Goal: Task Accomplishment & Management: Manage account settings

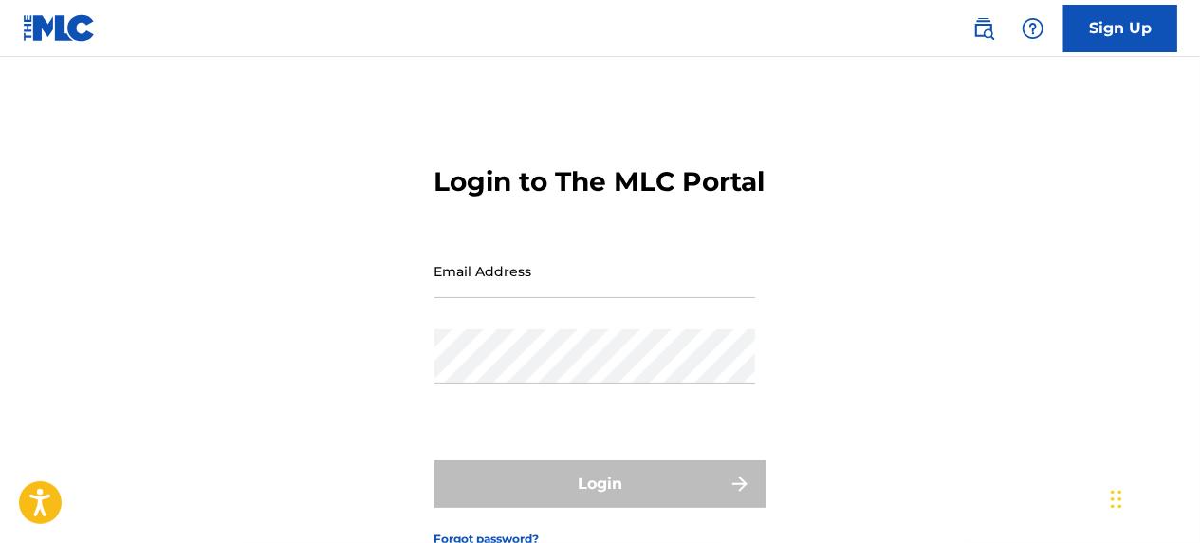
click at [537, 291] on input "Email Address" at bounding box center [595, 271] width 321 height 54
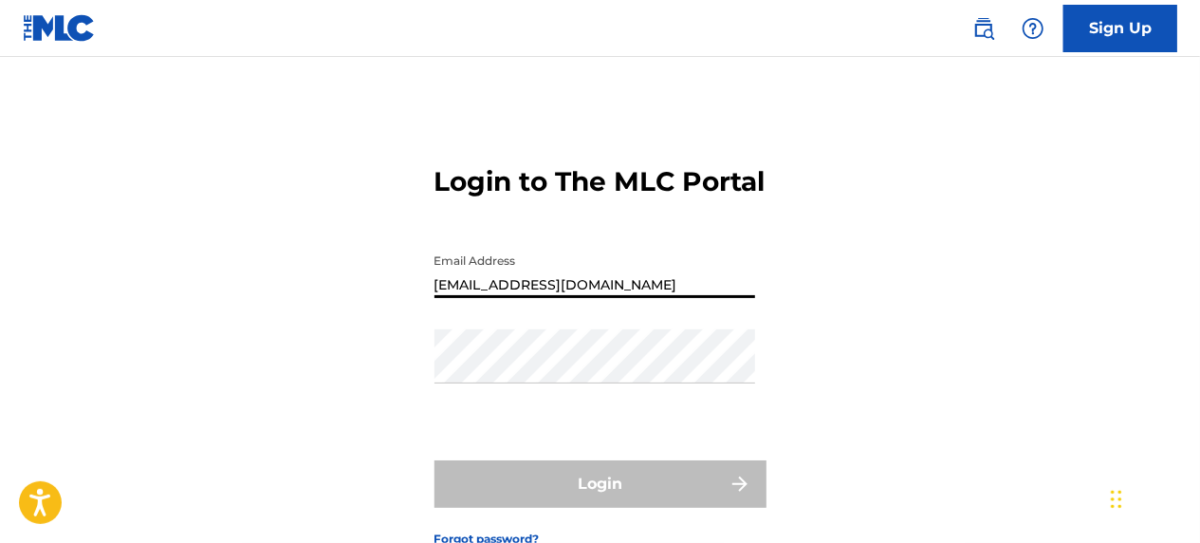
type input "[EMAIL_ADDRESS][DOMAIN_NAME]"
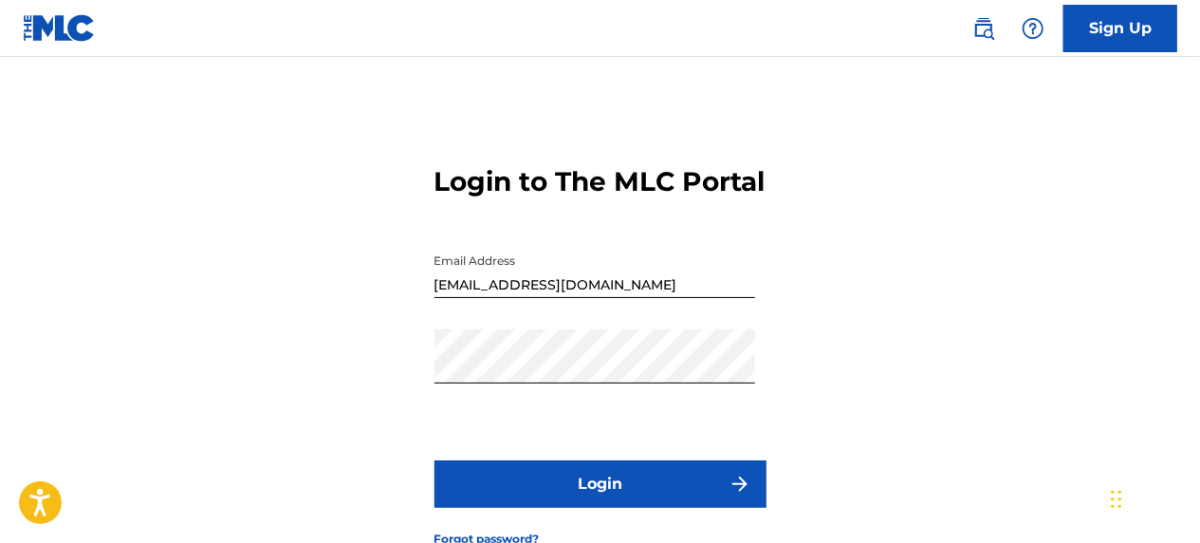
click at [640, 508] on button "Login" at bounding box center [601, 483] width 332 height 47
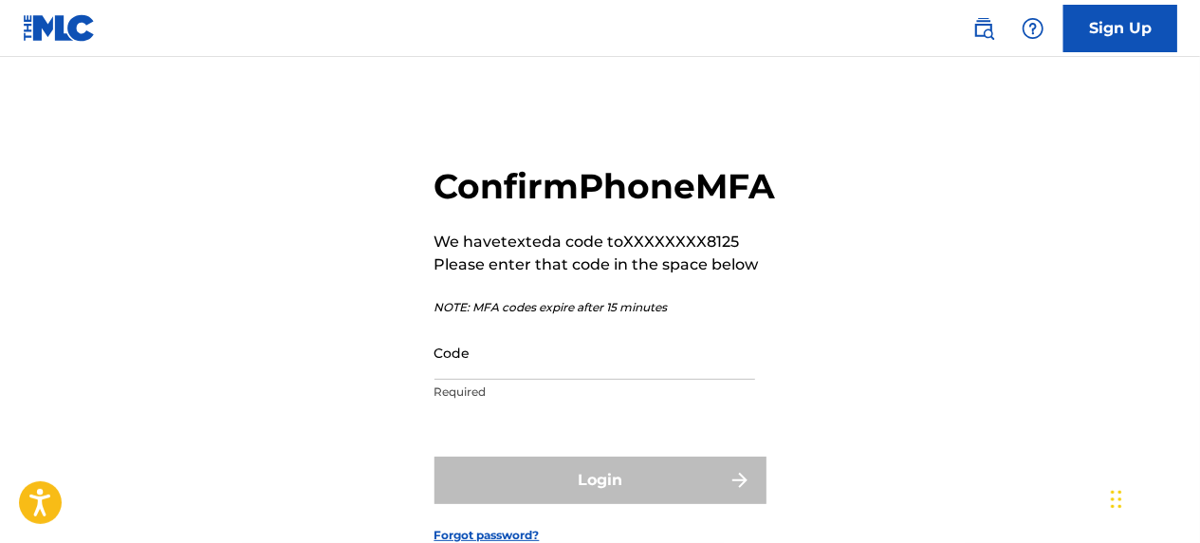
click at [593, 380] on input "Code" at bounding box center [595, 352] width 321 height 54
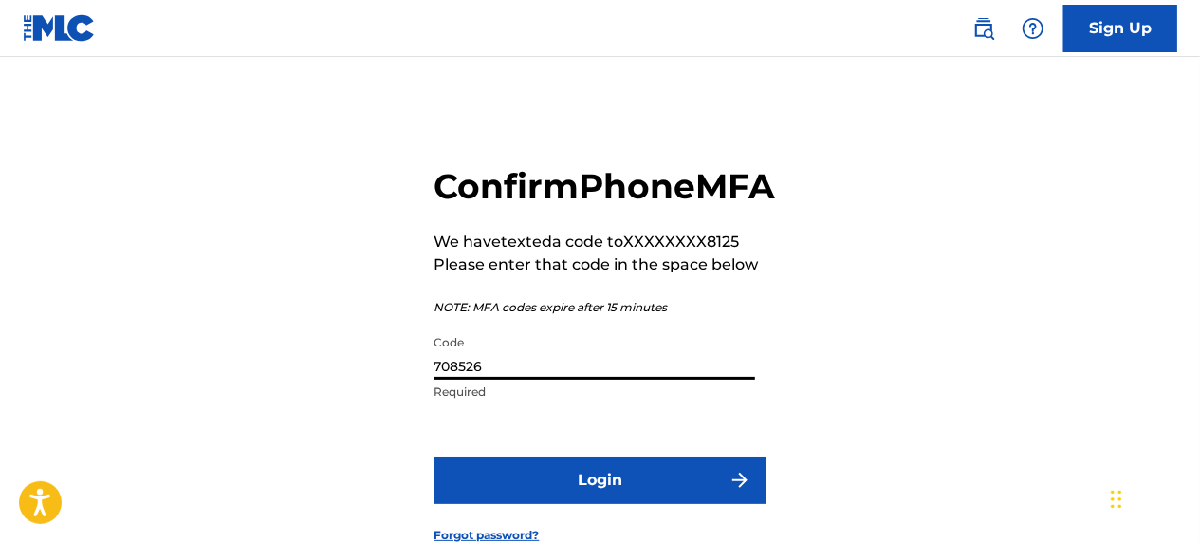
type input "708526"
click at [570, 504] on button "Login" at bounding box center [601, 479] width 332 height 47
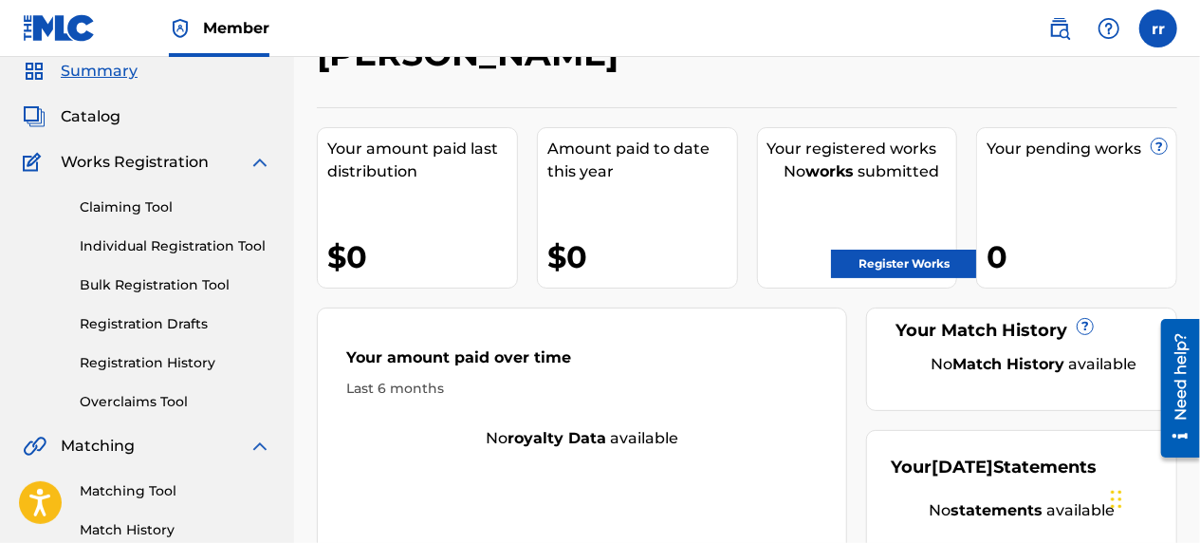
scroll to position [78, 0]
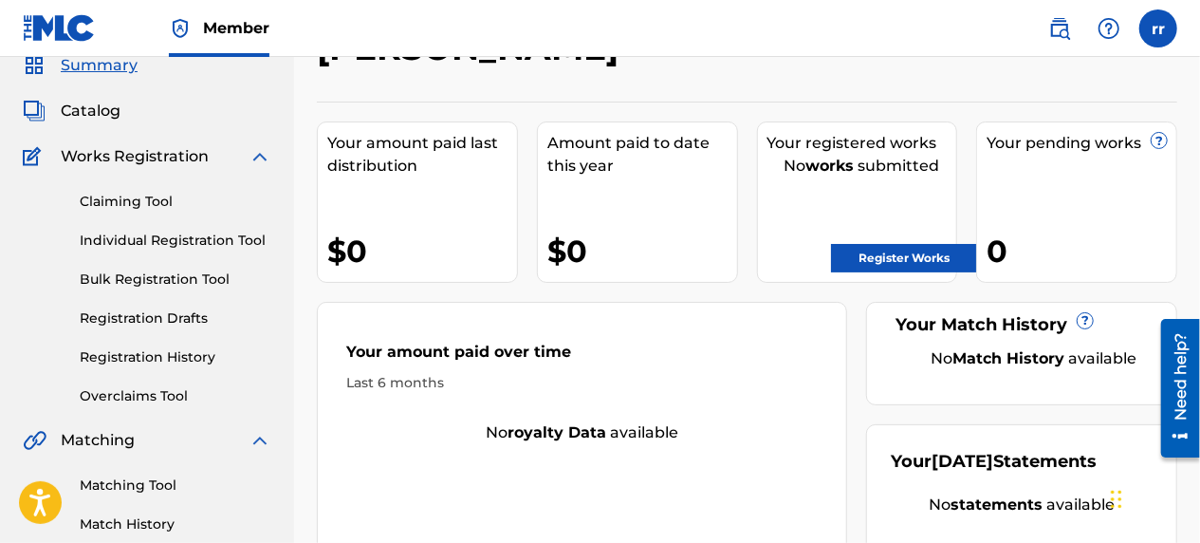
click at [927, 256] on link "Register Works" at bounding box center [904, 258] width 146 height 28
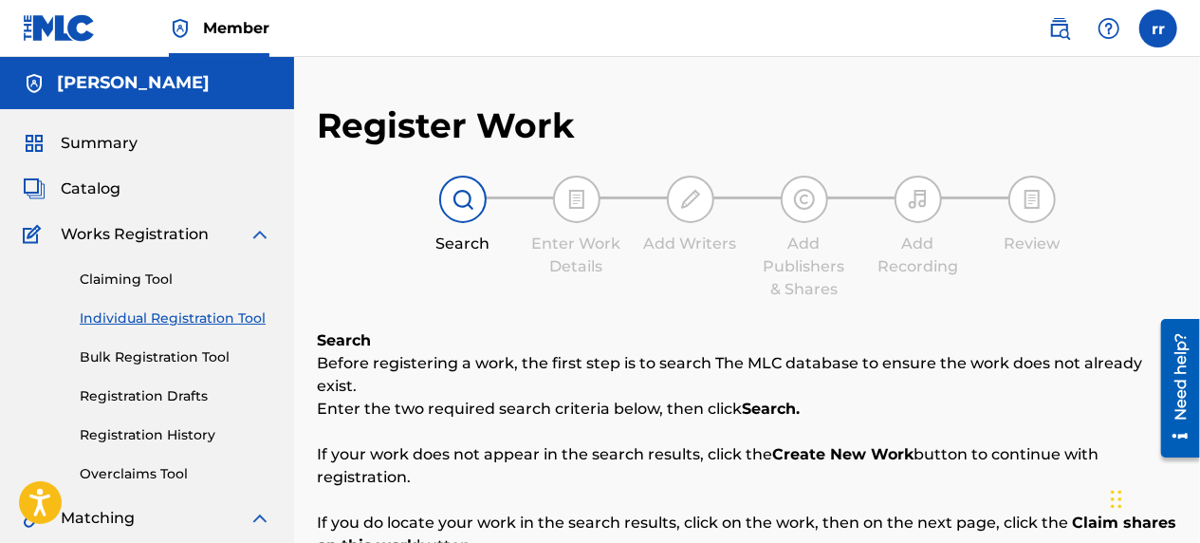
scroll to position [315, 0]
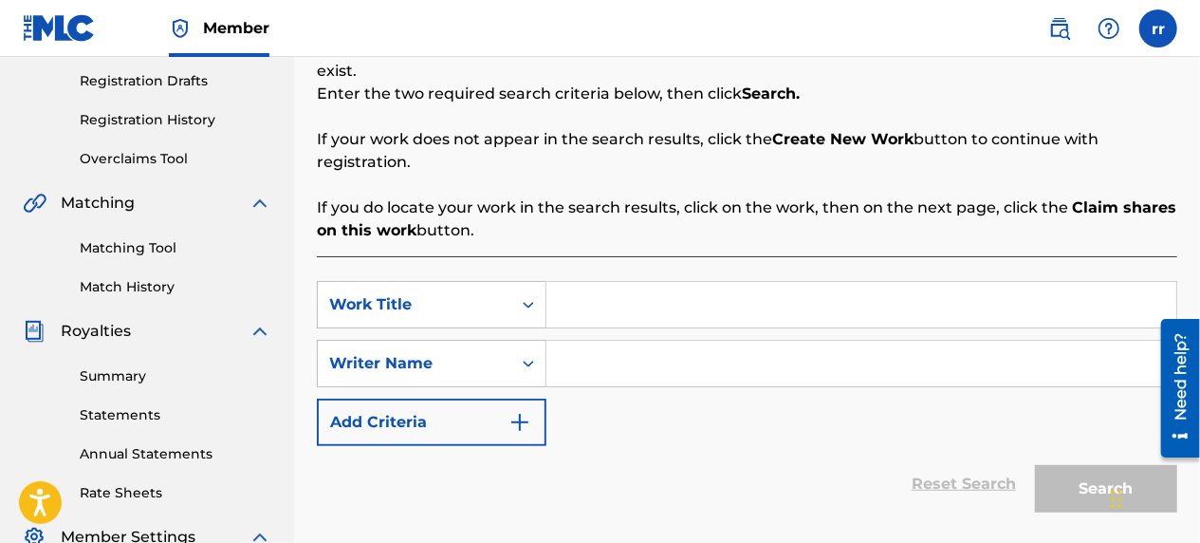
click at [636, 296] on input "Search Form" at bounding box center [862, 305] width 630 height 46
type input "only one way up"
click at [586, 357] on input "Search Form" at bounding box center [862, 364] width 630 height 46
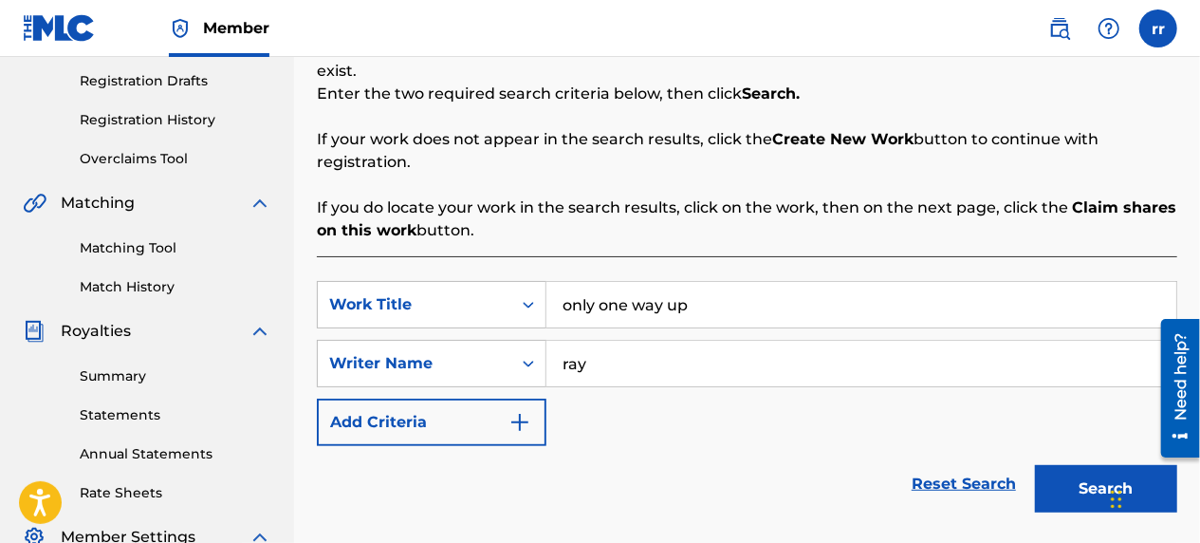
type input "ray"
click at [1070, 465] on button "Search" at bounding box center [1106, 488] width 142 height 47
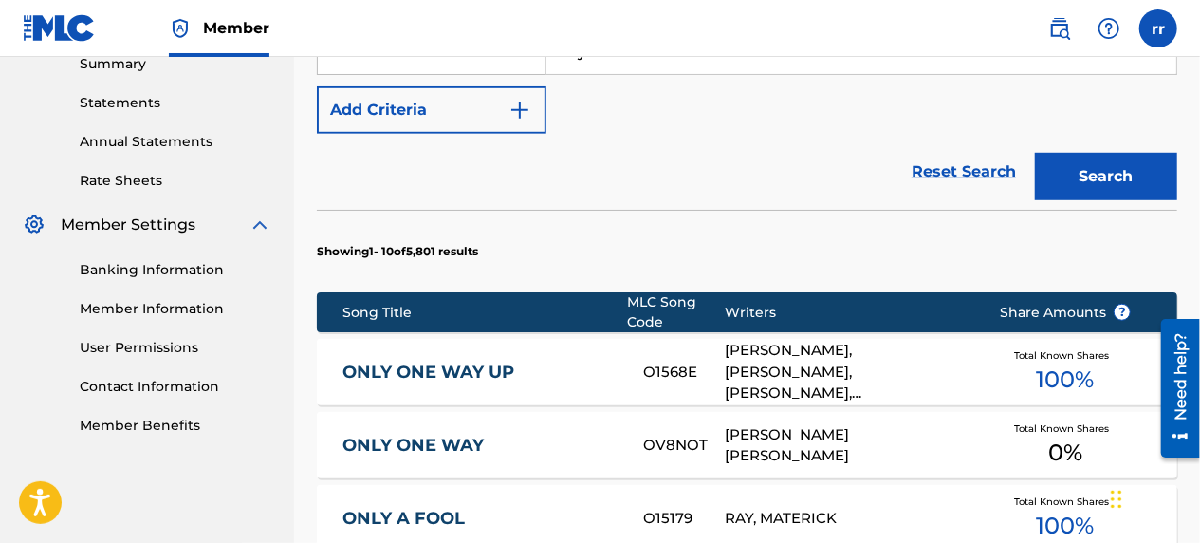
scroll to position [643, 0]
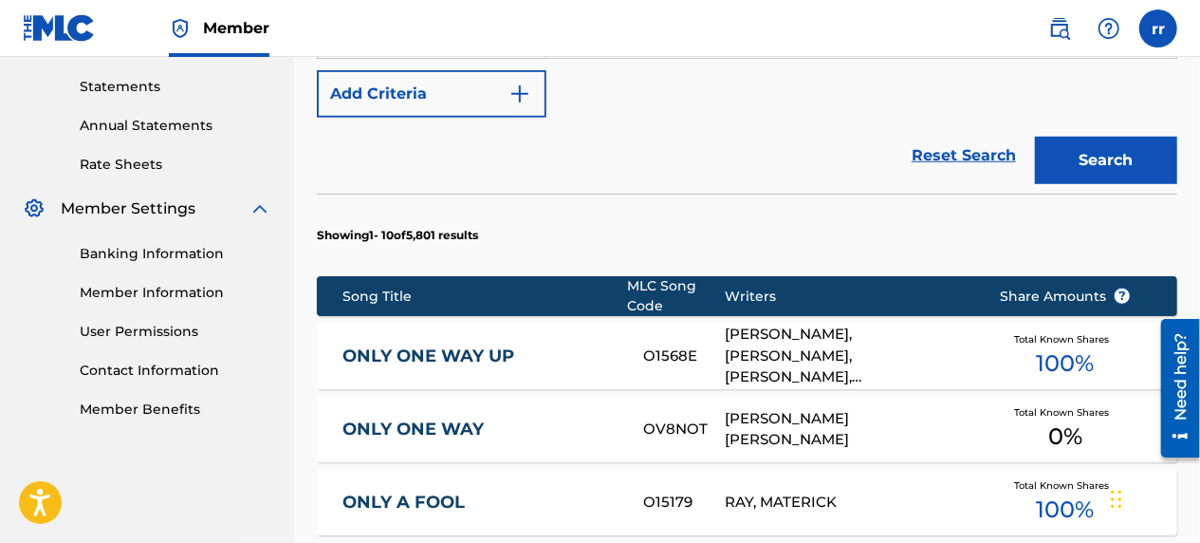
click at [1070, 346] on span "100 %" at bounding box center [1065, 363] width 58 height 34
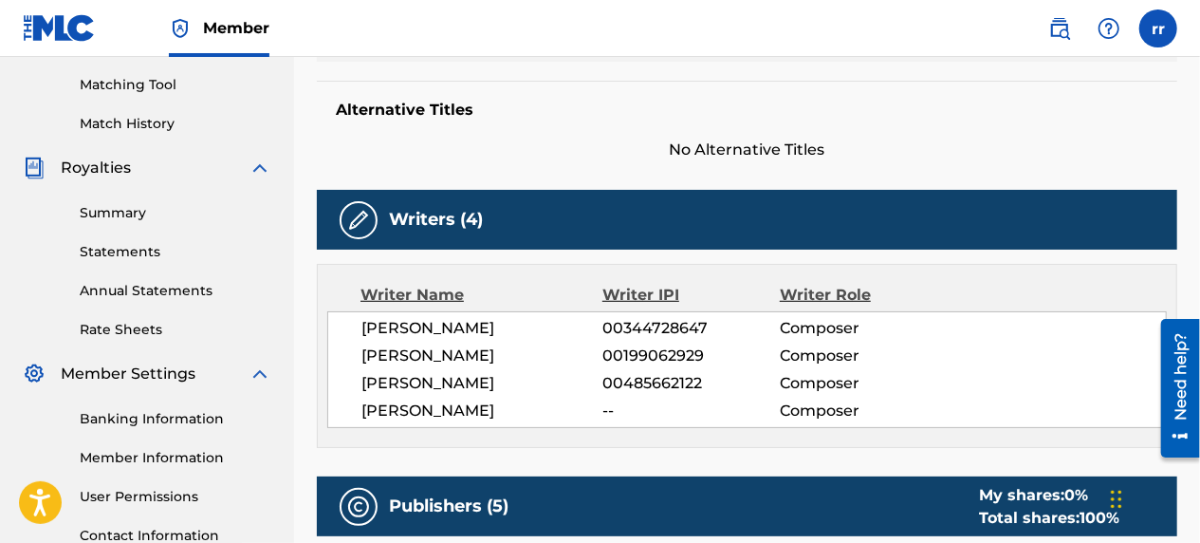
scroll to position [476, 0]
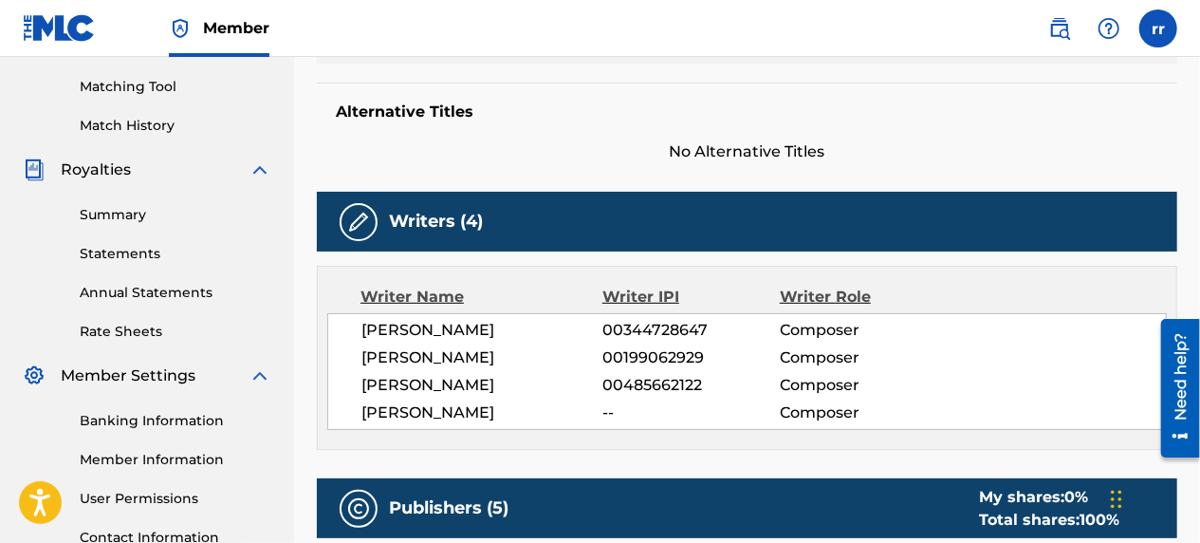
click at [1119, 497] on div "Chat Widget" at bounding box center [1153, 497] width 95 height 91
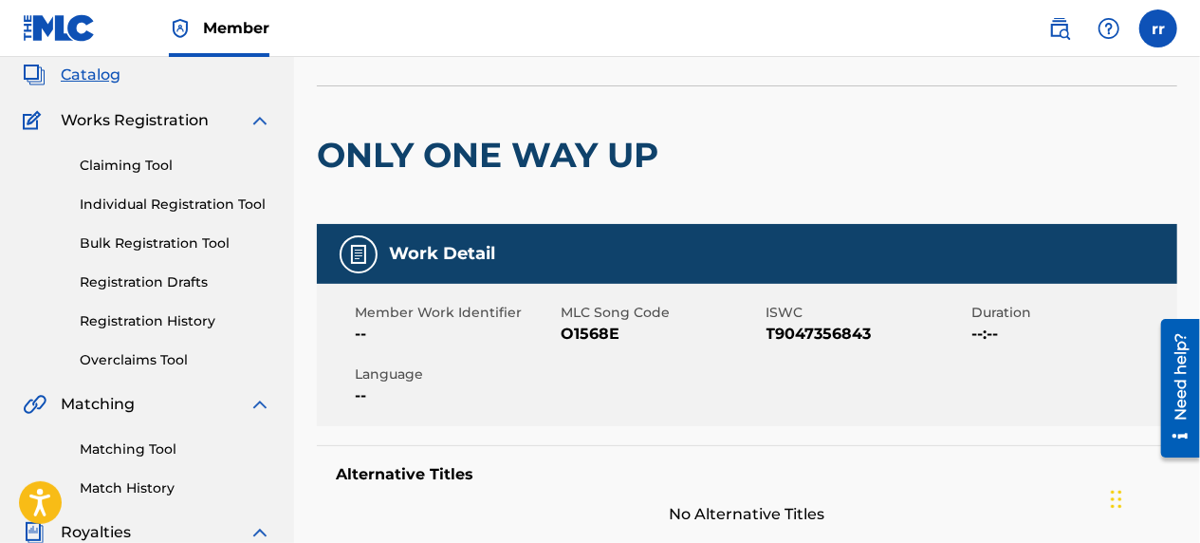
scroll to position [184, 0]
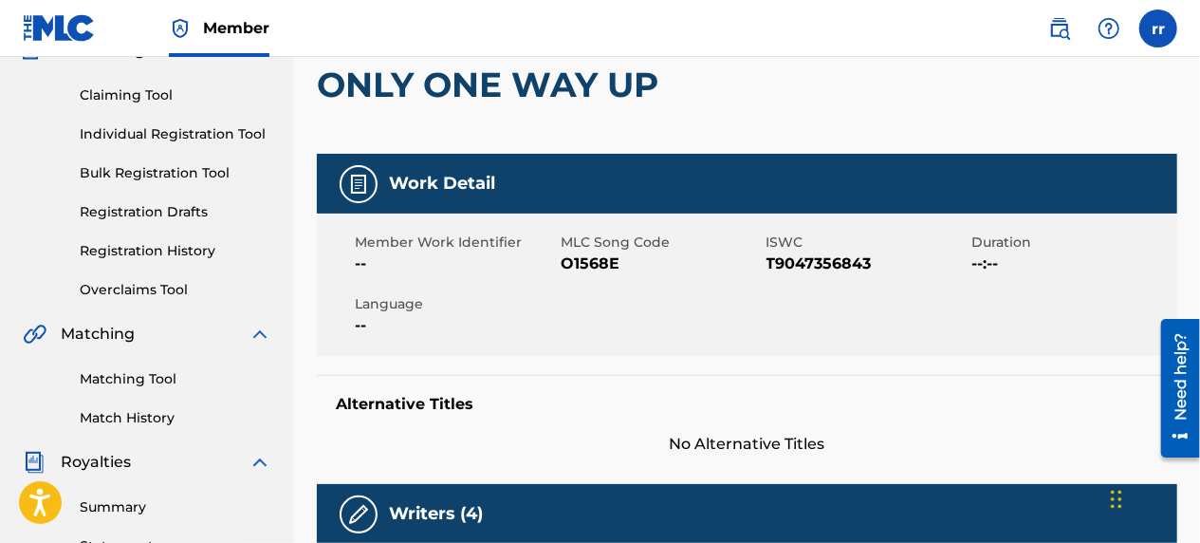
click at [133, 99] on link "Claiming Tool" at bounding box center [176, 95] width 192 height 20
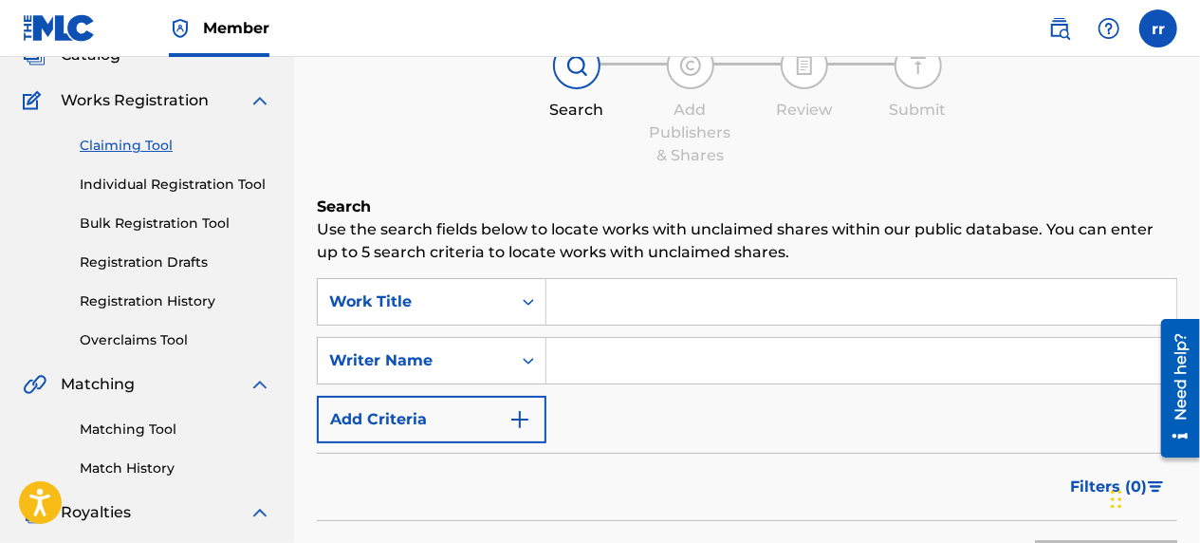
scroll to position [136, 0]
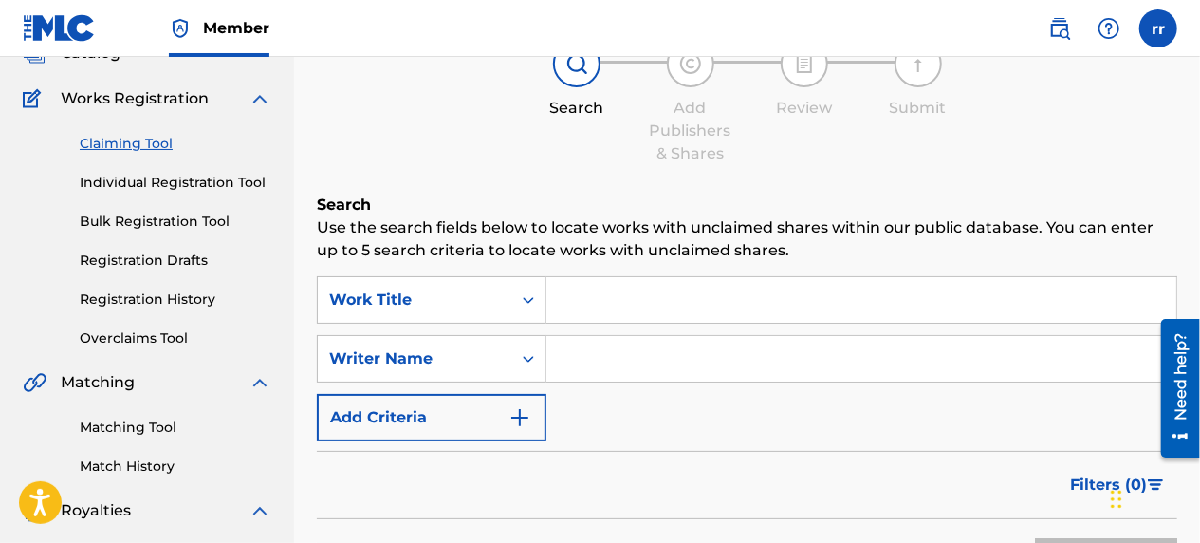
click at [675, 318] on input "Search Form" at bounding box center [862, 300] width 630 height 46
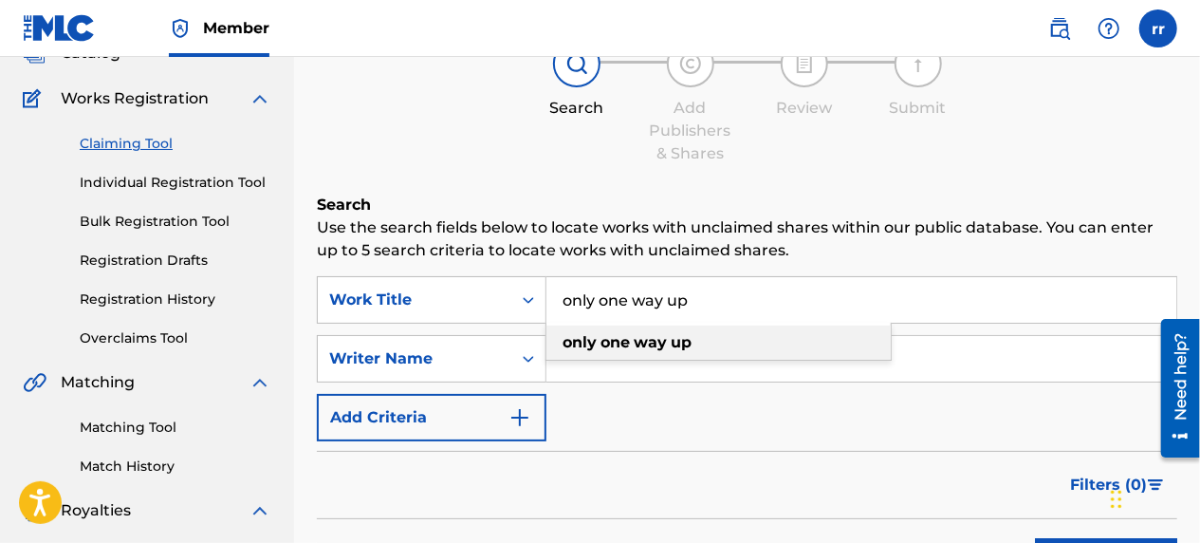
type input "only one way up"
click at [674, 343] on strong "up" at bounding box center [681, 342] width 21 height 18
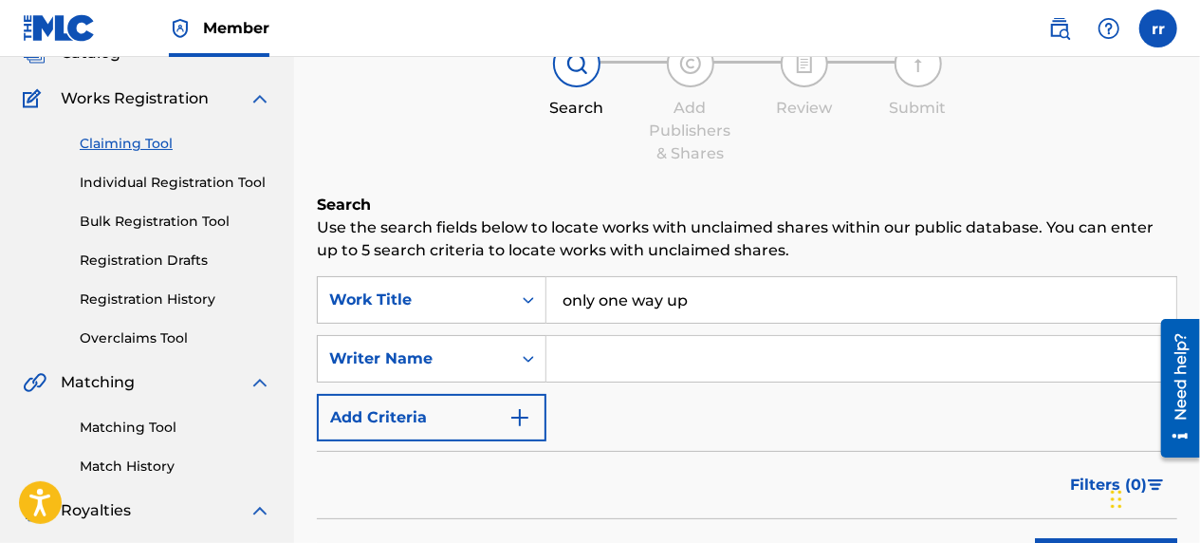
click at [615, 368] on input "Search Form" at bounding box center [862, 359] width 630 height 46
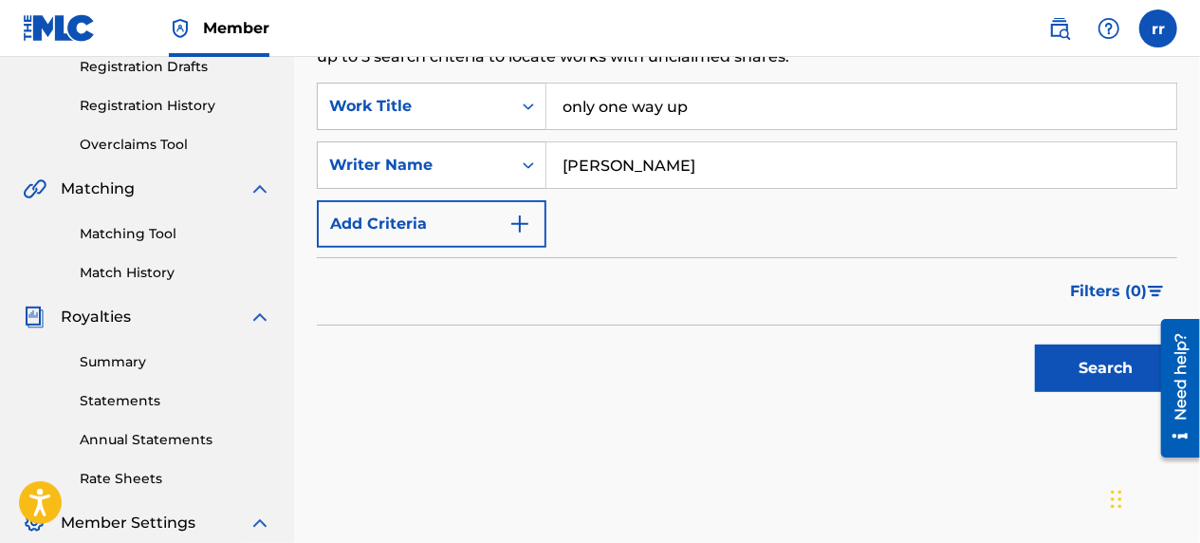
scroll to position [356, 0]
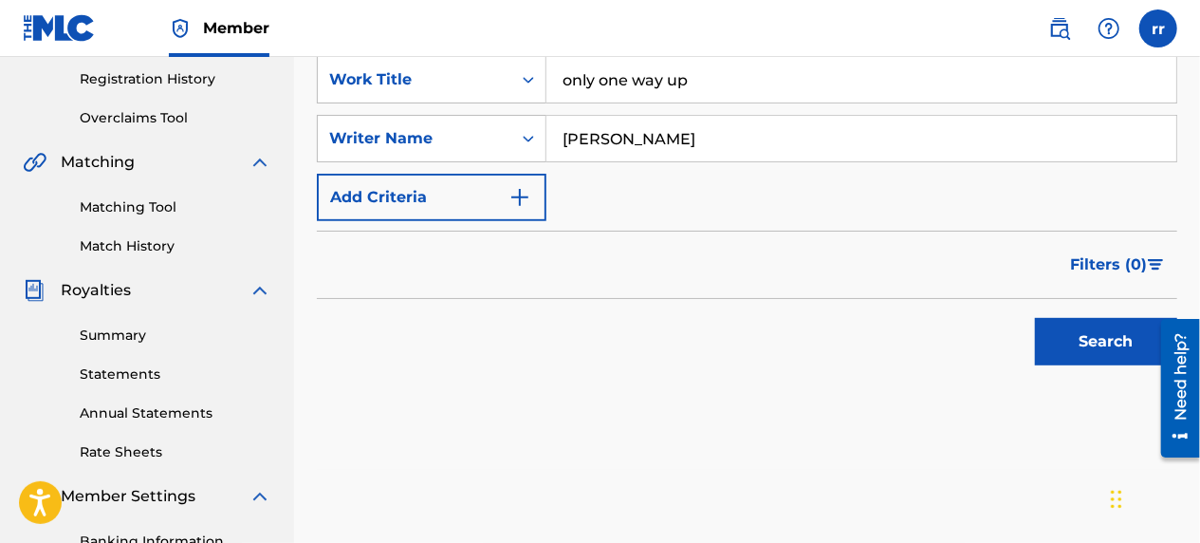
type input "[PERSON_NAME]"
click at [1093, 332] on button "Search" at bounding box center [1106, 341] width 142 height 47
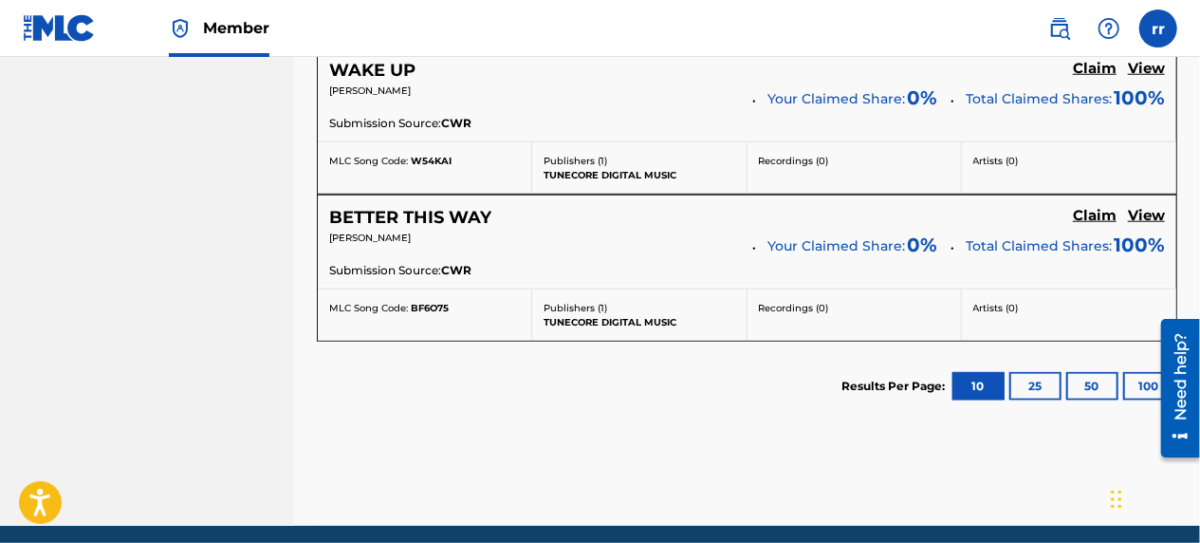
scroll to position [997, 0]
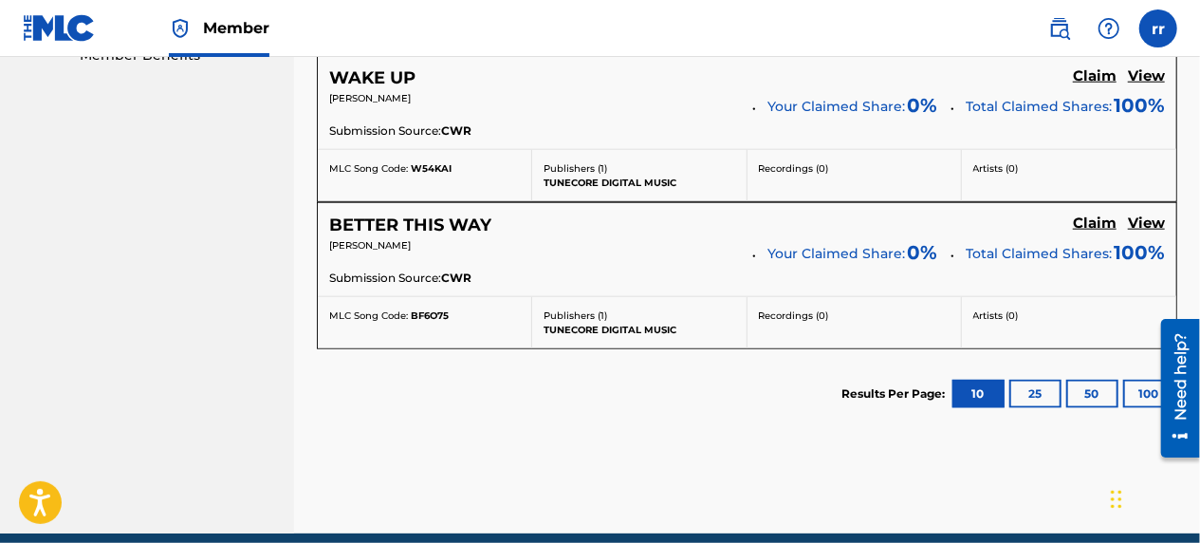
click at [1028, 397] on button "25" at bounding box center [1036, 394] width 52 height 28
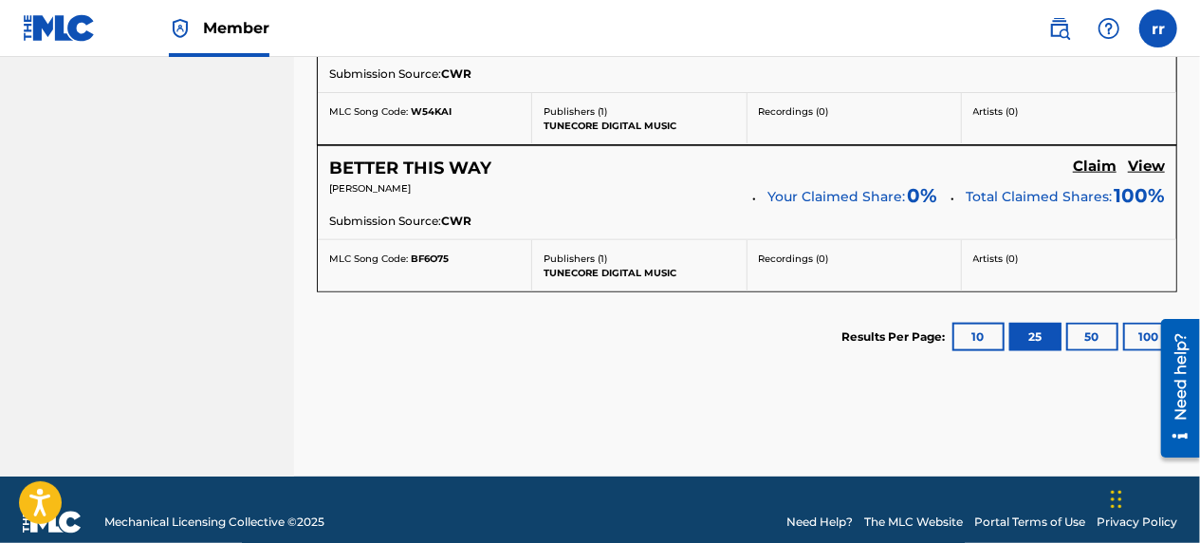
scroll to position [1074, 0]
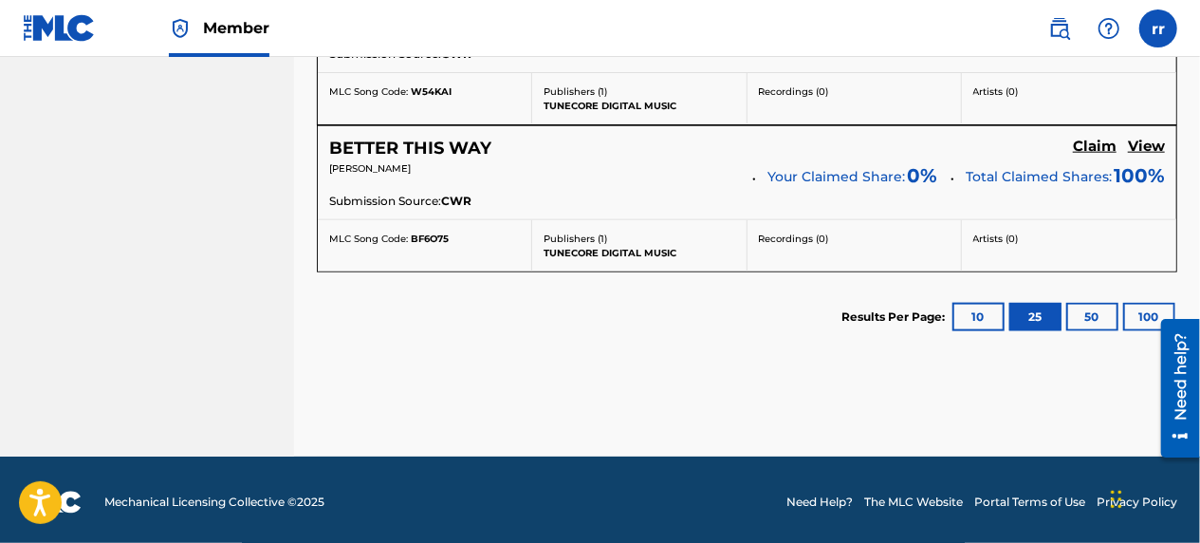
click at [1090, 317] on button "50" at bounding box center [1093, 317] width 52 height 28
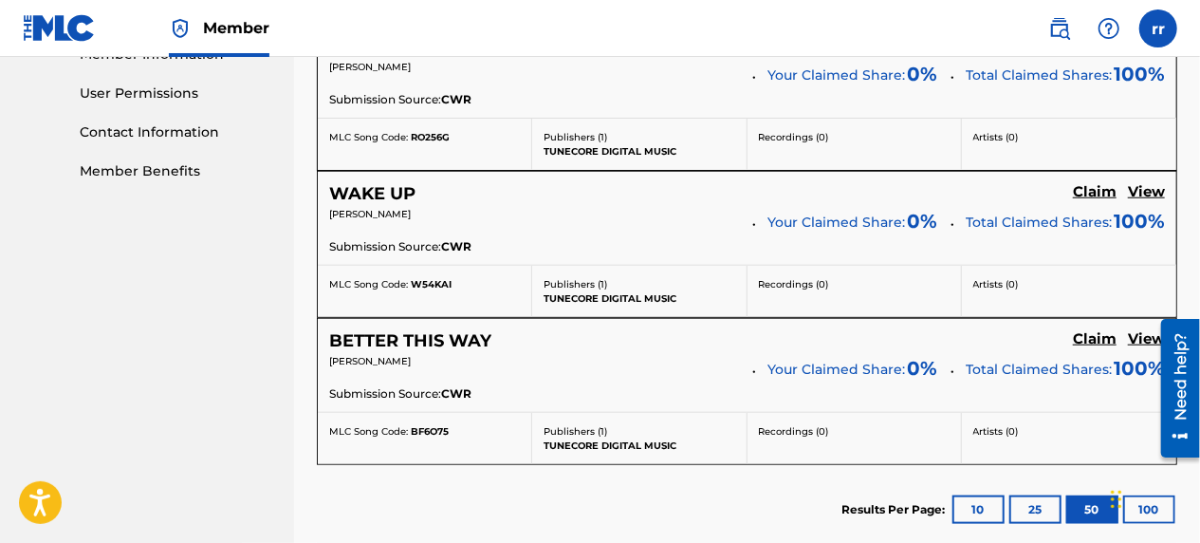
scroll to position [922, 0]
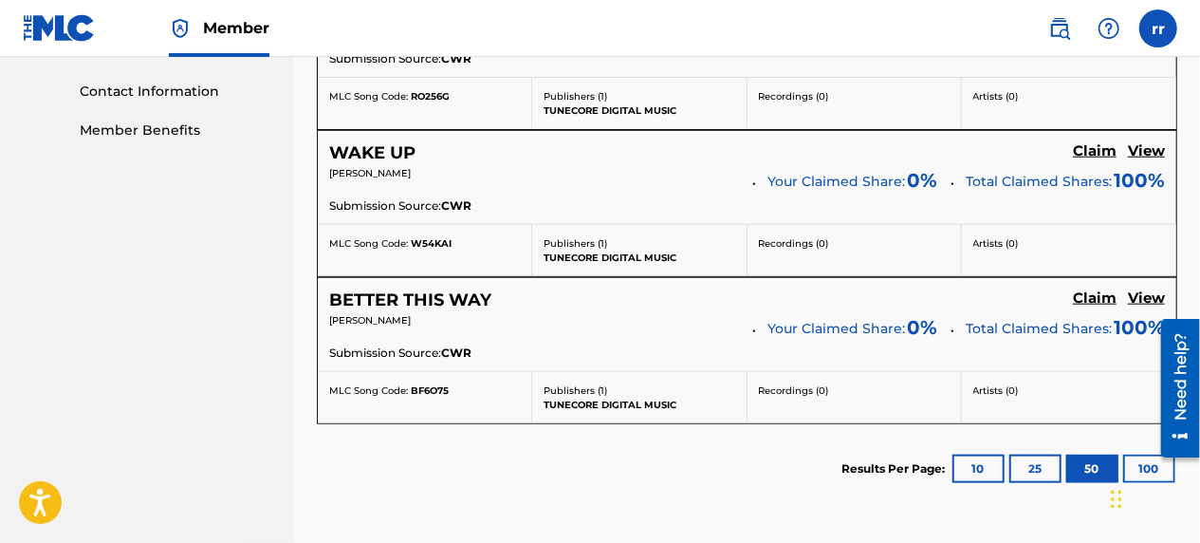
click at [1149, 454] on div at bounding box center [1172, 387] width 53 height 153
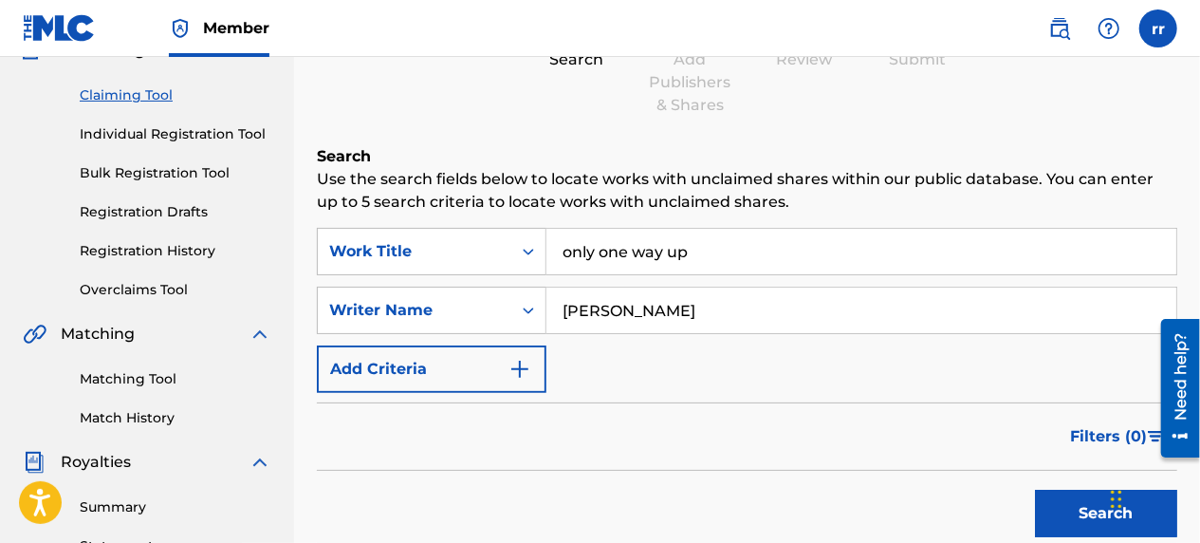
scroll to position [0, 0]
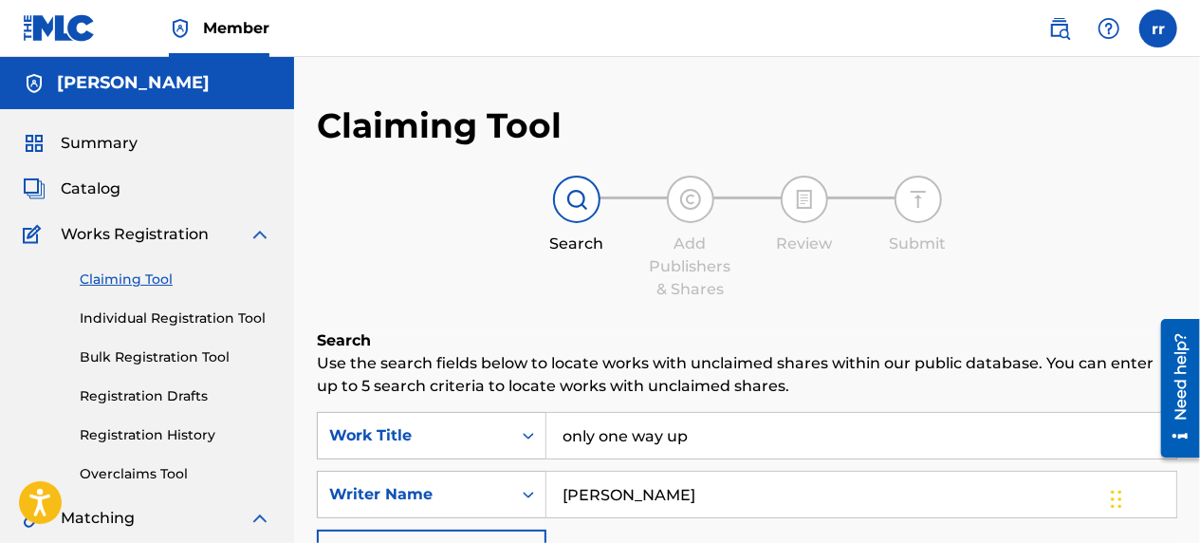
scroll to position [184, 0]
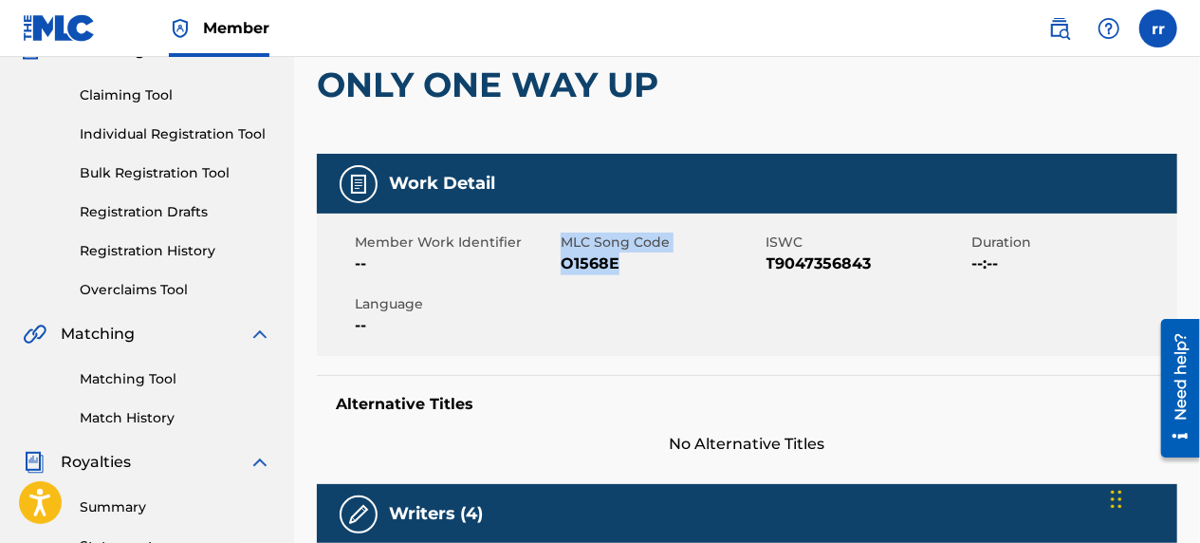
drag, startPoint x: 623, startPoint y: 260, endPoint x: 555, endPoint y: 266, distance: 68.6
click at [555, 266] on div "Member Work Identifier -- MLC Song Code O1568E ISWC T9047356843 Duration --:-- …" at bounding box center [747, 285] width 861 height 142
drag, startPoint x: 555, startPoint y: 266, endPoint x: 632, endPoint y: 279, distance: 78.0
click at [632, 279] on div "Member Work Identifier -- MLC Song Code O1568E ISWC T9047356843 Duration --:-- …" at bounding box center [747, 285] width 861 height 142
click at [634, 277] on div "Member Work Identifier -- MLC Song Code O1568E ISWC T9047356843 Duration --:-- …" at bounding box center [747, 285] width 861 height 142
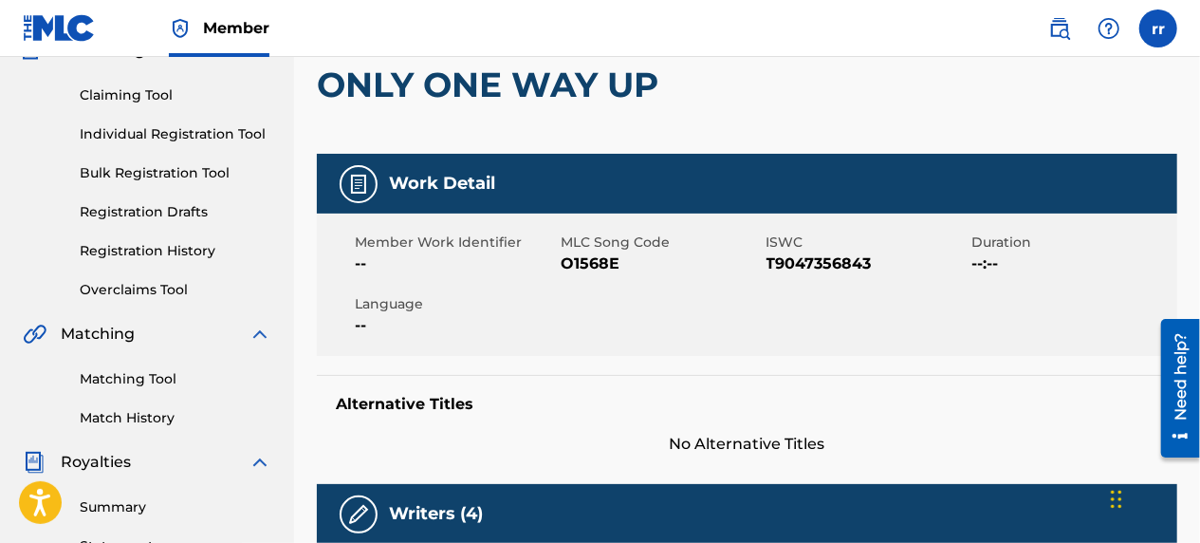
click at [634, 277] on div "Member Work Identifier -- MLC Song Code O1568E ISWC T9047356843 Duration --:-- …" at bounding box center [747, 285] width 861 height 142
click at [652, 261] on span "O1568E" at bounding box center [661, 263] width 201 height 23
drag, startPoint x: 638, startPoint y: 259, endPoint x: 565, endPoint y: 258, distance: 73.1
click at [565, 258] on span "O1568E" at bounding box center [661, 263] width 201 height 23
drag, startPoint x: 565, startPoint y: 258, endPoint x: 578, endPoint y: 263, distance: 14.1
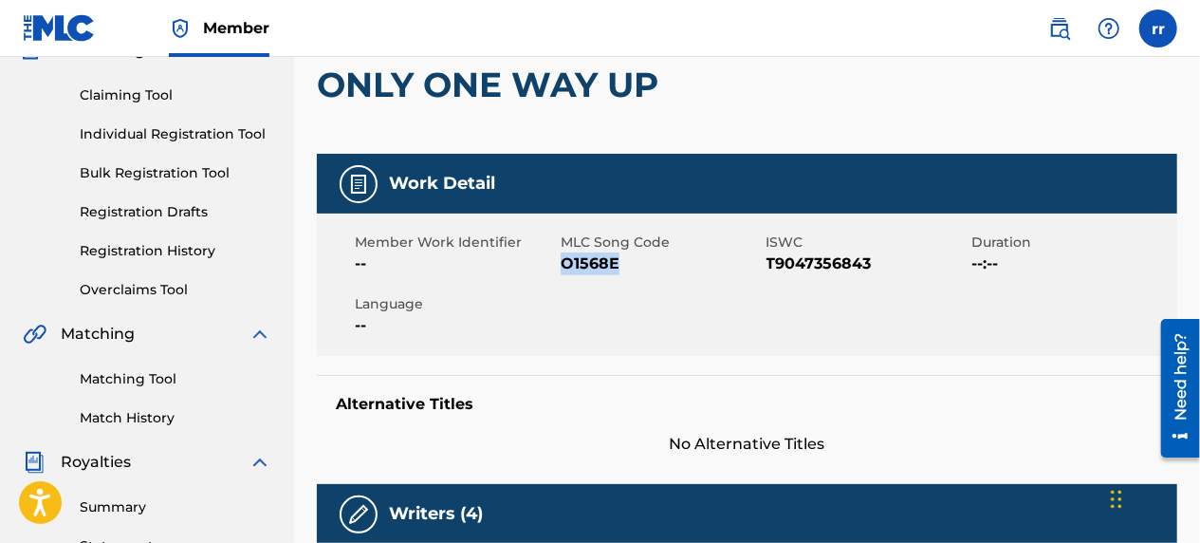
copy span "O1568E"
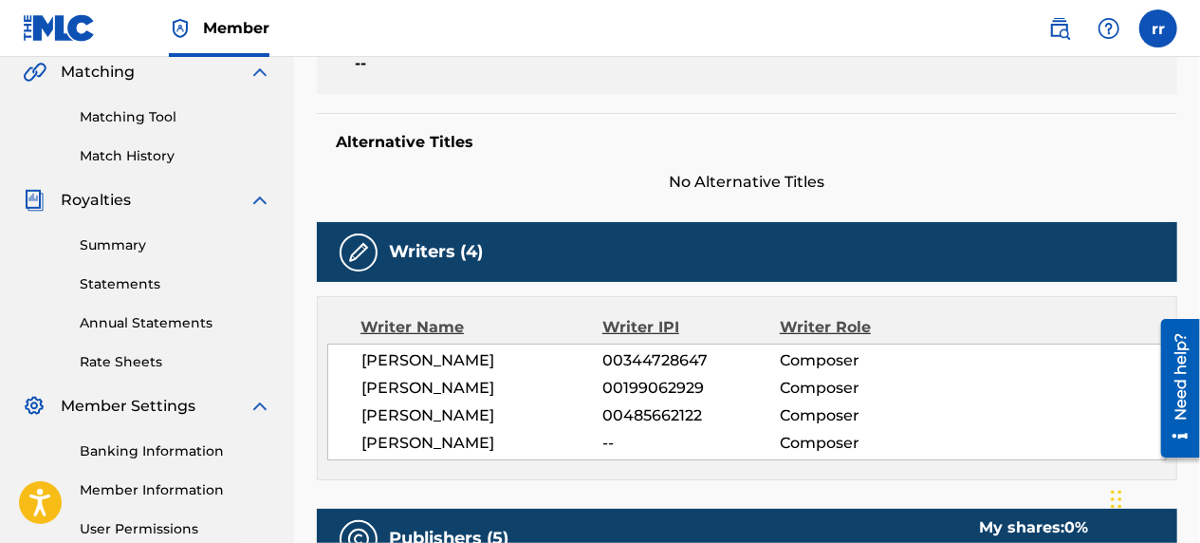
scroll to position [470, 0]
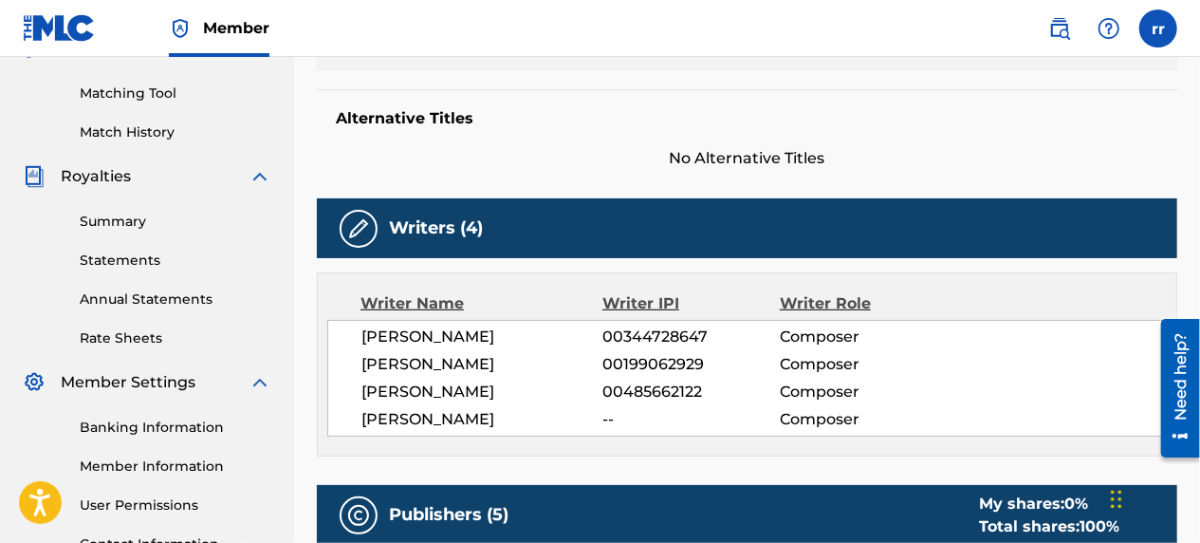
click at [399, 330] on span "[PERSON_NAME]" at bounding box center [482, 336] width 241 height 23
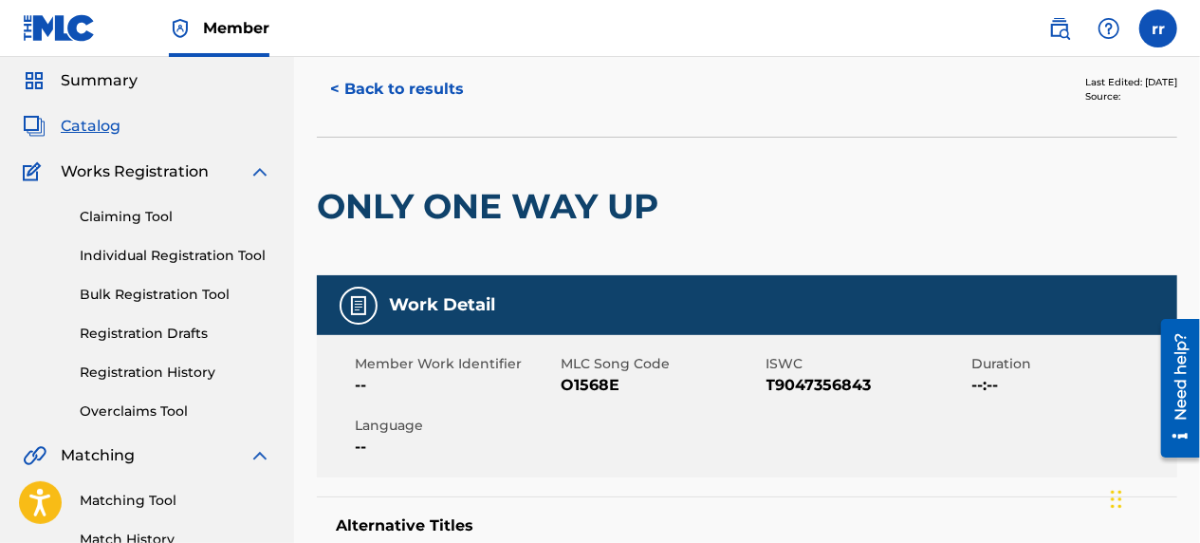
scroll to position [0, 0]
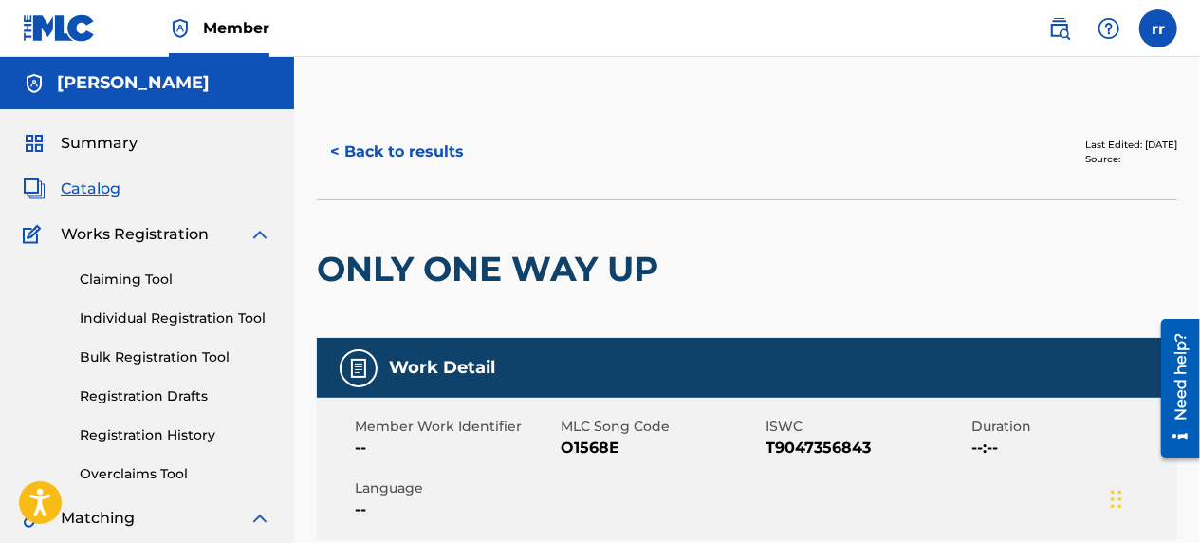
click at [118, 277] on link "Claiming Tool" at bounding box center [176, 280] width 192 height 20
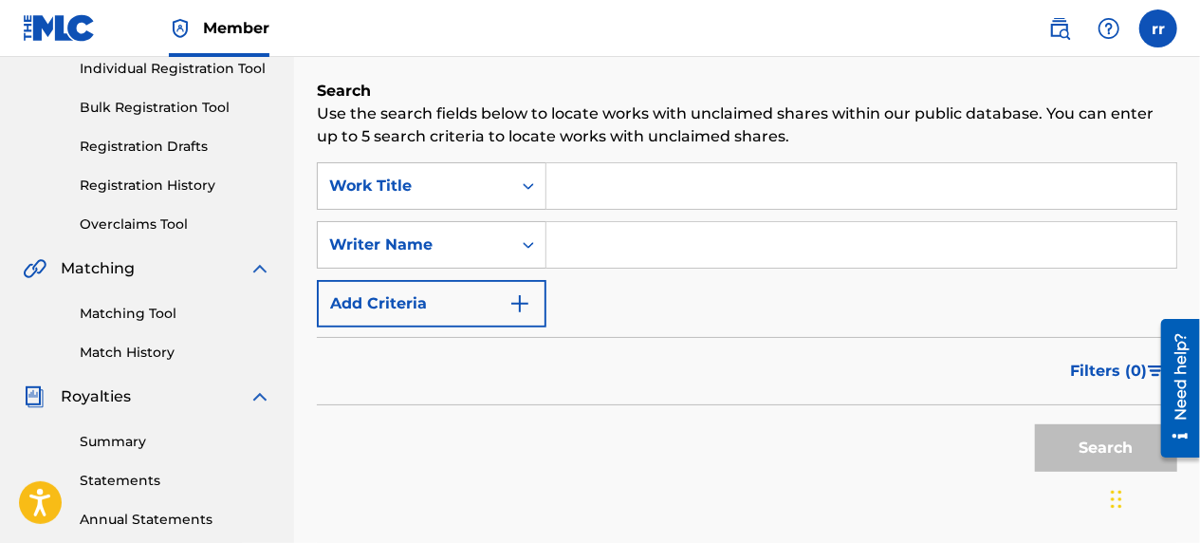
scroll to position [251, 0]
click at [451, 304] on button "Add Criteria" at bounding box center [432, 302] width 230 height 47
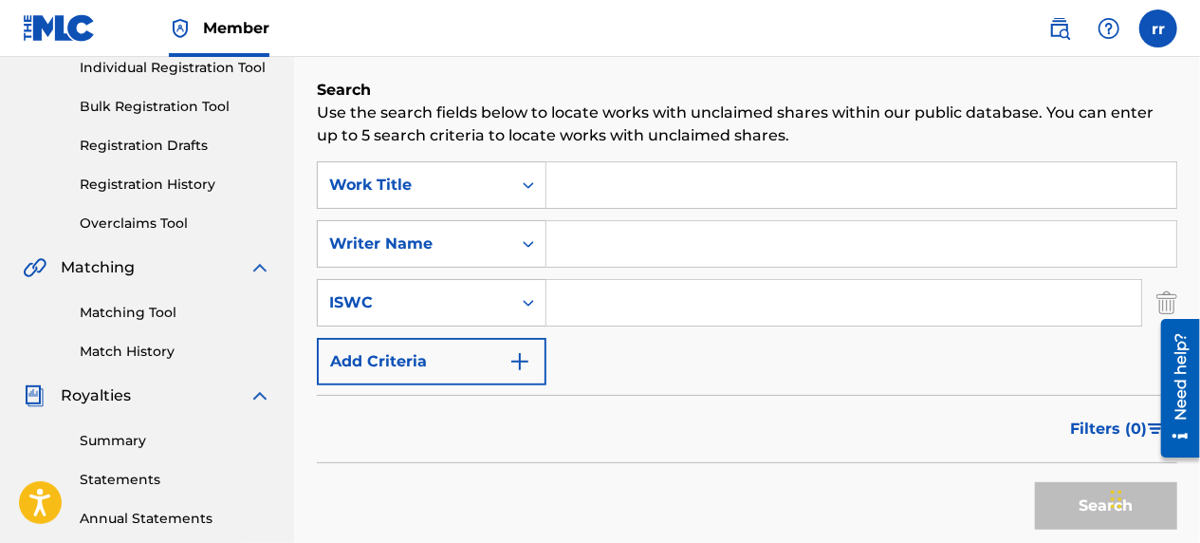
click at [450, 360] on button "Add Criteria" at bounding box center [432, 361] width 230 height 47
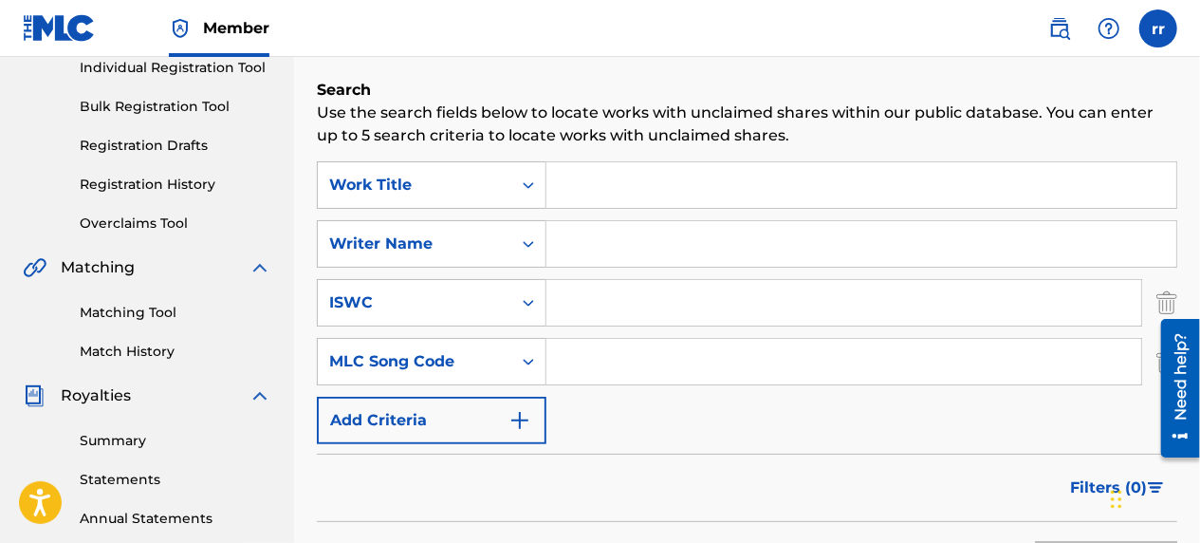
paste input "O1568E"
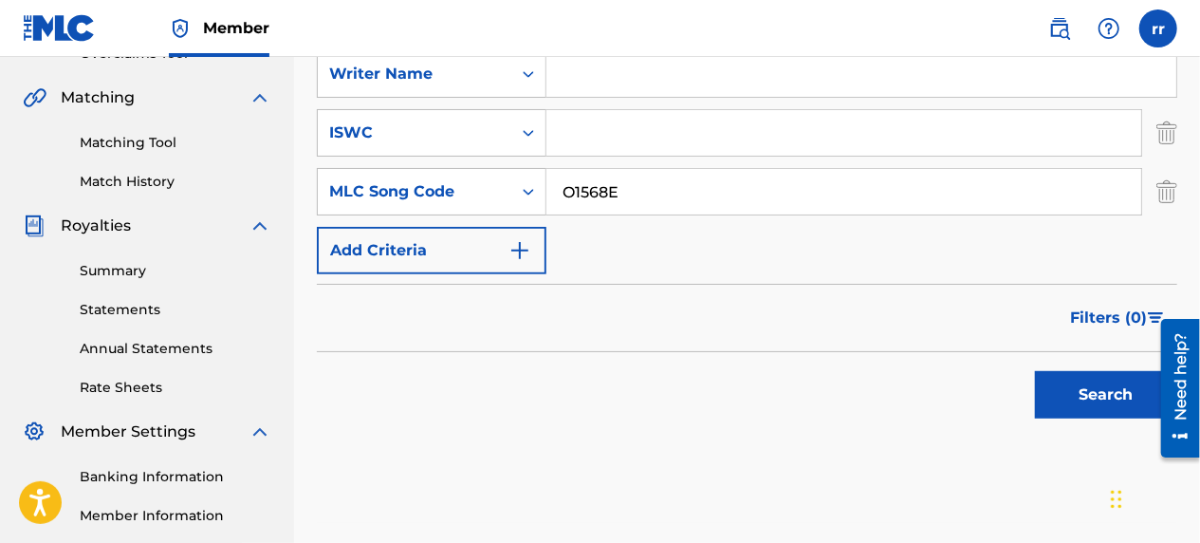
scroll to position [421, 0]
type input "O1568E"
click at [1110, 380] on button "Search" at bounding box center [1106, 393] width 142 height 47
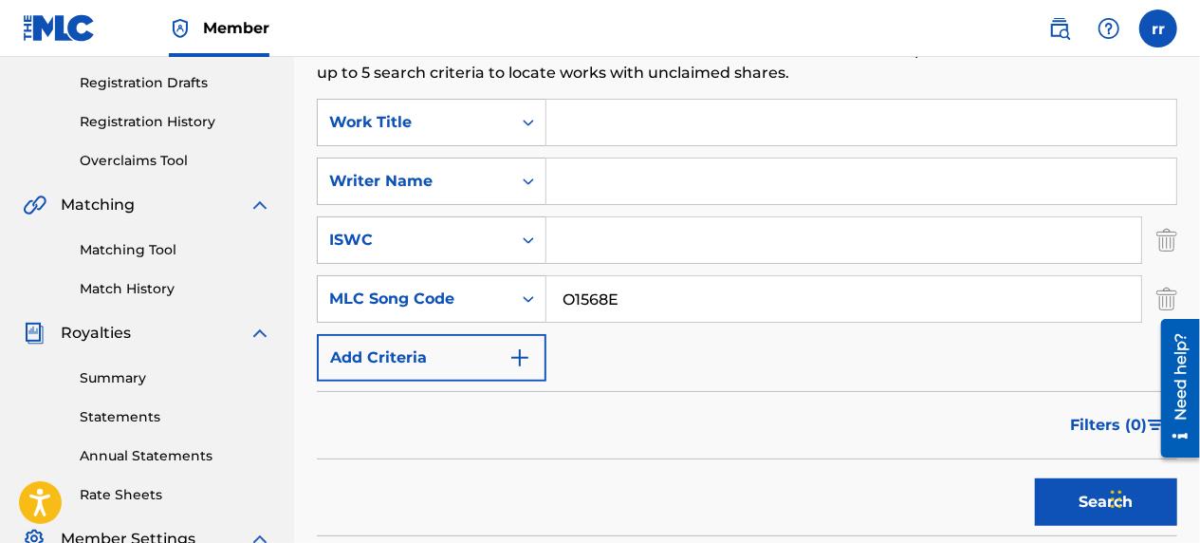
scroll to position [303, 0]
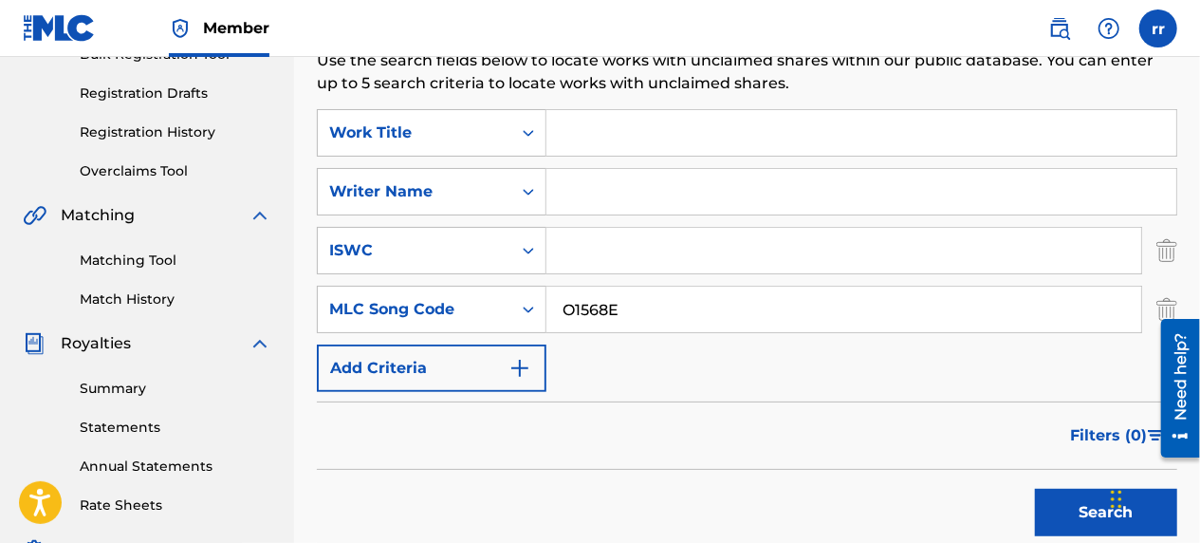
click at [631, 131] on input "Search Form" at bounding box center [862, 133] width 630 height 46
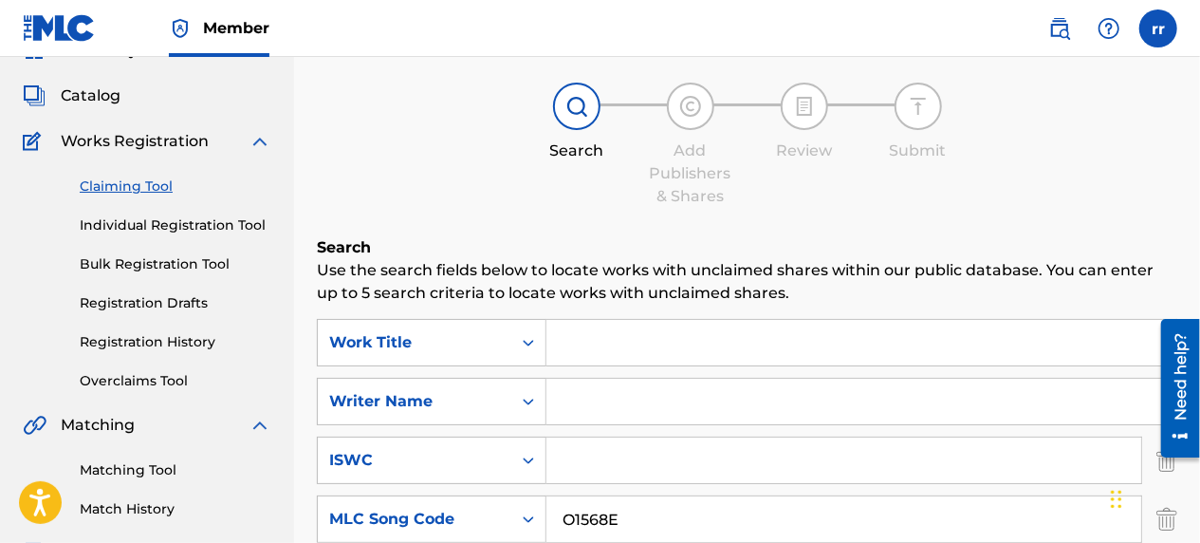
scroll to position [92, 0]
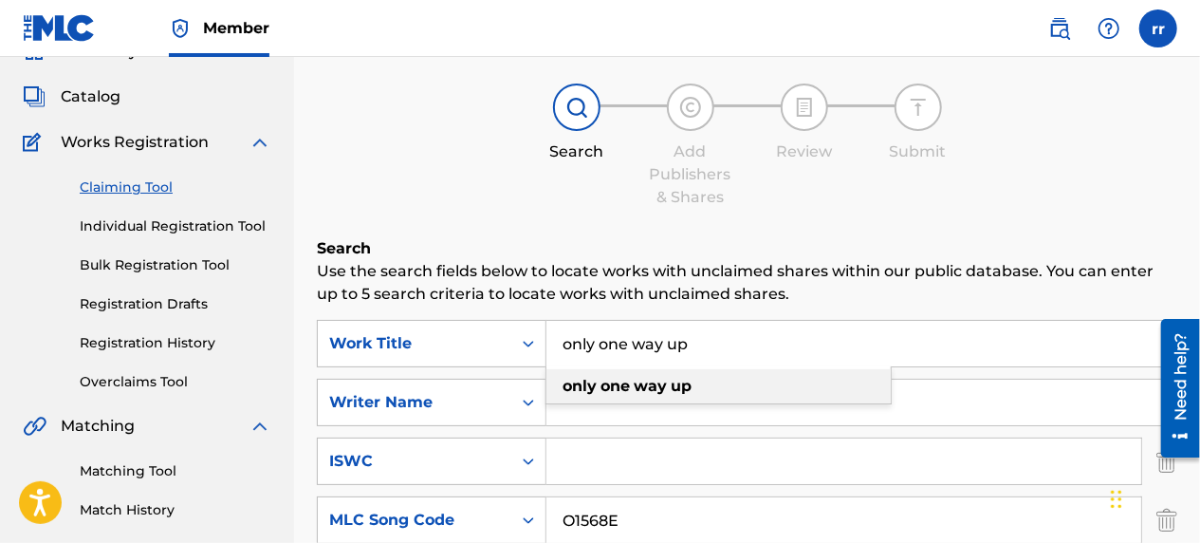
type input "only one way up"
click at [679, 380] on strong "up" at bounding box center [681, 386] width 21 height 18
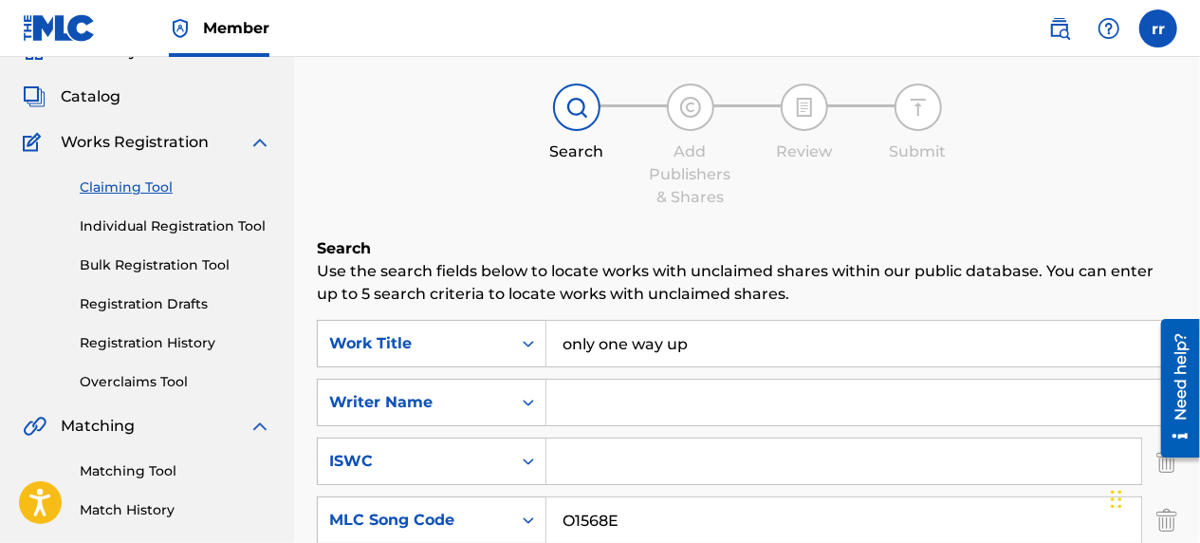
click at [681, 398] on input "Search Form" at bounding box center [862, 403] width 630 height 46
type input "[PERSON_NAME]"
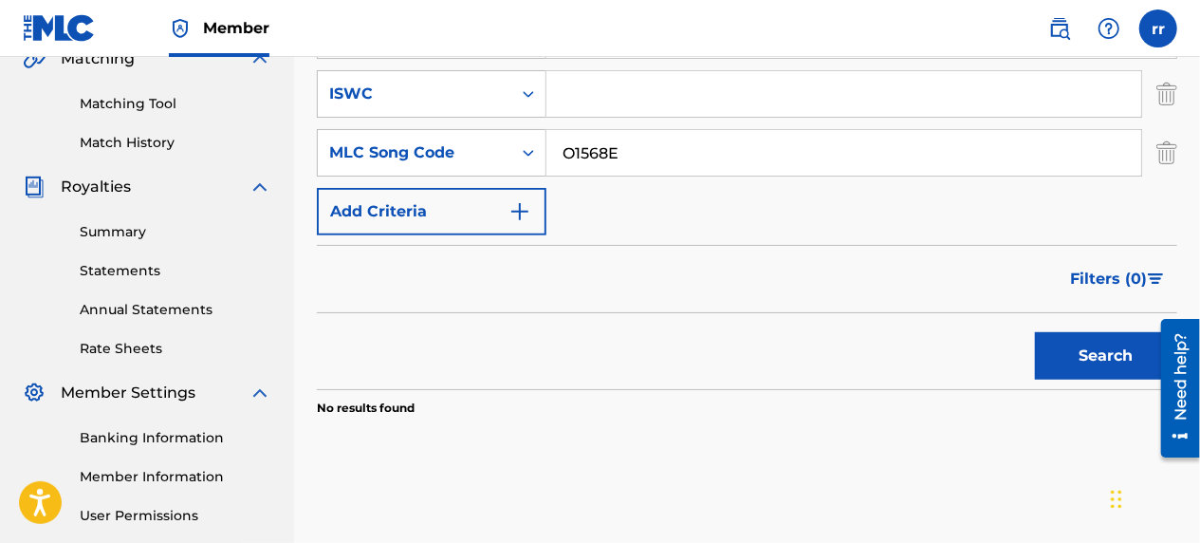
scroll to position [460, 0]
click at [1098, 345] on button "Search" at bounding box center [1106, 354] width 142 height 47
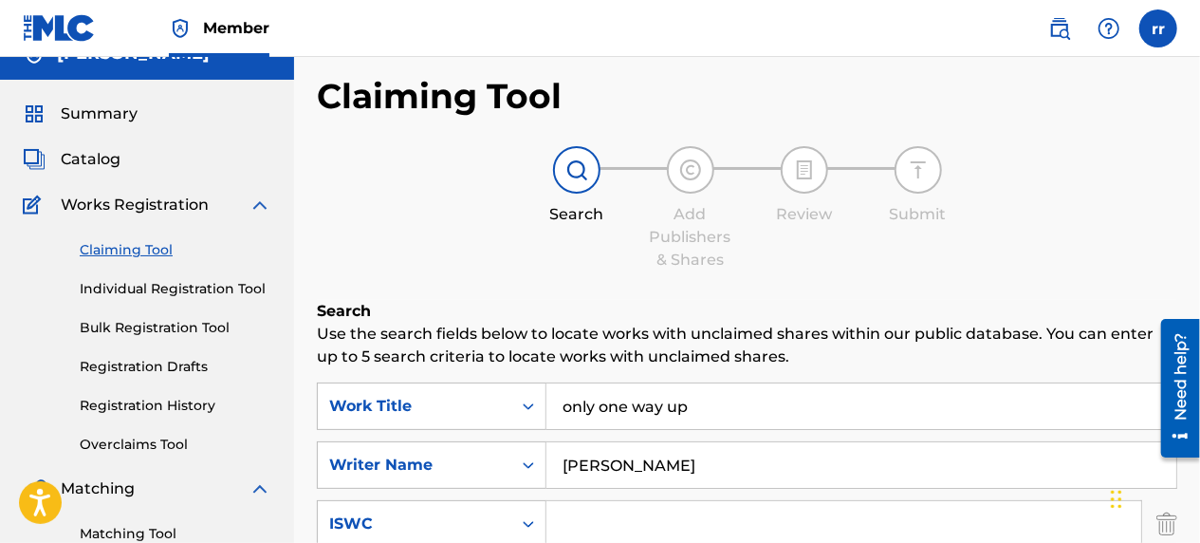
scroll to position [0, 0]
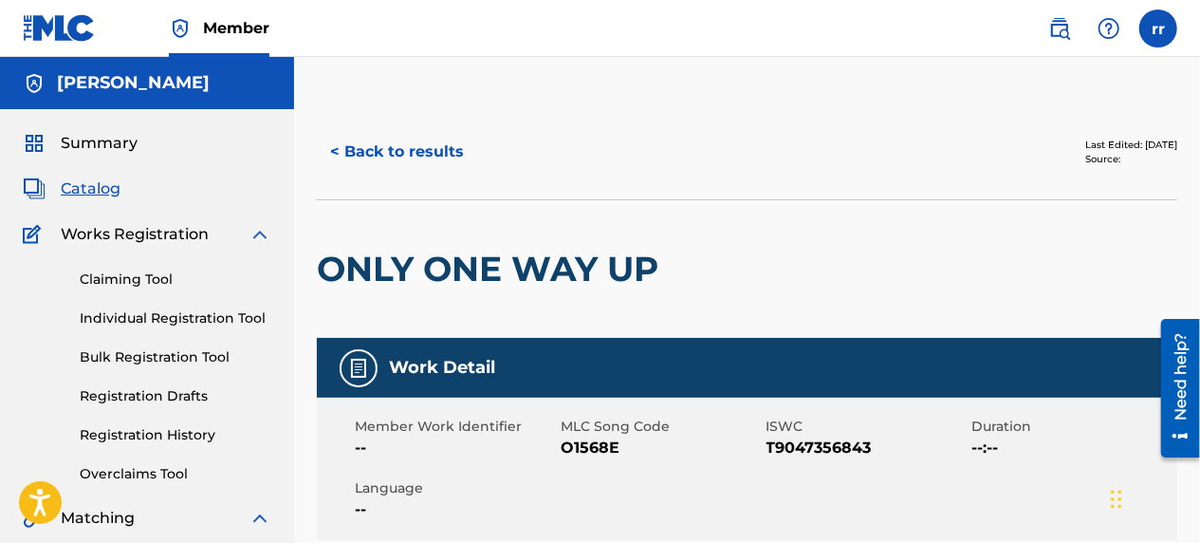
click at [883, 444] on span "T9047356843" at bounding box center [867, 448] width 201 height 23
drag, startPoint x: 865, startPoint y: 447, endPoint x: 898, endPoint y: 455, distance: 33.1
click at [898, 455] on span "T9047356843" at bounding box center [867, 448] width 201 height 23
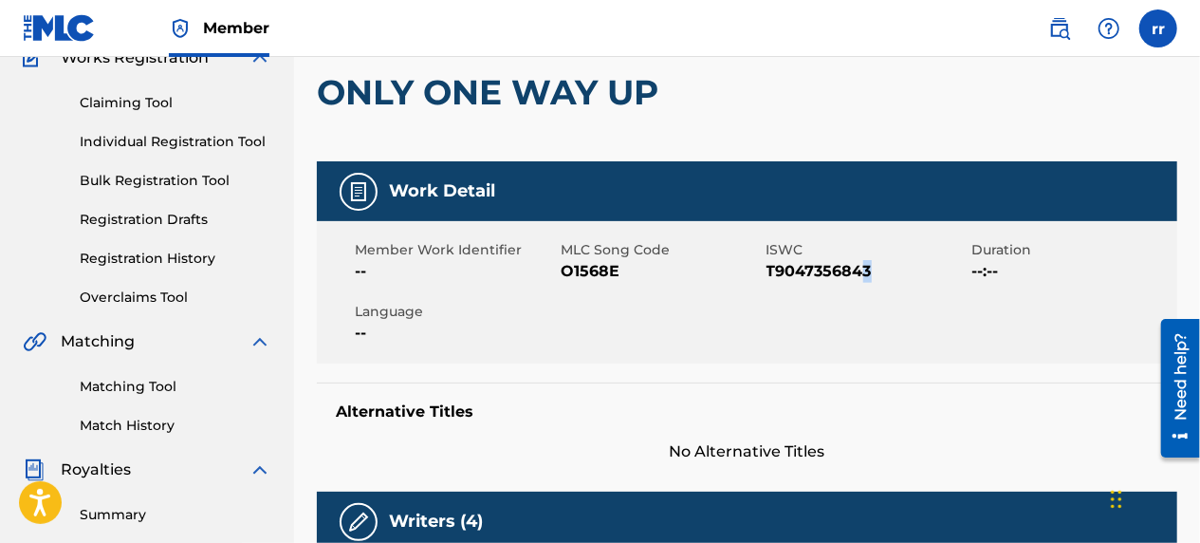
scroll to position [177, 0]
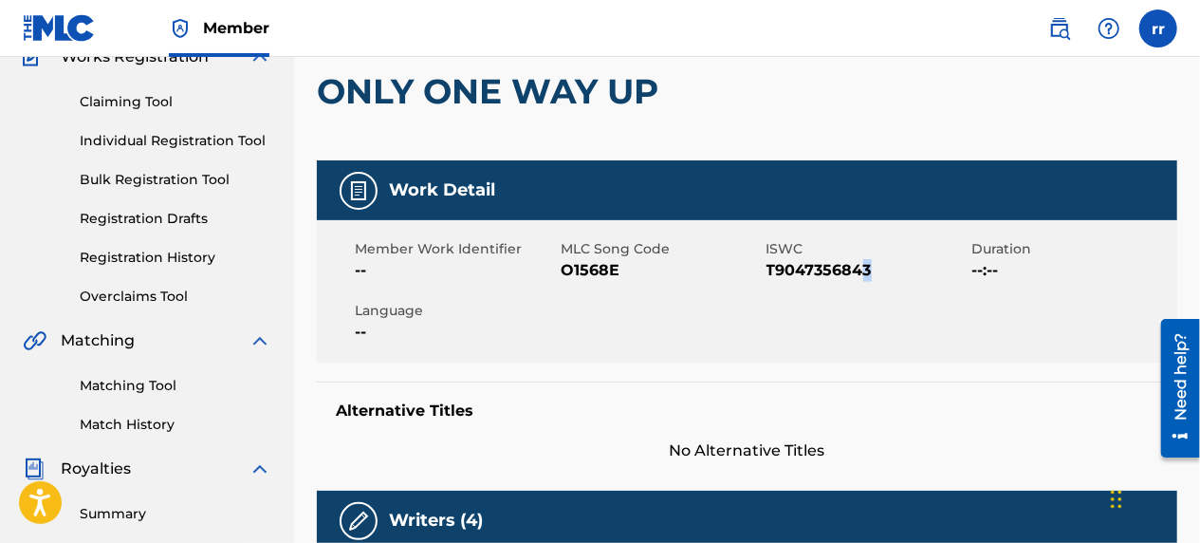
click at [868, 296] on div "Member Work Identifier -- MLC Song Code O1568E ISWC T9047356843 Duration --:-- …" at bounding box center [747, 291] width 861 height 142
drag, startPoint x: 870, startPoint y: 272, endPoint x: 765, endPoint y: 273, distance: 105.3
click at [765, 273] on div "Member Work Identifier -- MLC Song Code O1568E ISWC T9047356843 Duration --:-- …" at bounding box center [747, 291] width 861 height 142
drag, startPoint x: 765, startPoint y: 273, endPoint x: 808, endPoint y: 291, distance: 46.4
click at [808, 291] on div "Member Work Identifier -- MLC Song Code O1568E ISWC T9047356843 Duration --:-- …" at bounding box center [747, 291] width 861 height 142
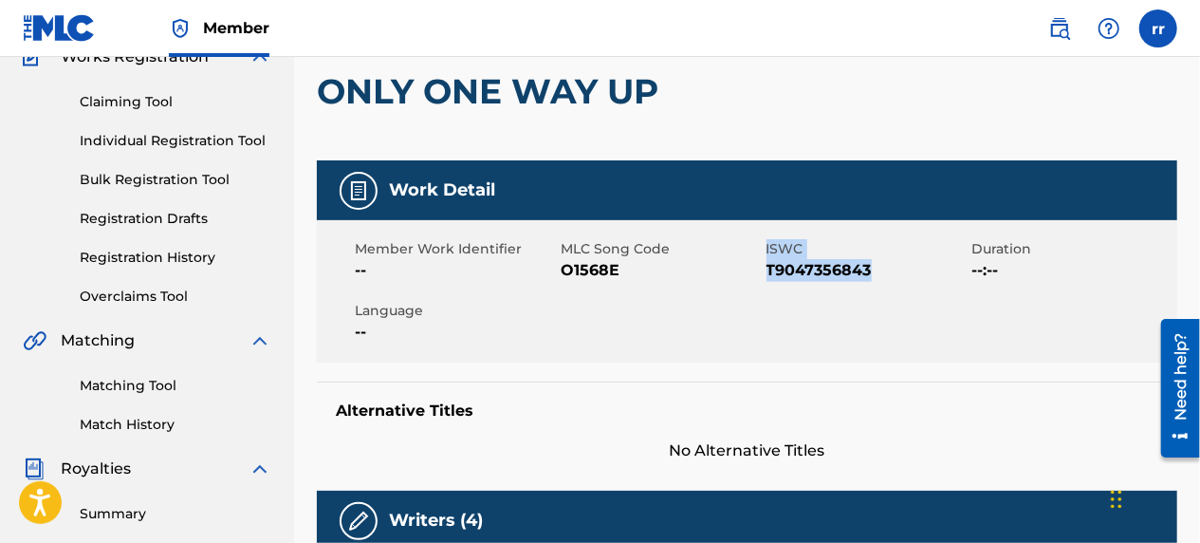
click at [869, 254] on span "ISWC" at bounding box center [867, 249] width 201 height 20
drag, startPoint x: 876, startPoint y: 270, endPoint x: 767, endPoint y: 270, distance: 109.1
click at [767, 270] on span "T9047356843" at bounding box center [867, 270] width 201 height 23
drag, startPoint x: 767, startPoint y: 270, endPoint x: 791, endPoint y: 270, distance: 24.7
copy span "T9047356843"
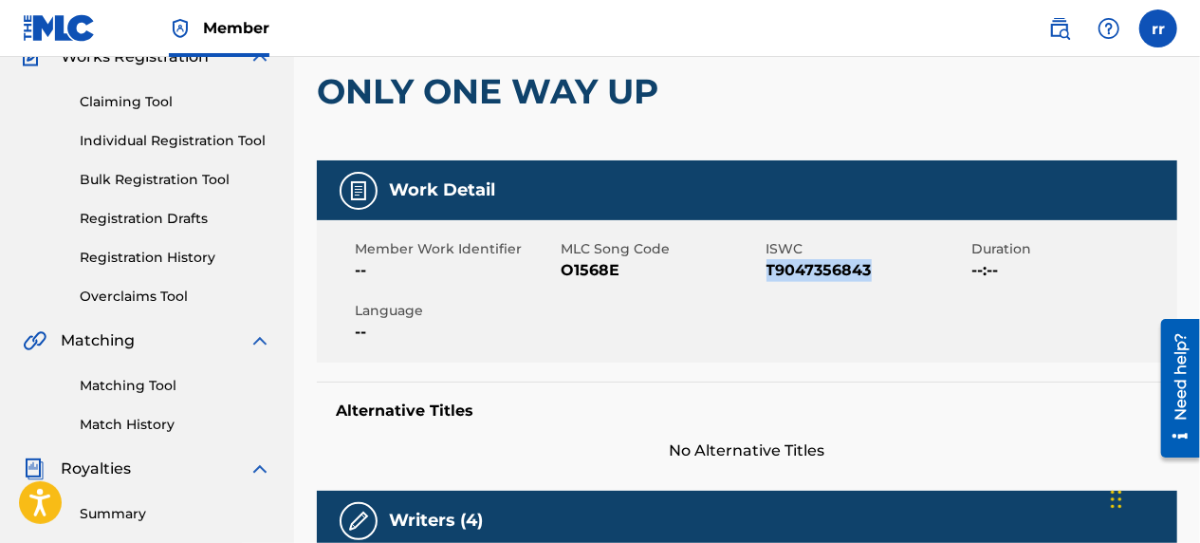
click at [129, 100] on link "Claiming Tool" at bounding box center [176, 102] width 192 height 20
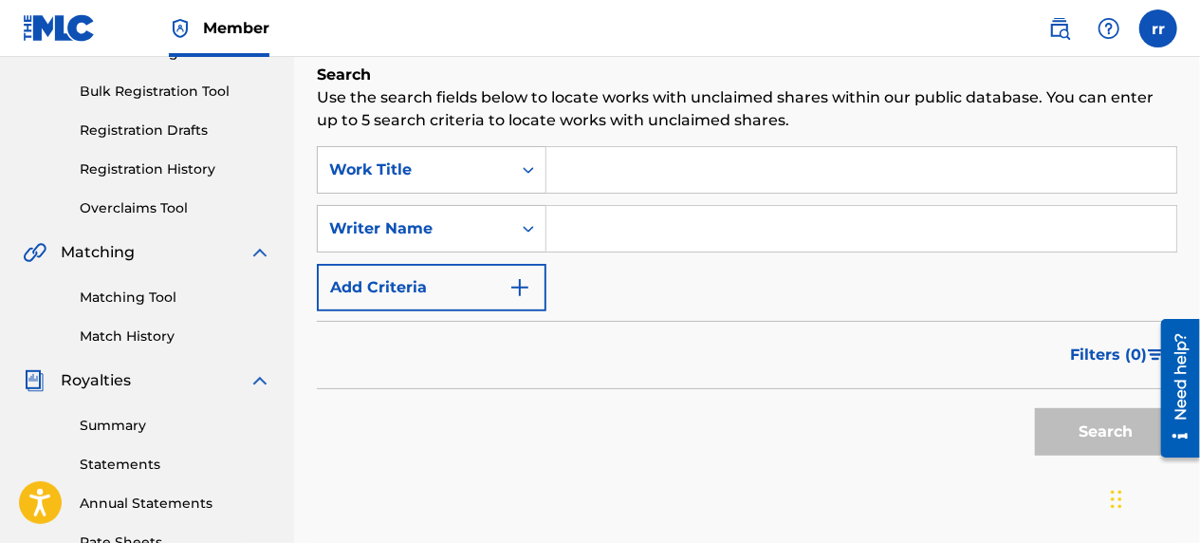
scroll to position [268, 0]
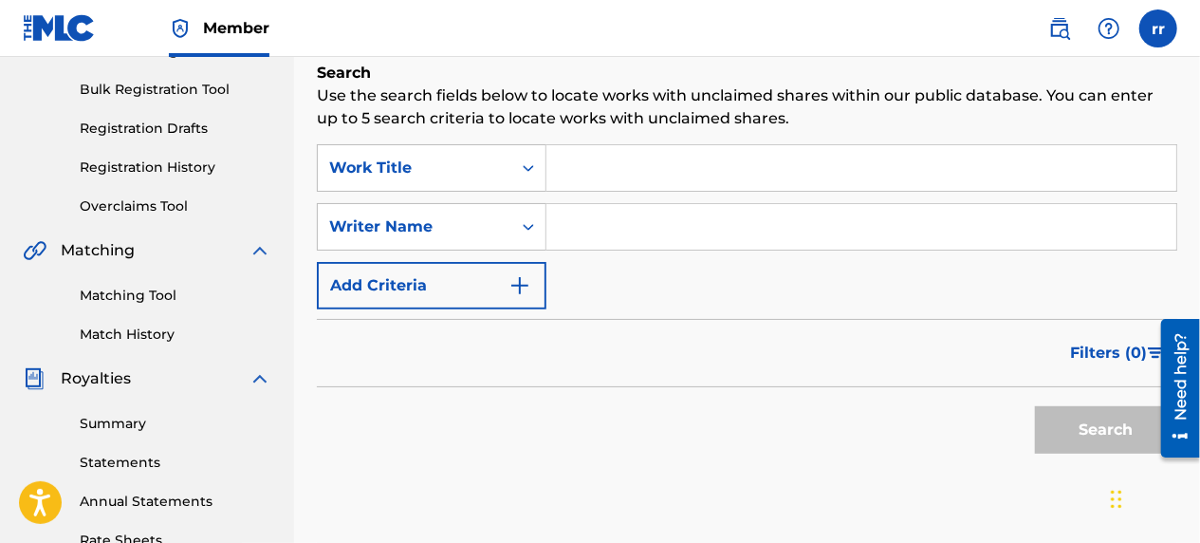
click at [456, 292] on button "Add Criteria" at bounding box center [432, 285] width 230 height 47
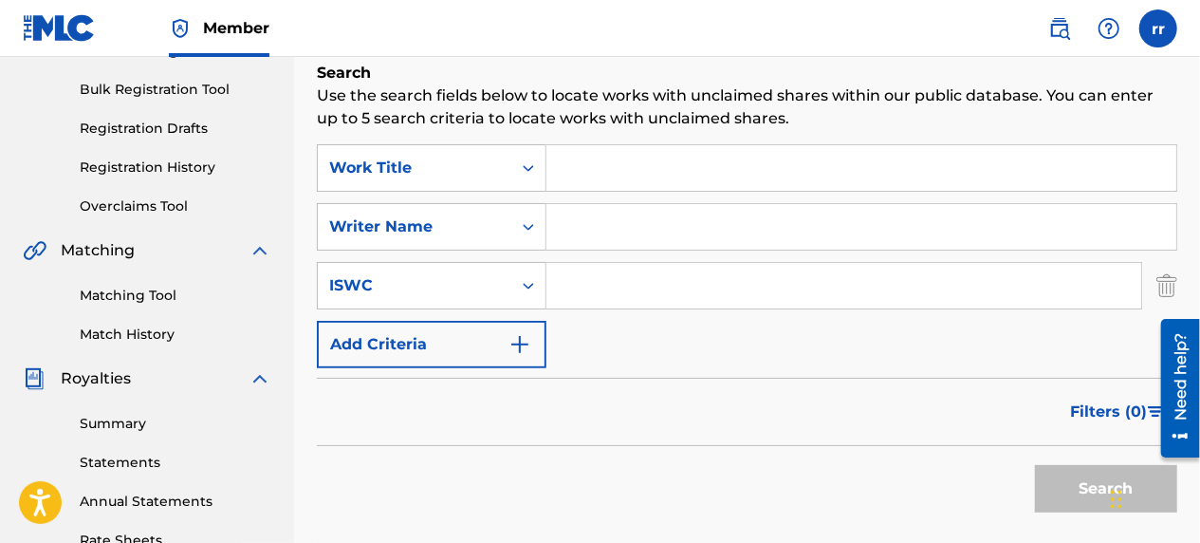
paste input "T9047356843"
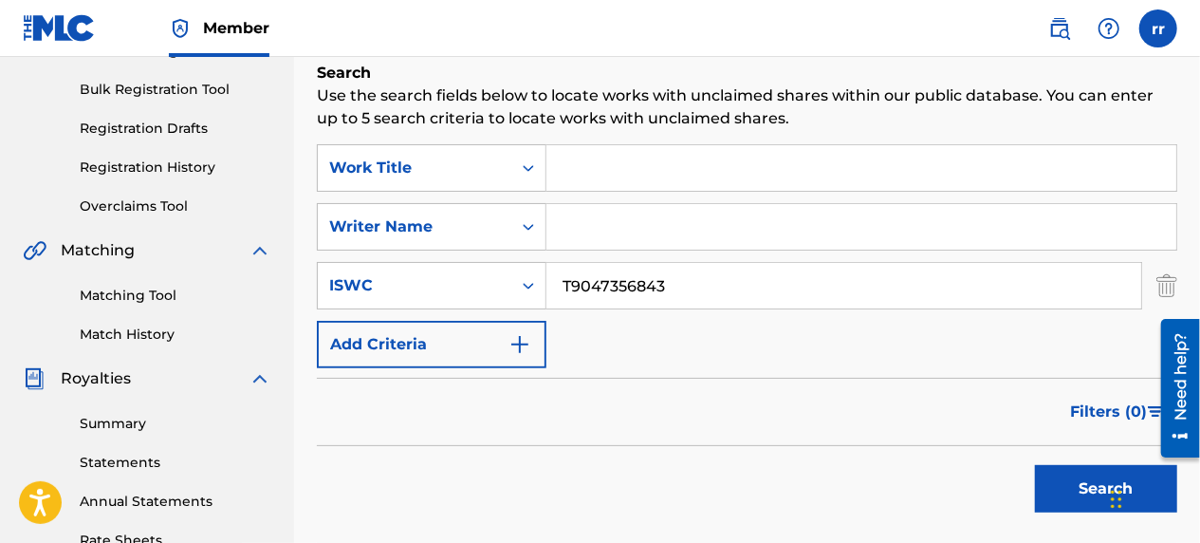
type input "T9047356843"
click at [426, 360] on button "Add Criteria" at bounding box center [432, 344] width 230 height 47
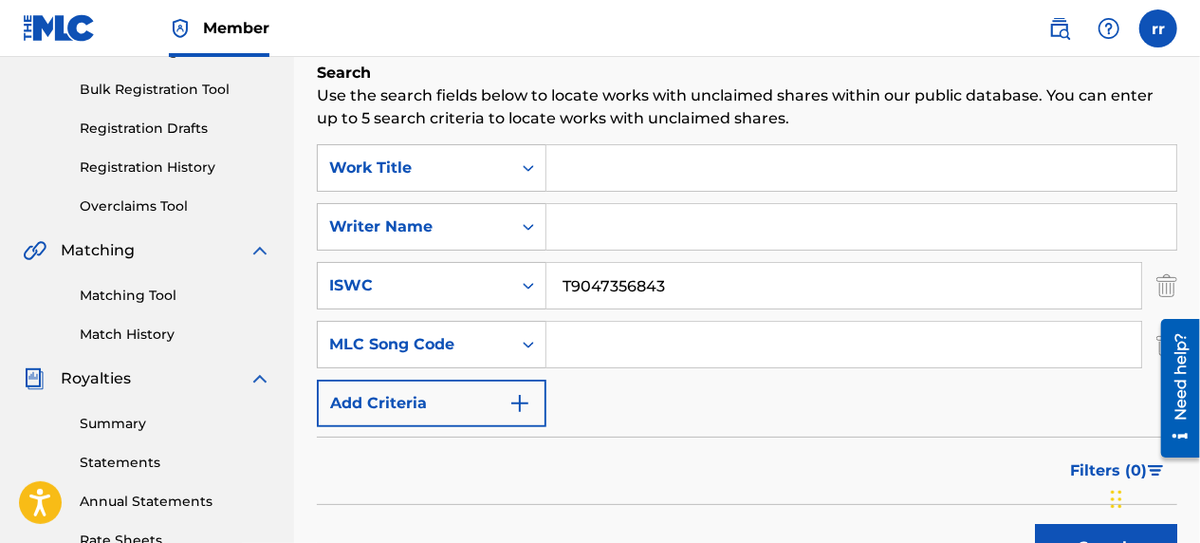
click at [621, 343] on input "Search Form" at bounding box center [844, 345] width 595 height 46
type input "O1568E"
click at [597, 179] on input "Search Form" at bounding box center [862, 168] width 630 height 46
type input "o"
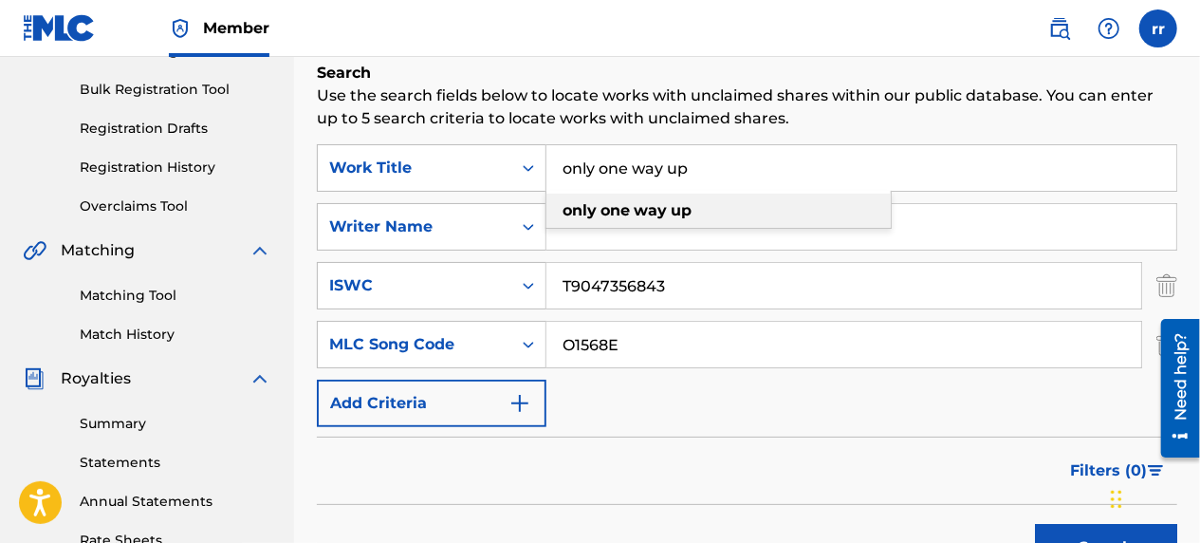
type input "only one way up"
click at [628, 202] on strong "one" at bounding box center [615, 210] width 29 height 18
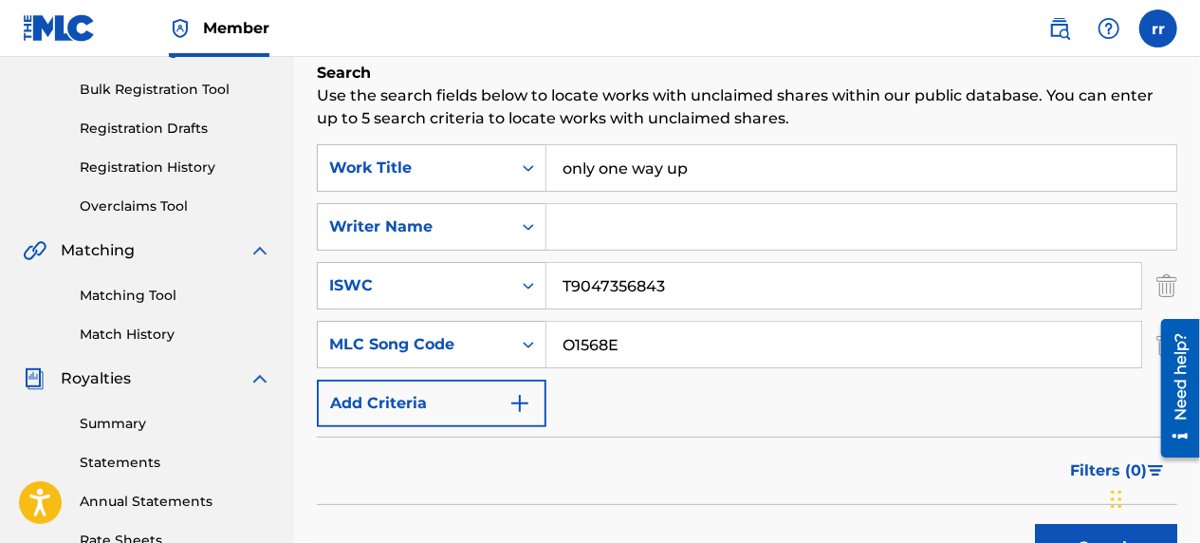
click at [1049, 530] on button "Search" at bounding box center [1106, 547] width 142 height 47
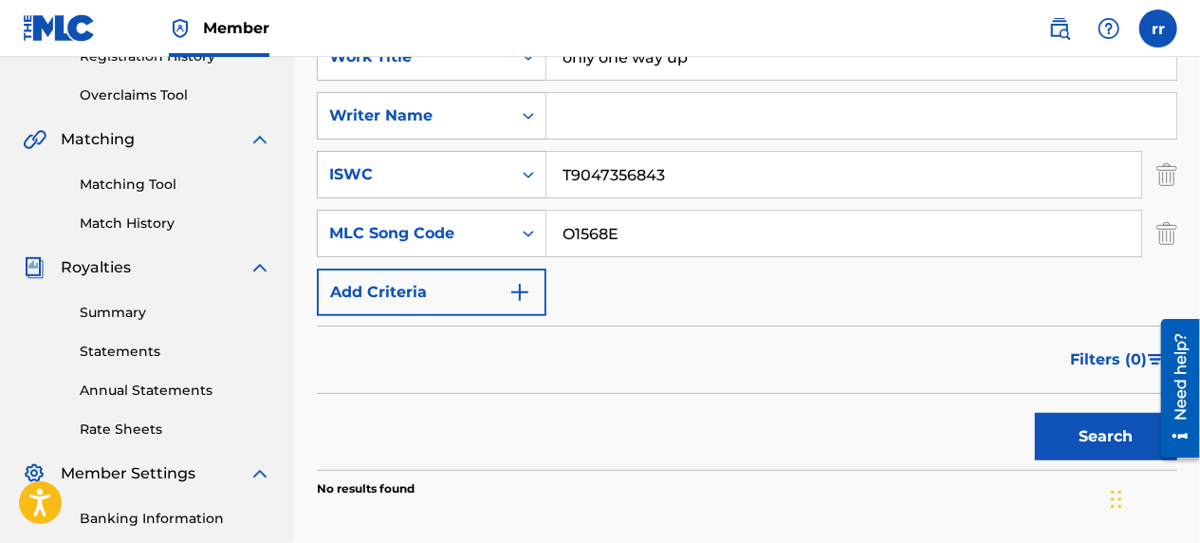
scroll to position [356, 0]
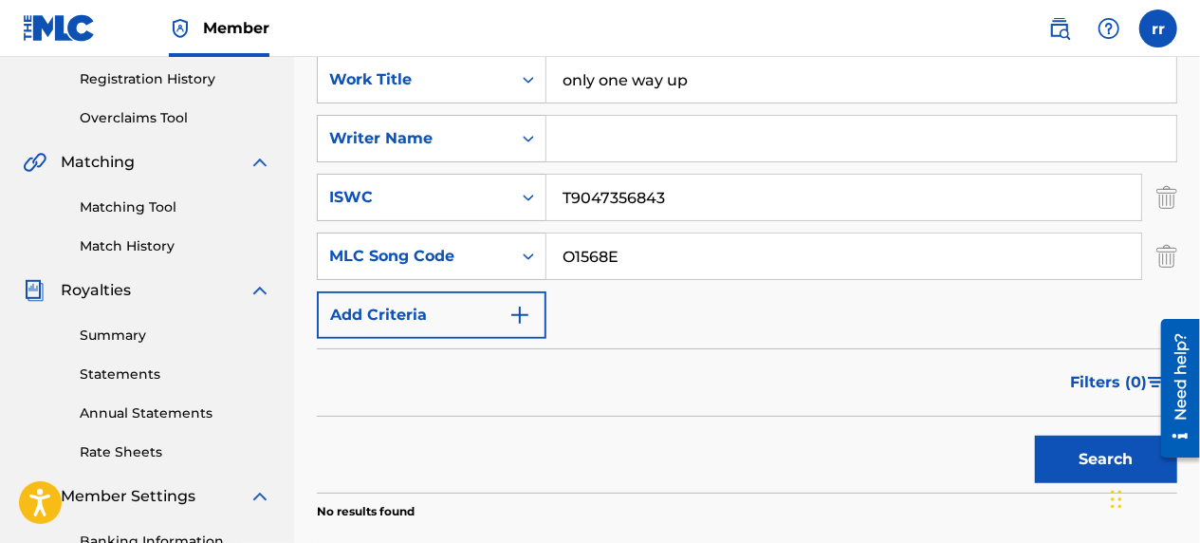
click at [1101, 456] on button "Search" at bounding box center [1106, 459] width 142 height 47
click at [465, 307] on button "Add Criteria" at bounding box center [432, 314] width 230 height 47
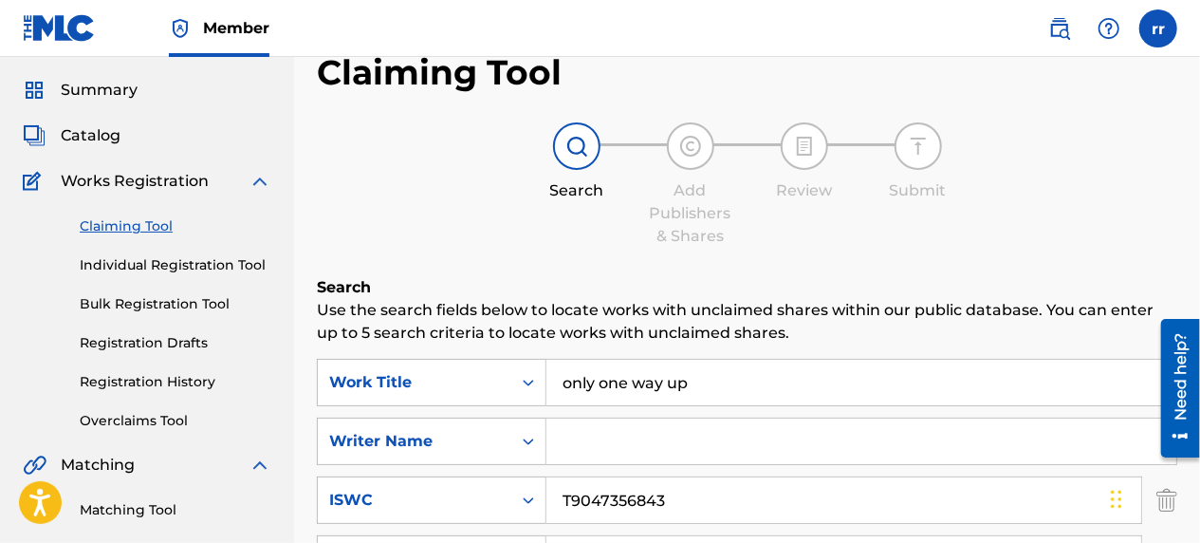
scroll to position [46, 0]
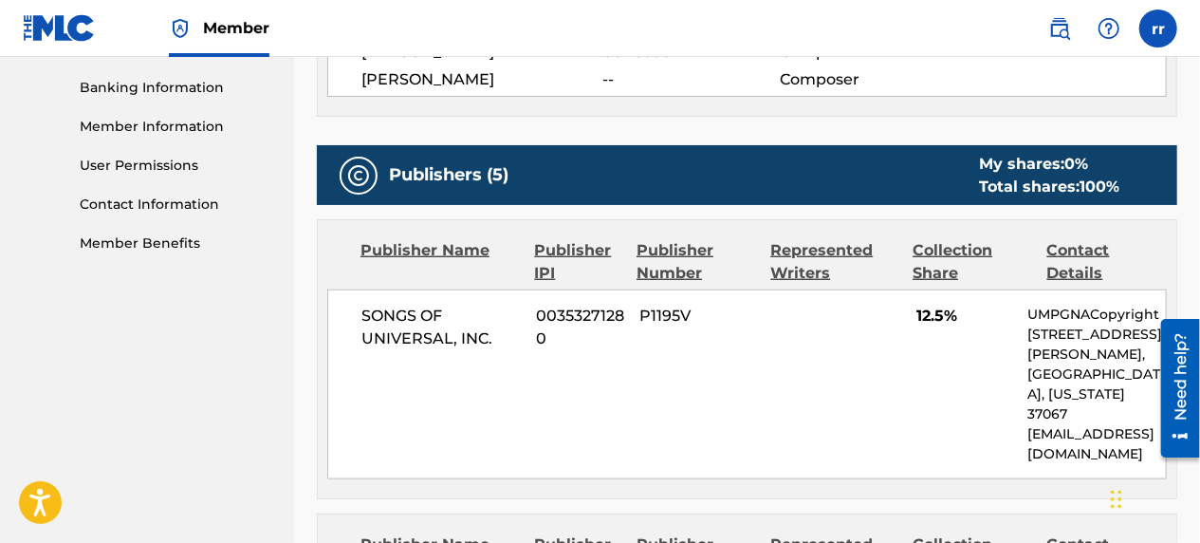
scroll to position [809, 0]
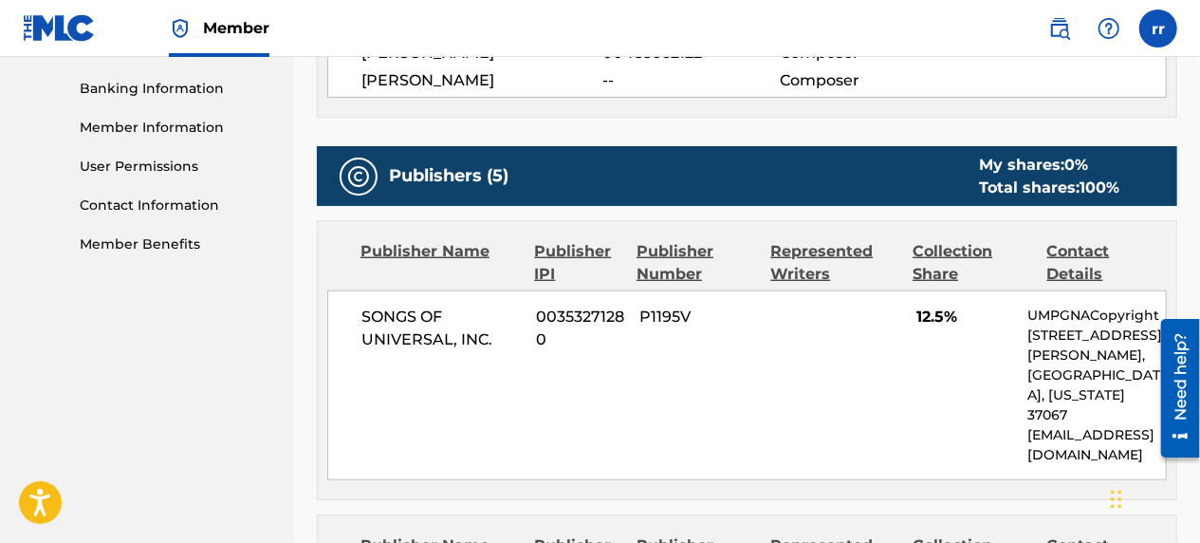
click at [1181, 378] on div "Need help?" at bounding box center [1180, 375] width 26 height 87
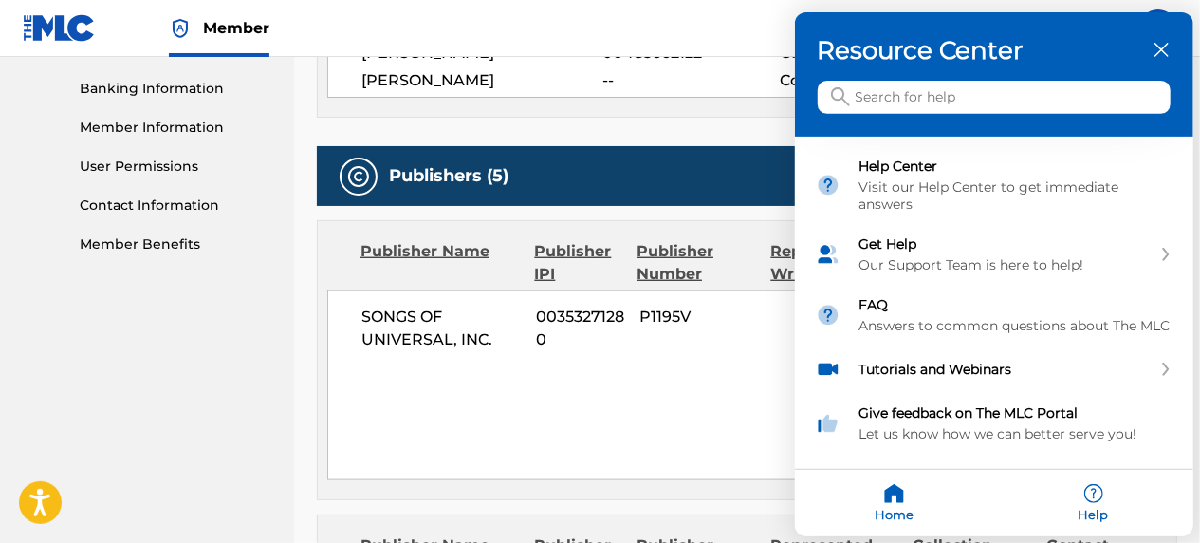
click at [900, 96] on input "Search for help" at bounding box center [994, 97] width 353 height 33
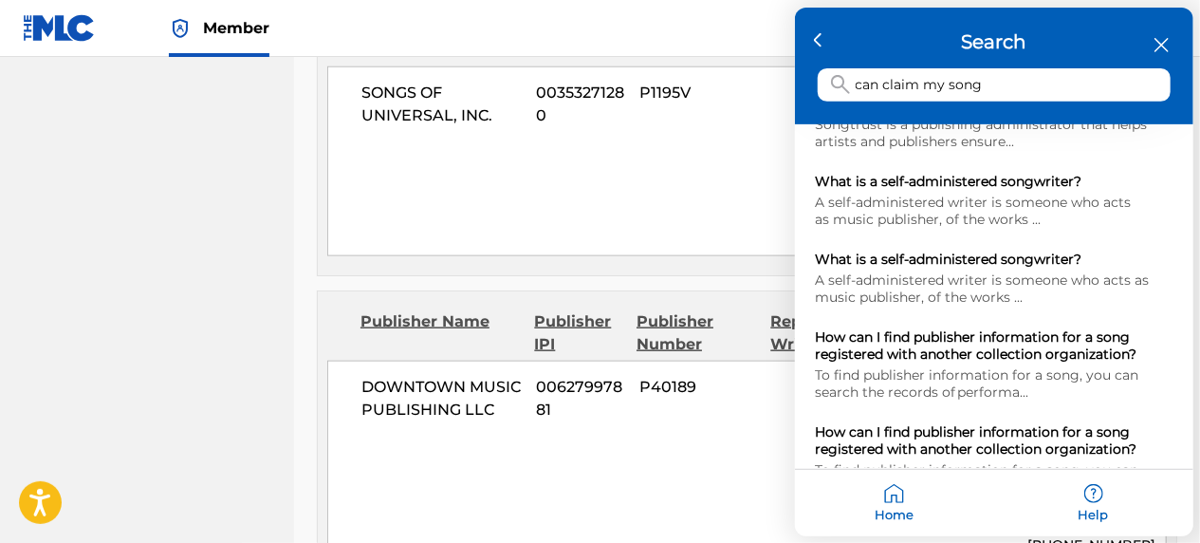
scroll to position [0, 0]
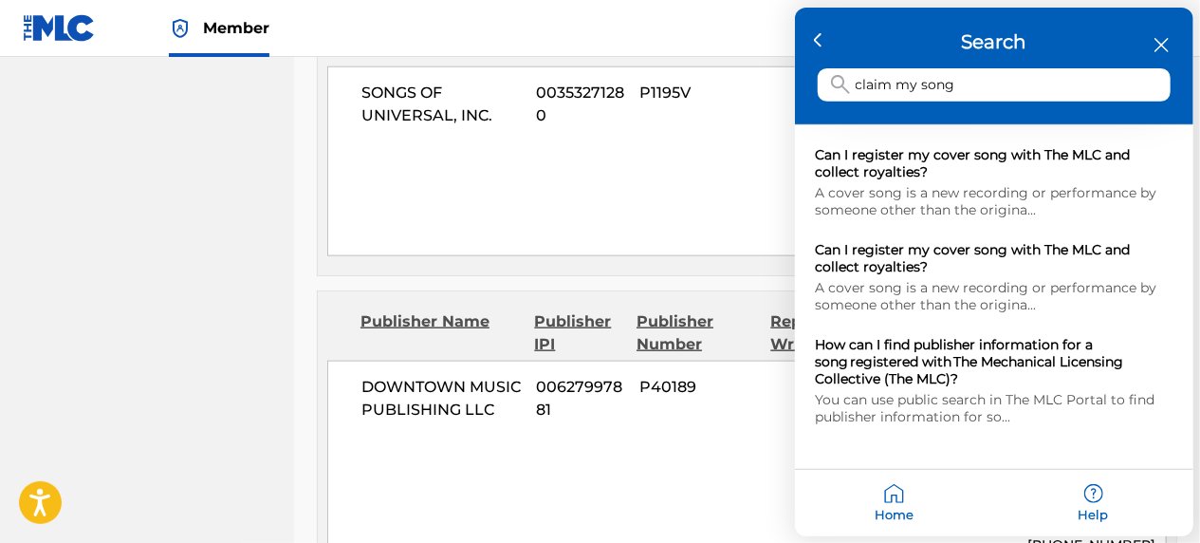
click at [1044, 86] on input "claim my song" at bounding box center [994, 84] width 353 height 33
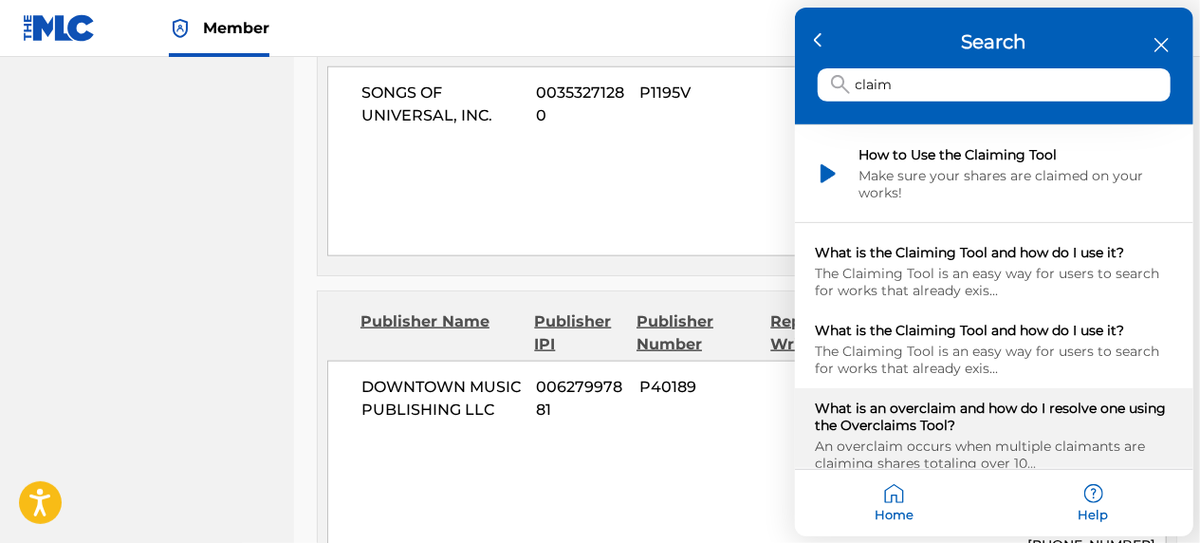
type input "claim"
click at [1027, 455] on div "What is an overclaim and how do I resolve one using the Overclaims Tool? An ove…" at bounding box center [994, 435] width 399 height 95
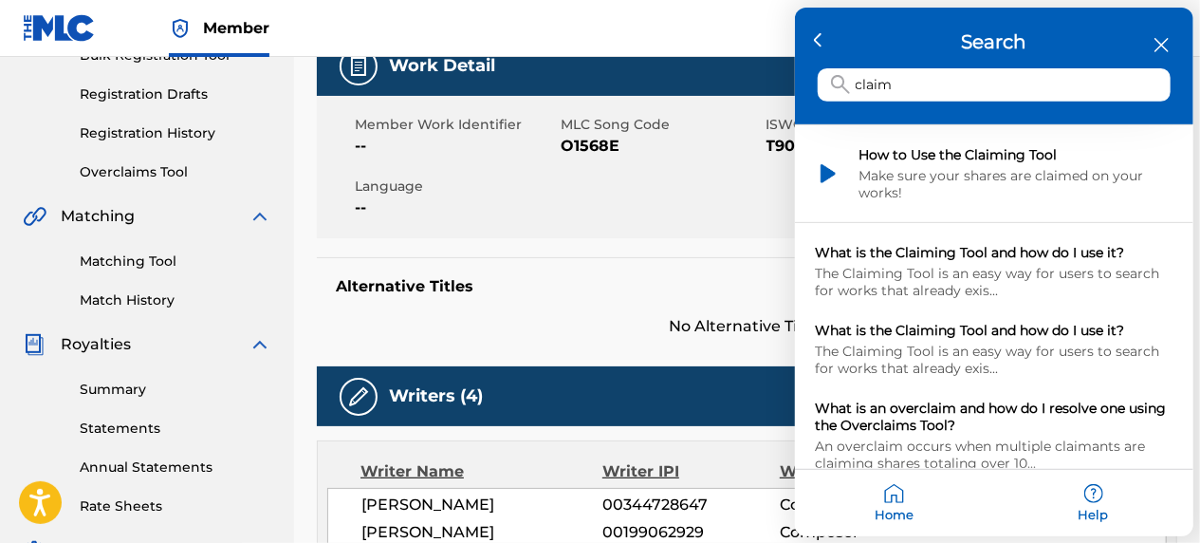
scroll to position [244, 0]
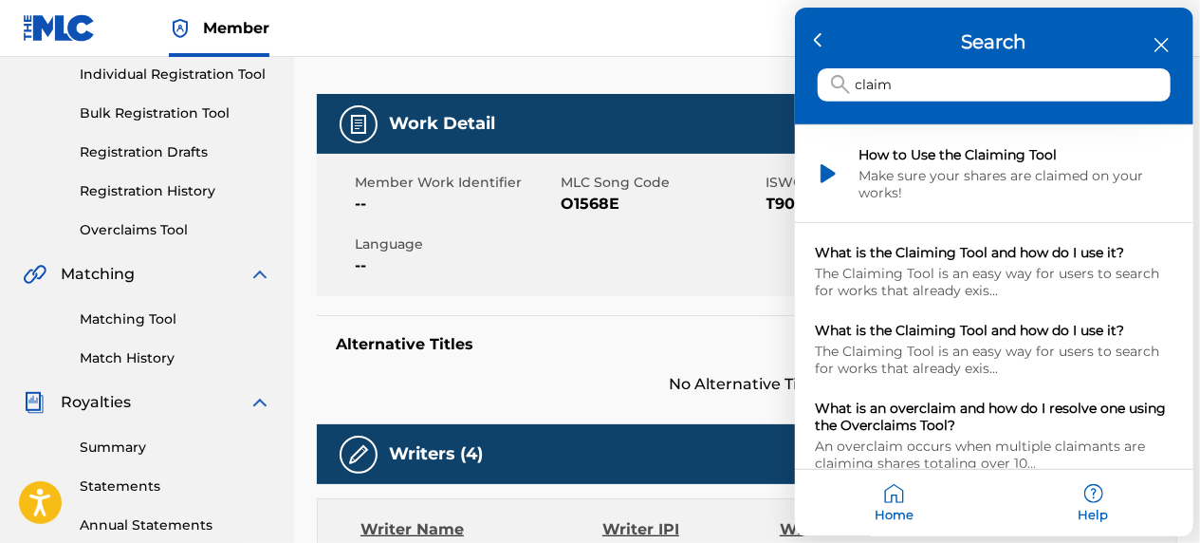
click at [1155, 44] on icon "close resource center" at bounding box center [1162, 45] width 14 height 14
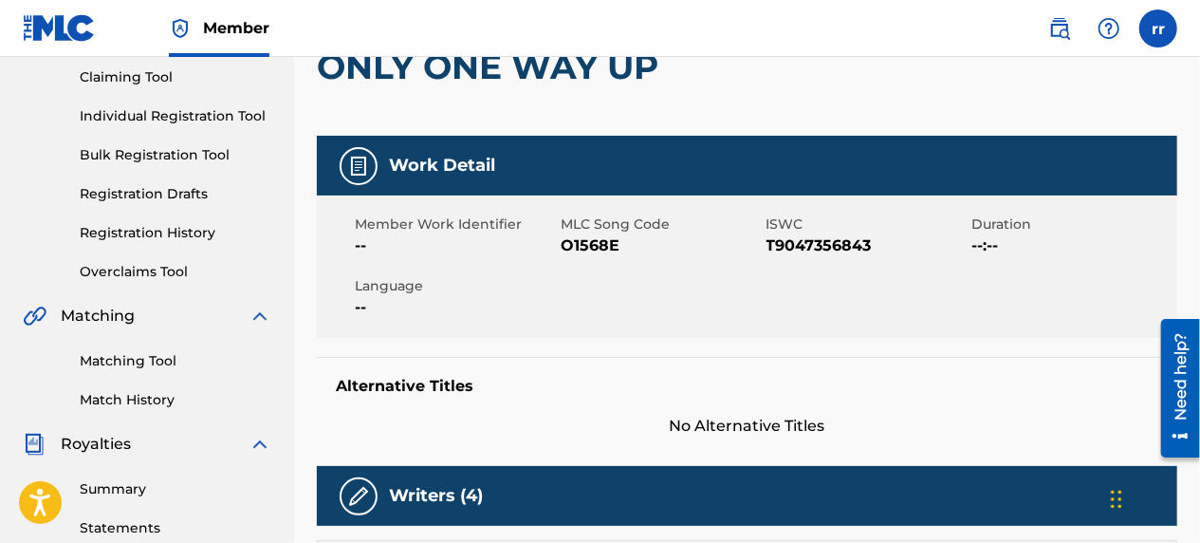
scroll to position [191, 0]
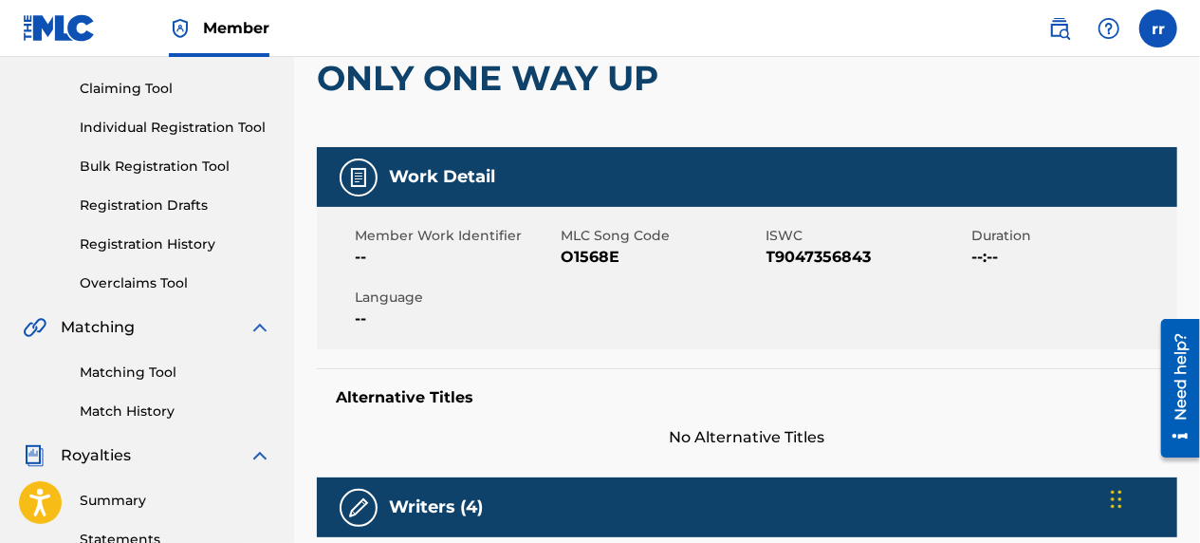
click at [152, 279] on link "Overclaims Tool" at bounding box center [176, 283] width 192 height 20
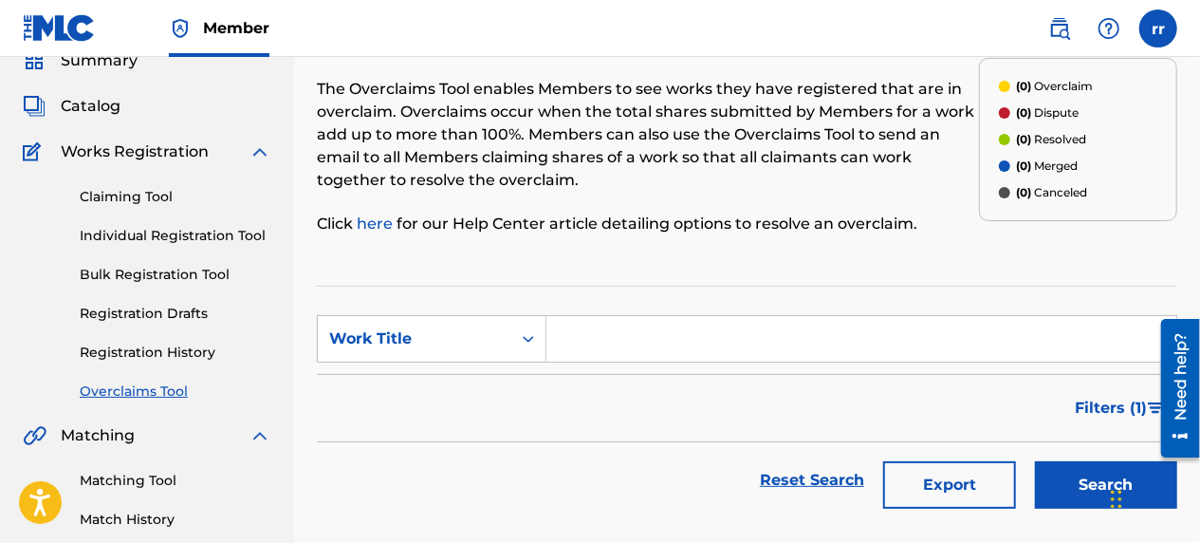
scroll to position [84, 0]
click at [612, 334] on input "Search Form" at bounding box center [862, 338] width 630 height 46
type input "only one way up"
click at [1051, 471] on button "Search" at bounding box center [1106, 483] width 142 height 47
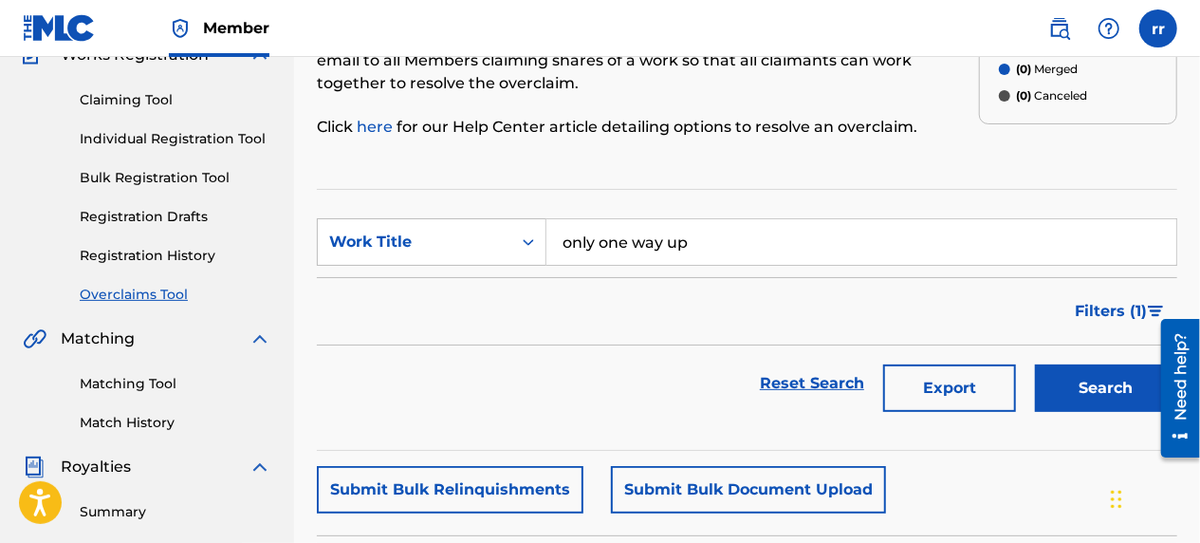
scroll to position [178, 0]
click at [1088, 402] on button "Search" at bounding box center [1106, 388] width 142 height 47
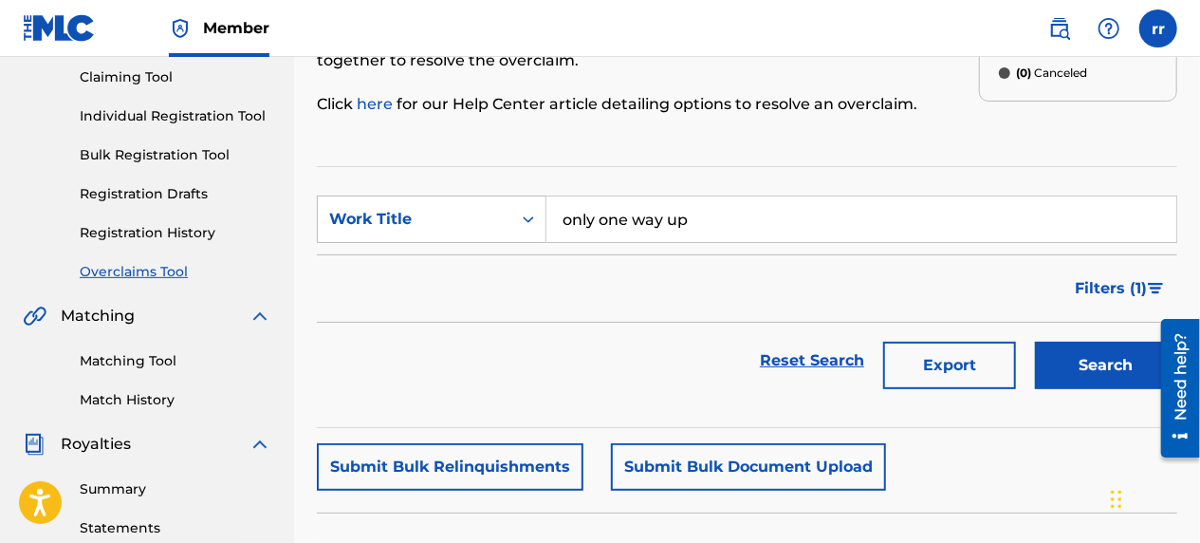
scroll to position [201, 0]
click at [809, 365] on link "Reset Search" at bounding box center [812, 362] width 123 height 42
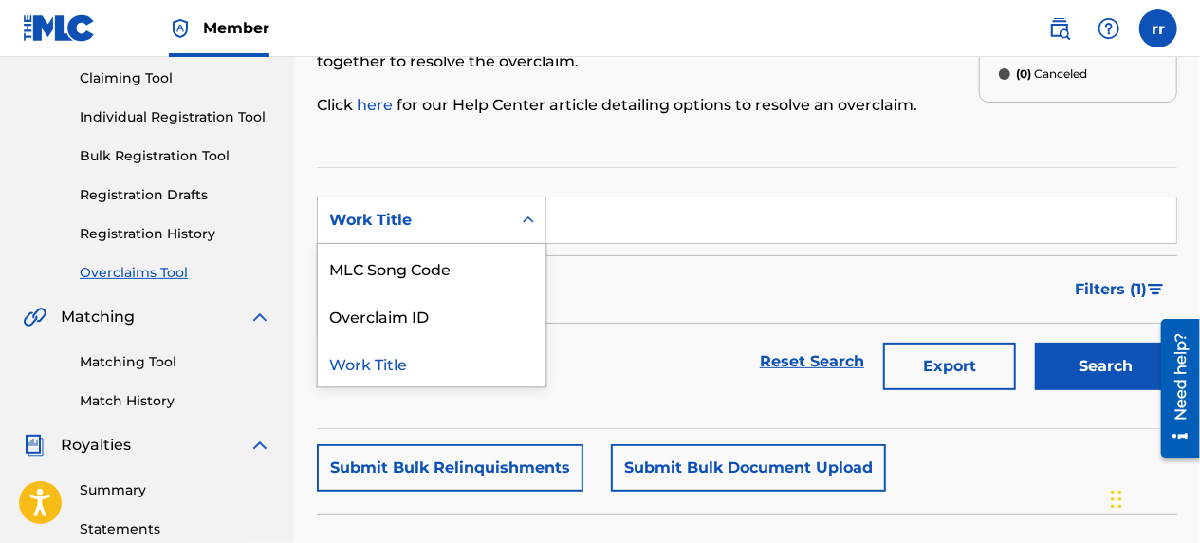
click at [501, 225] on div "Work Title" at bounding box center [415, 220] width 194 height 36
click at [489, 271] on div "MLC Song Code" at bounding box center [432, 267] width 228 height 47
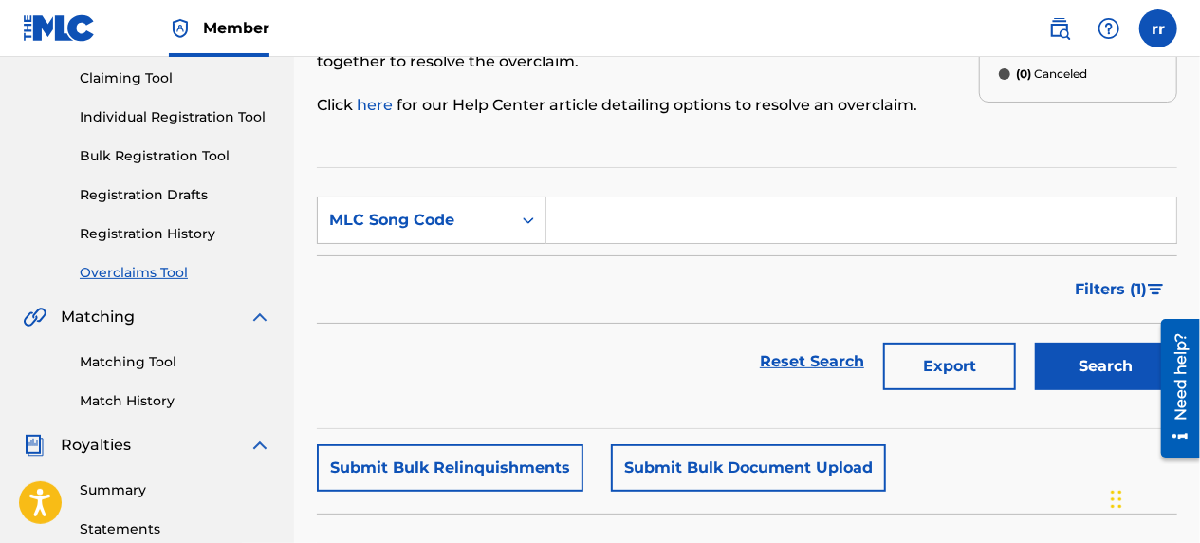
click at [642, 218] on input "Search Form" at bounding box center [862, 220] width 630 height 46
type input "o"
paste input "T9047356843"
type input "o5618e"
click at [1105, 376] on button "Search" at bounding box center [1106, 366] width 142 height 47
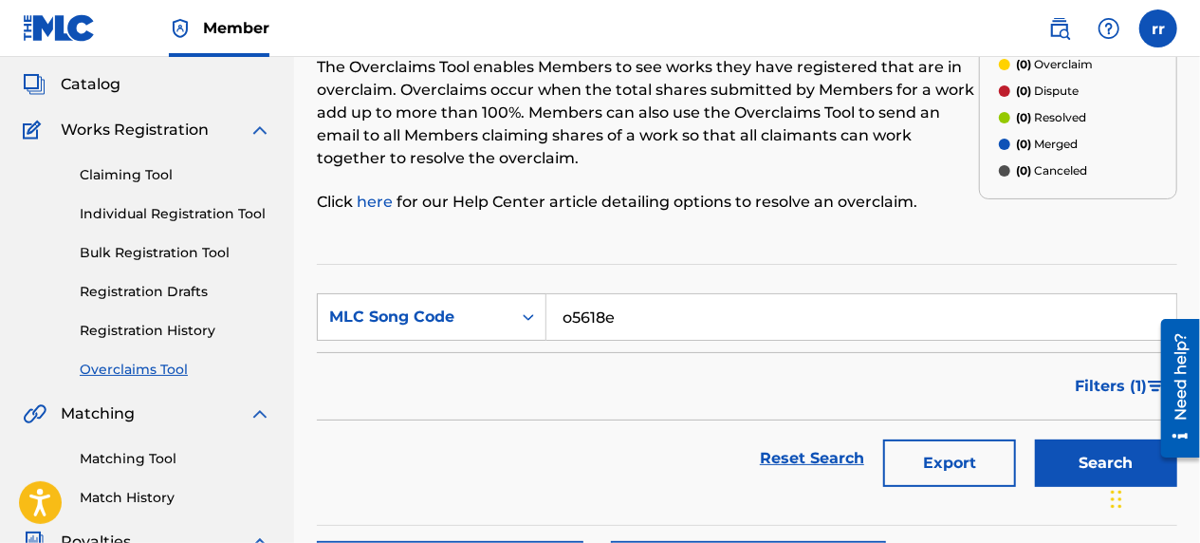
scroll to position [0, 0]
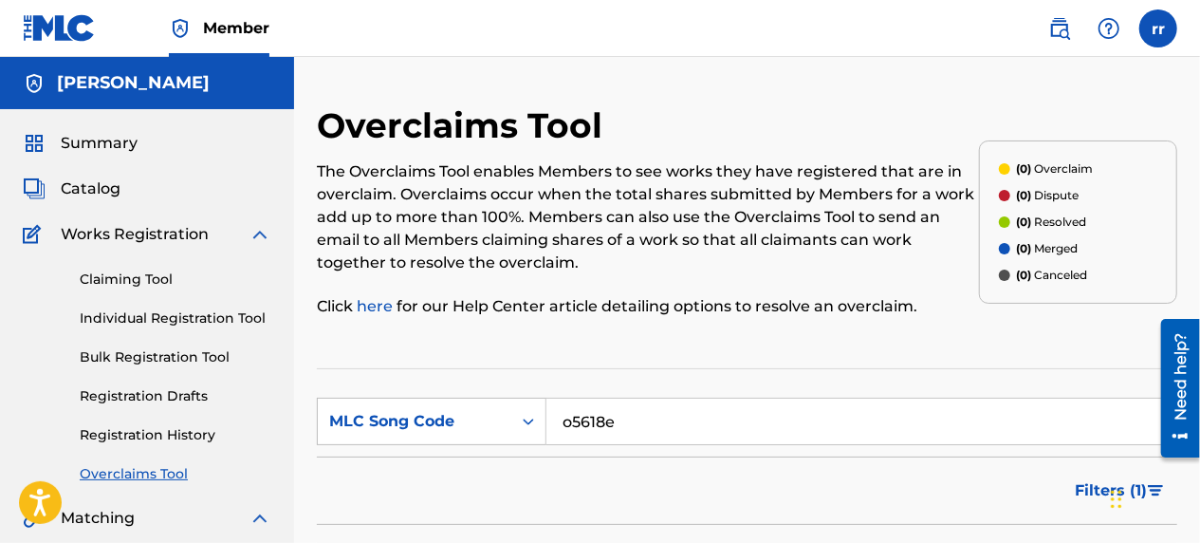
click at [99, 193] on span "Catalog" at bounding box center [91, 188] width 60 height 23
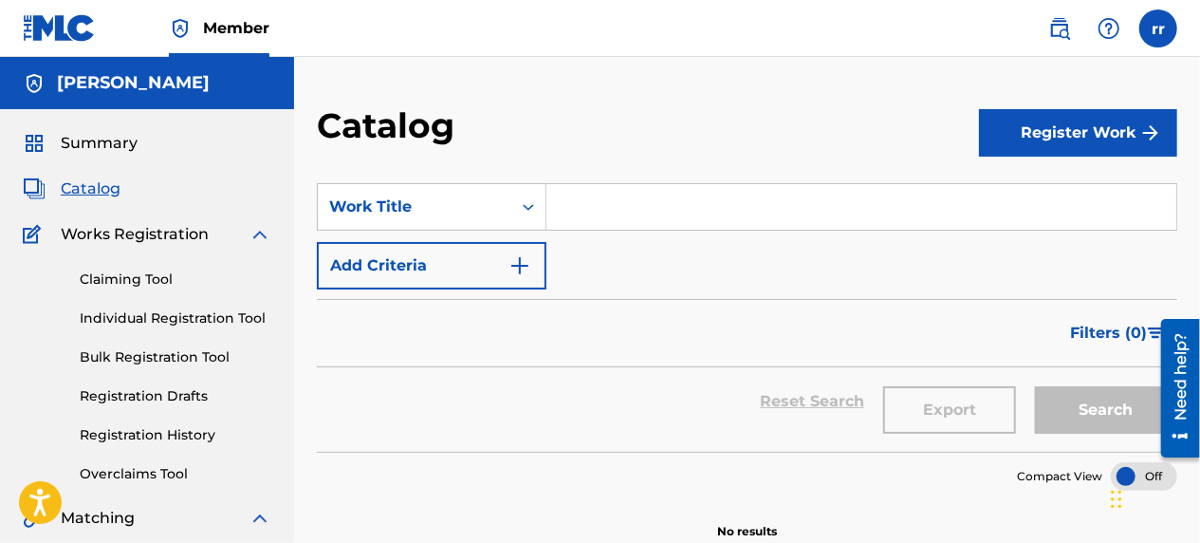
click at [669, 211] on input "Search Form" at bounding box center [862, 207] width 630 height 46
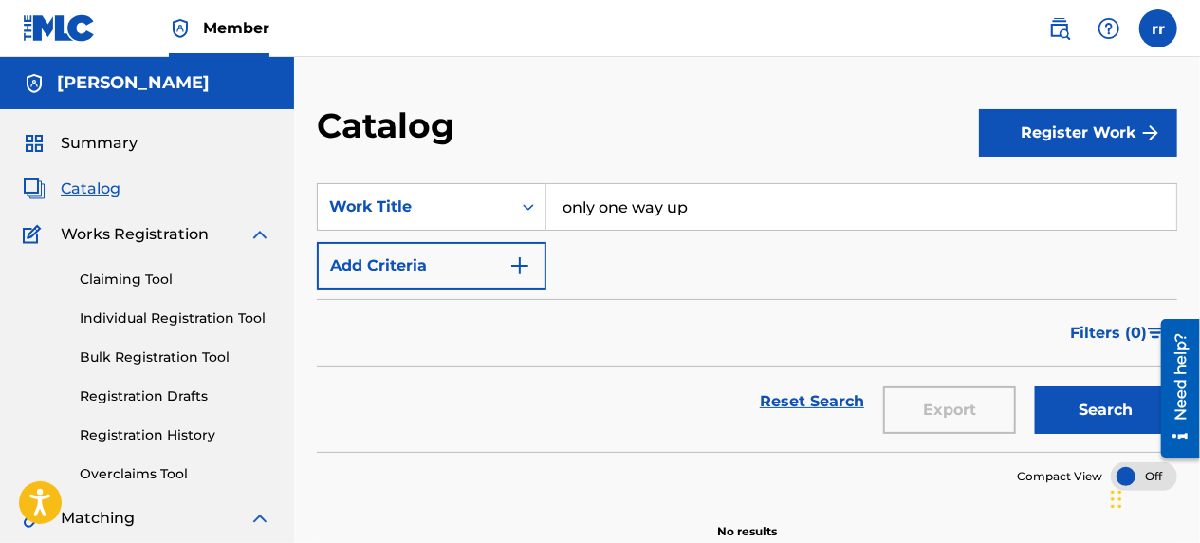
type input "only one way up"
click at [1076, 416] on button "Search" at bounding box center [1106, 409] width 142 height 47
click at [103, 139] on span "Summary" at bounding box center [99, 143] width 77 height 23
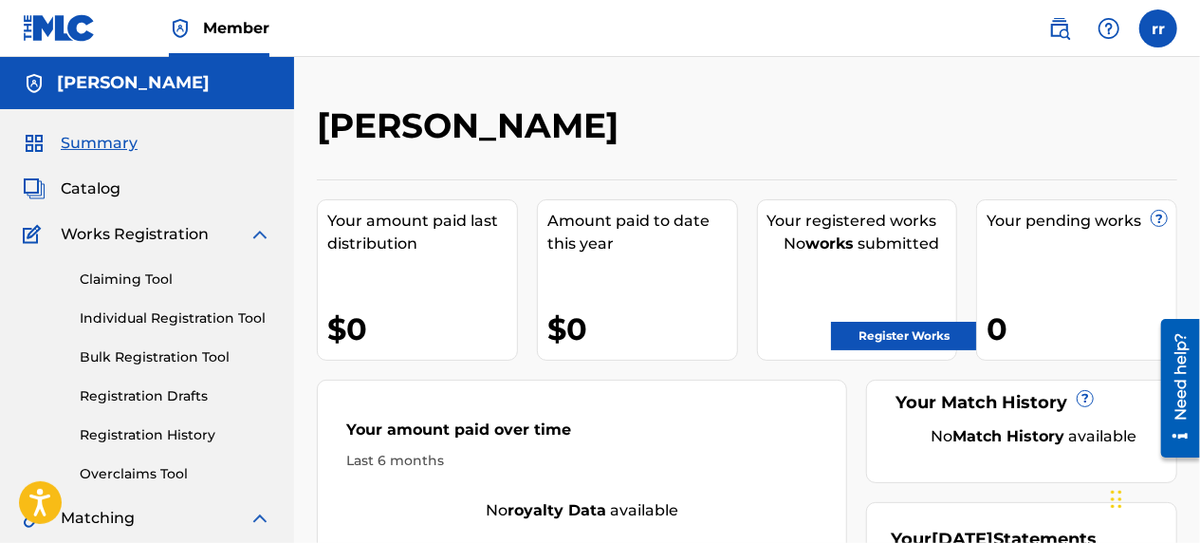
click at [931, 325] on link "Register Works" at bounding box center [904, 336] width 146 height 28
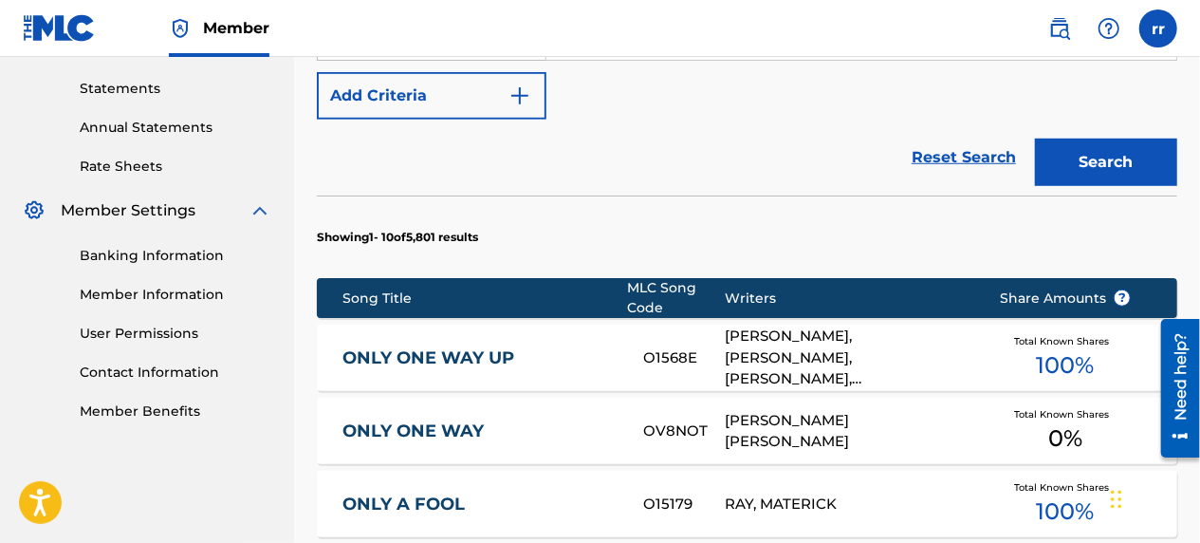
scroll to position [642, 0]
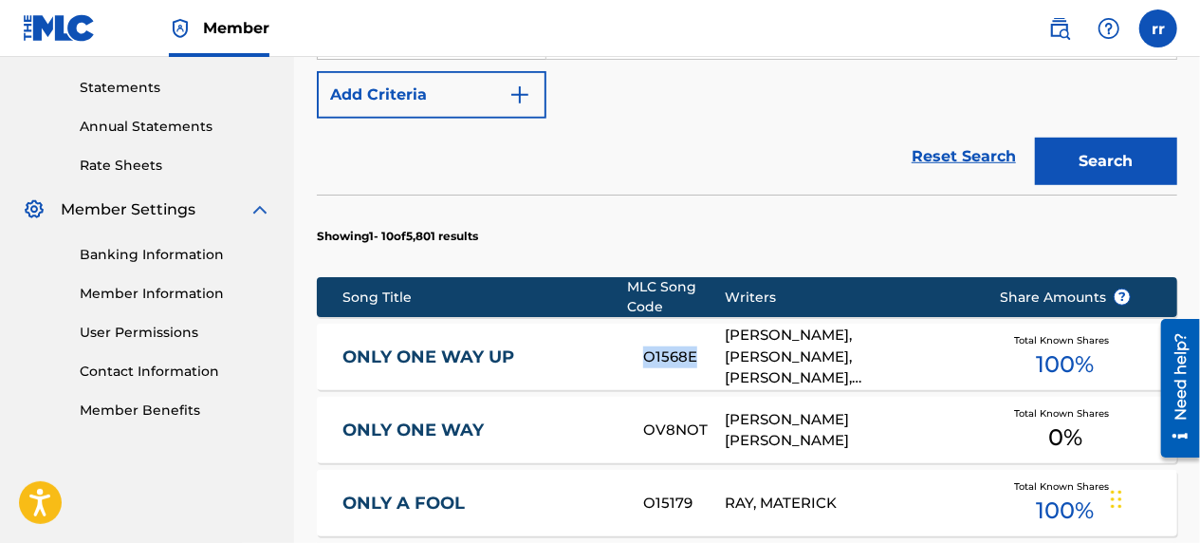
drag, startPoint x: 698, startPoint y: 337, endPoint x: 642, endPoint y: 330, distance: 57.3
click at [642, 330] on div "ONLY ONE WAY UP O1568E [PERSON_NAME], [PERSON_NAME], [PERSON_NAME], [PERSON_NAM…" at bounding box center [747, 357] width 861 height 66
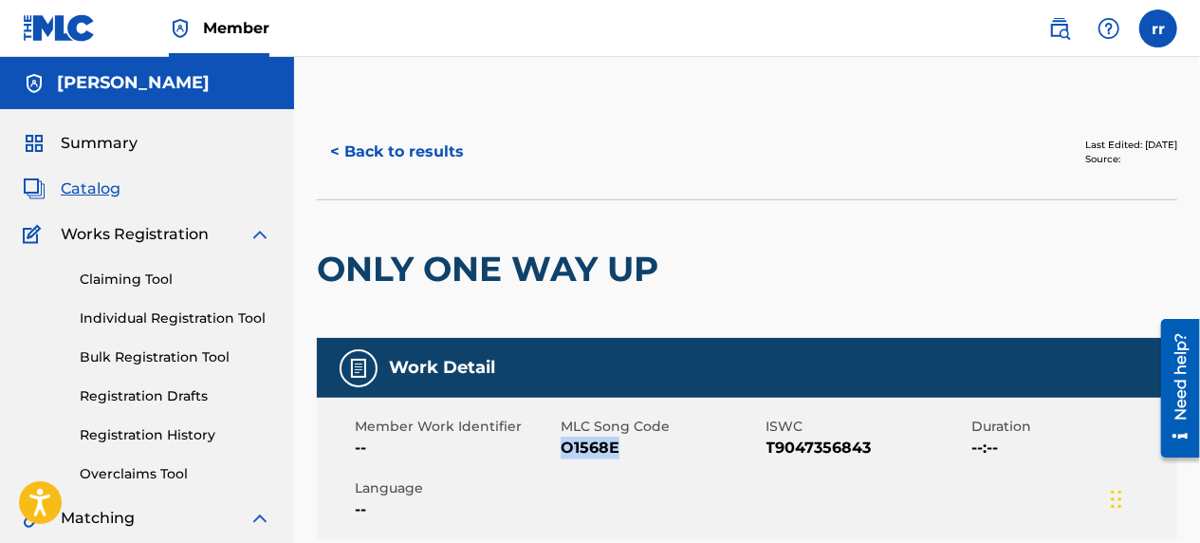
drag, startPoint x: 630, startPoint y: 445, endPoint x: 560, endPoint y: 437, distance: 70.7
click at [560, 437] on div "Member Work Identifier -- MLC Song Code O1568E ISWC T9047356843 Duration --:-- …" at bounding box center [747, 469] width 861 height 142
drag, startPoint x: 560, startPoint y: 437, endPoint x: 575, endPoint y: 448, distance: 19.0
copy div "MLC Song Code O1568E"
click at [629, 461] on div "Member Work Identifier -- MLC Song Code O1568E ISWC T9047356843 Duration --:-- …" at bounding box center [747, 469] width 861 height 142
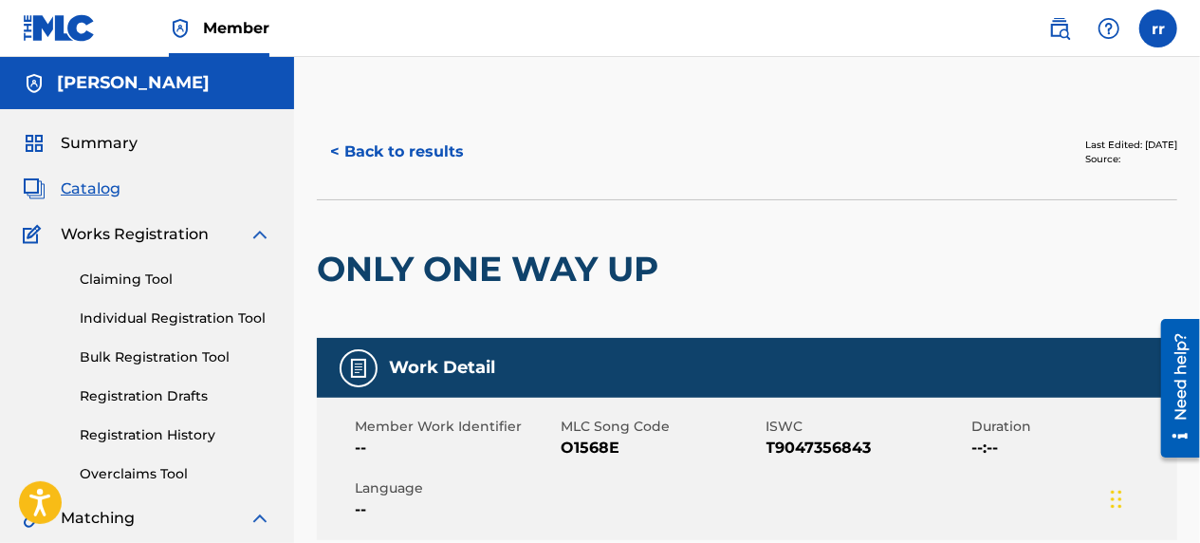
click at [621, 454] on span "O1568E" at bounding box center [661, 448] width 201 height 23
drag, startPoint x: 632, startPoint y: 442, endPoint x: 560, endPoint y: 439, distance: 72.2
click at [560, 439] on div "Member Work Identifier -- MLC Song Code O1568E ISWC T9047356843 Duration --:-- …" at bounding box center [747, 469] width 861 height 142
drag, startPoint x: 560, startPoint y: 439, endPoint x: 641, endPoint y: 450, distance: 81.3
click at [641, 450] on span "O1568E" at bounding box center [661, 448] width 201 height 23
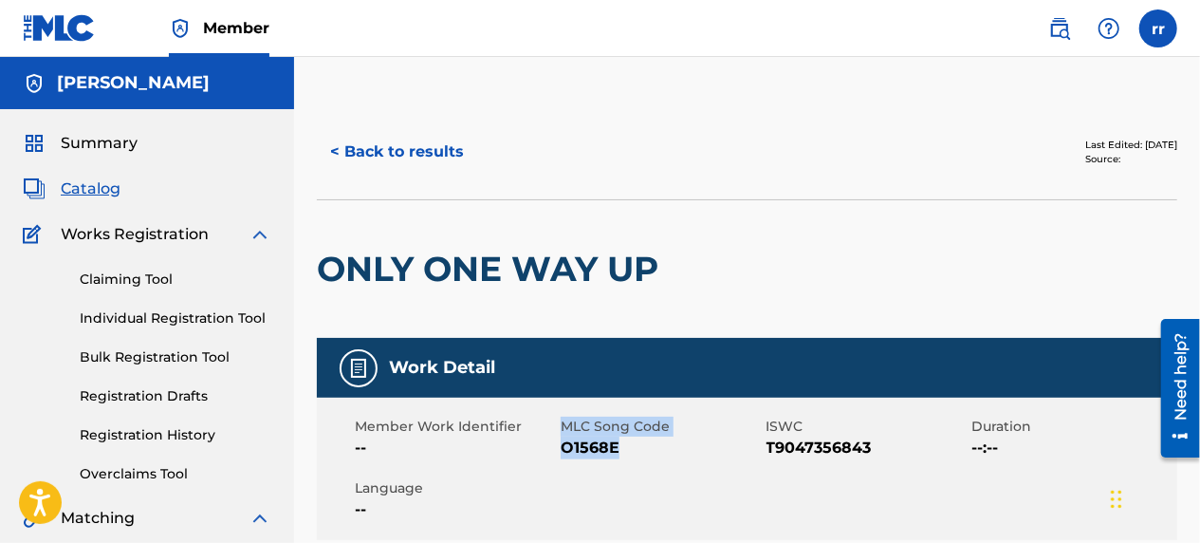
click at [641, 450] on span "O1568E" at bounding box center [661, 448] width 201 height 23
drag, startPoint x: 641, startPoint y: 450, endPoint x: 596, endPoint y: 448, distance: 44.6
drag, startPoint x: 596, startPoint y: 448, endPoint x: 575, endPoint y: 453, distance: 21.4
click at [575, 453] on span "O1568E" at bounding box center [661, 448] width 201 height 23
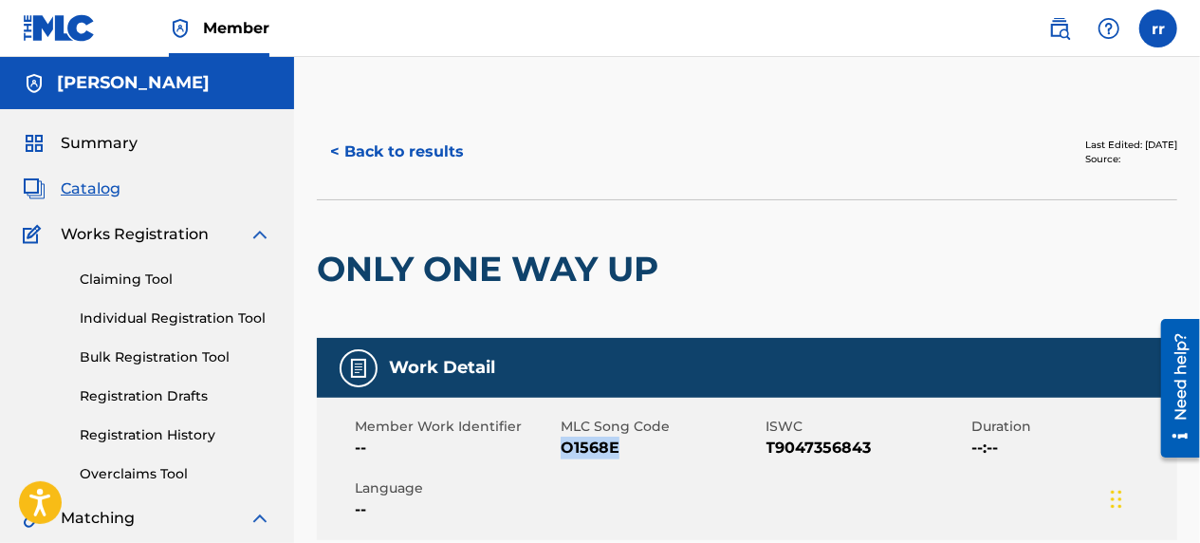
drag, startPoint x: 619, startPoint y: 448, endPoint x: 564, endPoint y: 443, distance: 55.2
click at [564, 443] on span "O1568E" at bounding box center [661, 448] width 201 height 23
drag, startPoint x: 564, startPoint y: 443, endPoint x: 575, endPoint y: 446, distance: 11.7
copy span "O1568E"
click at [131, 481] on link "Overclaims Tool" at bounding box center [176, 474] width 192 height 20
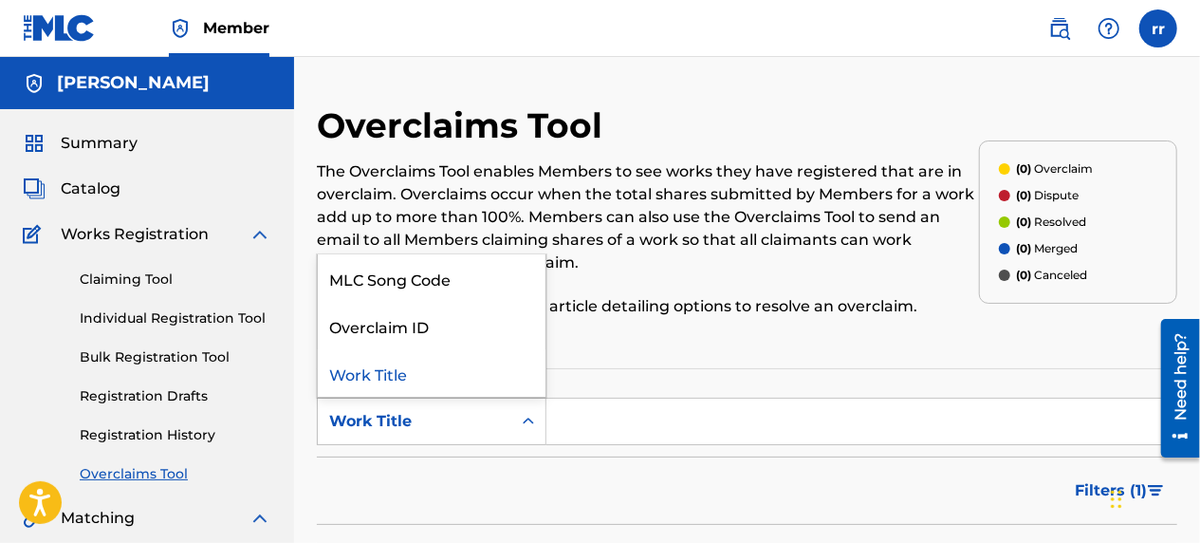
drag, startPoint x: 640, startPoint y: 425, endPoint x: 506, endPoint y: 420, distance: 133.9
click at [506, 420] on div "Work Title" at bounding box center [415, 421] width 194 height 36
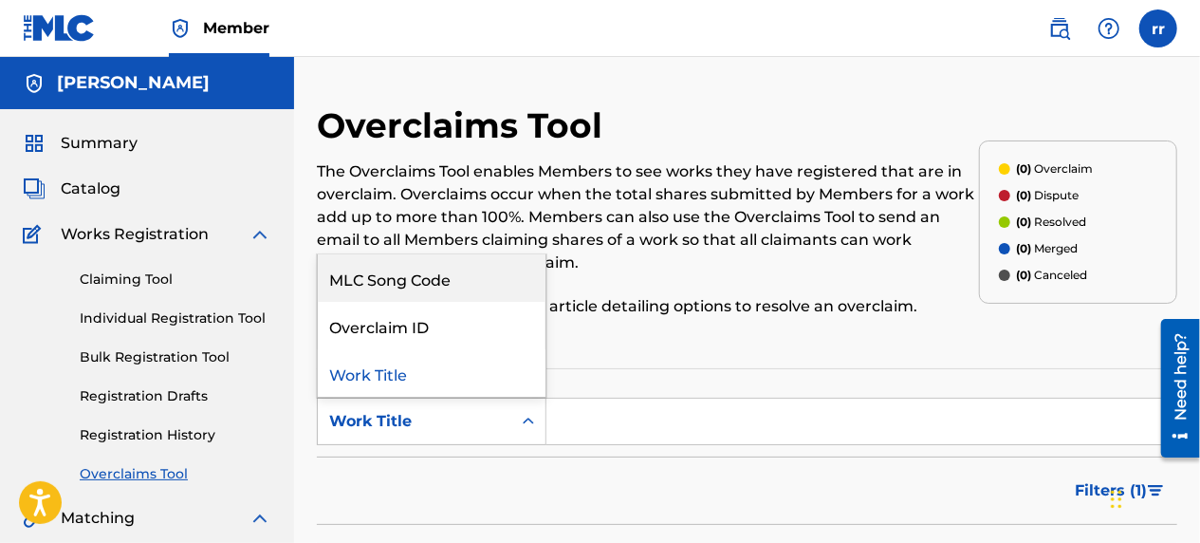
click at [464, 279] on div "MLC Song Code" at bounding box center [432, 277] width 228 height 47
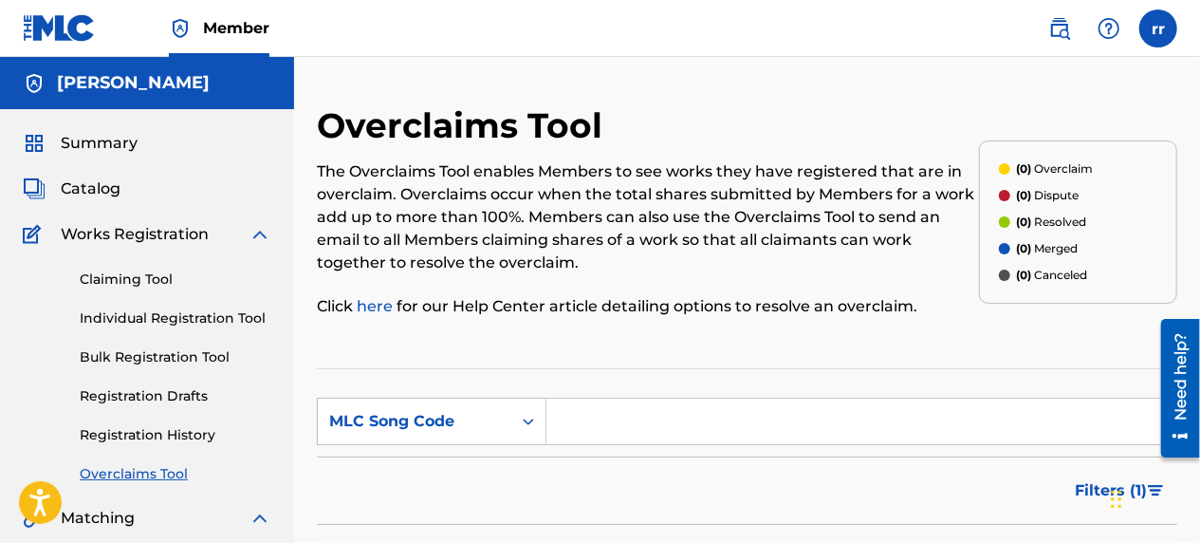
paste input "O1568E"
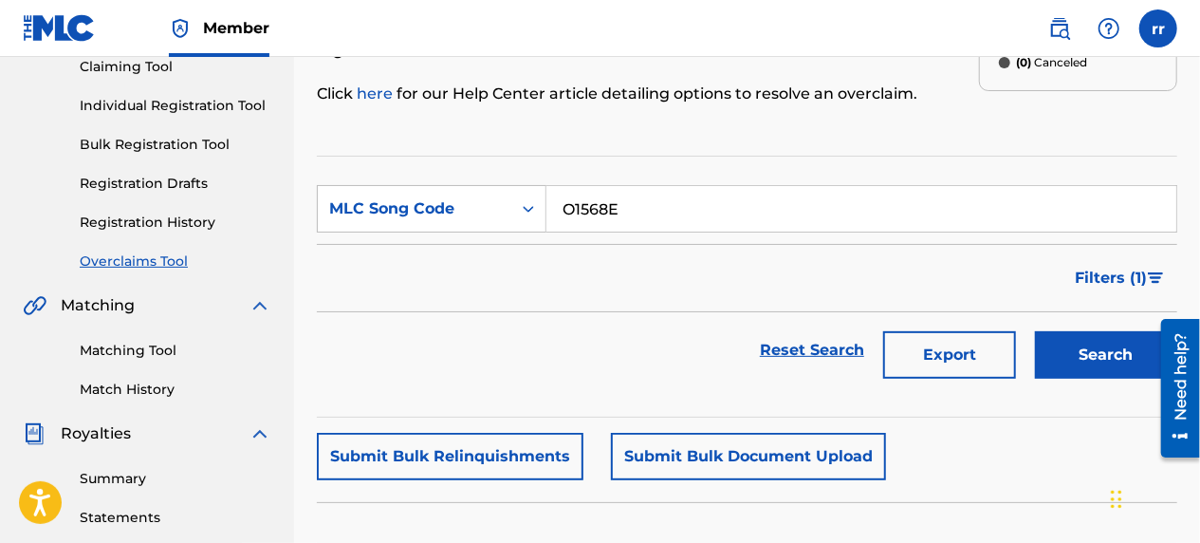
scroll to position [214, 0]
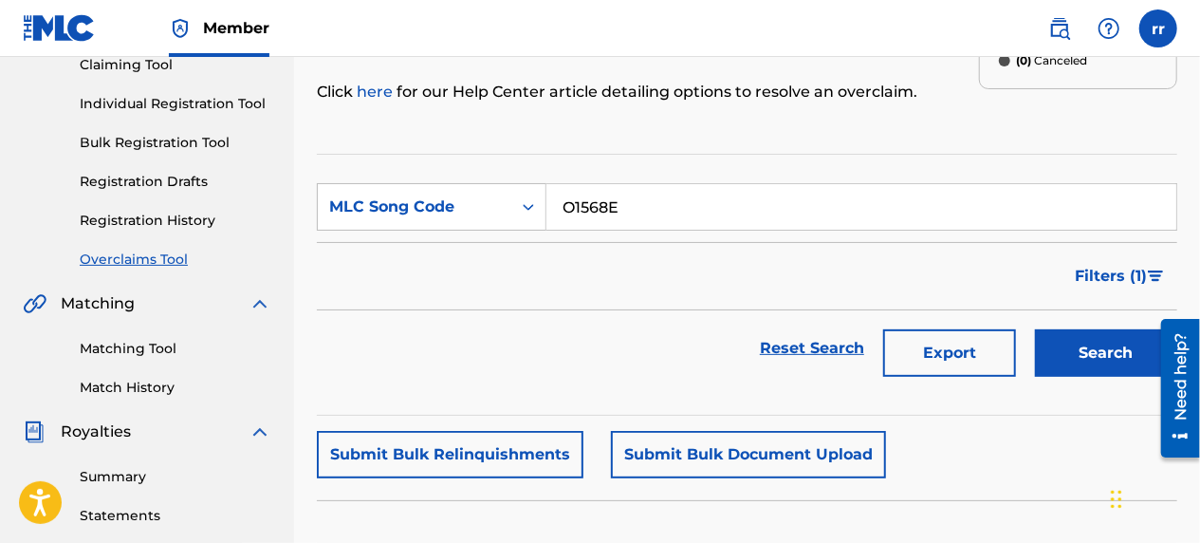
type input "O1568E"
click at [1112, 351] on button "Search" at bounding box center [1106, 352] width 142 height 47
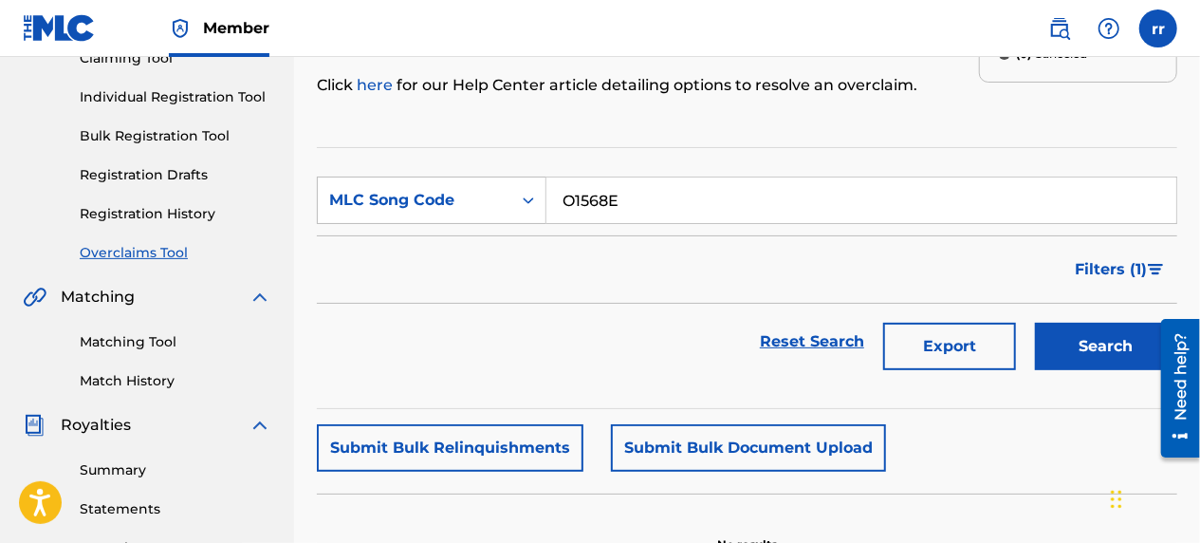
scroll to position [222, 0]
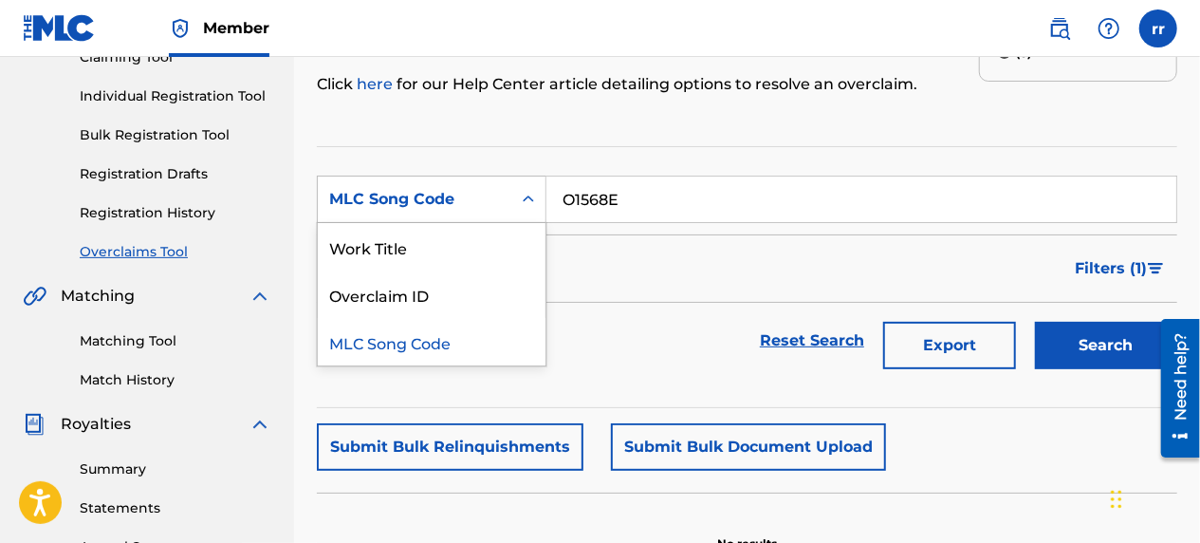
click at [486, 194] on div "MLC Song Code" at bounding box center [414, 199] width 171 height 23
click at [472, 246] on div "Work Title" at bounding box center [432, 246] width 228 height 47
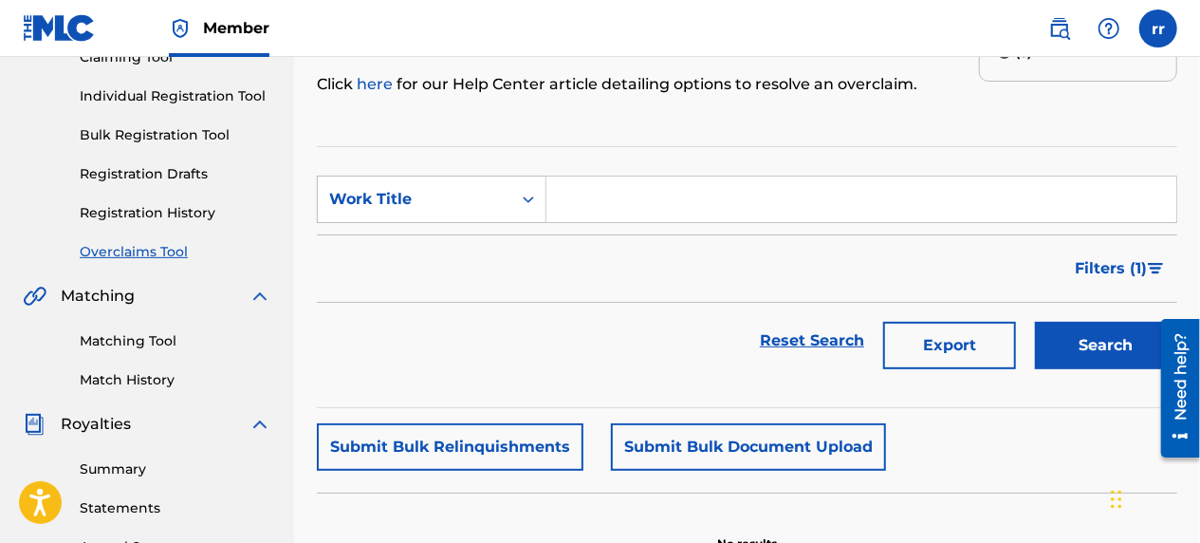
click at [679, 194] on input "Search Form" at bounding box center [862, 200] width 630 height 46
type input "only one way up"
click at [1116, 363] on button "Search" at bounding box center [1106, 345] width 142 height 47
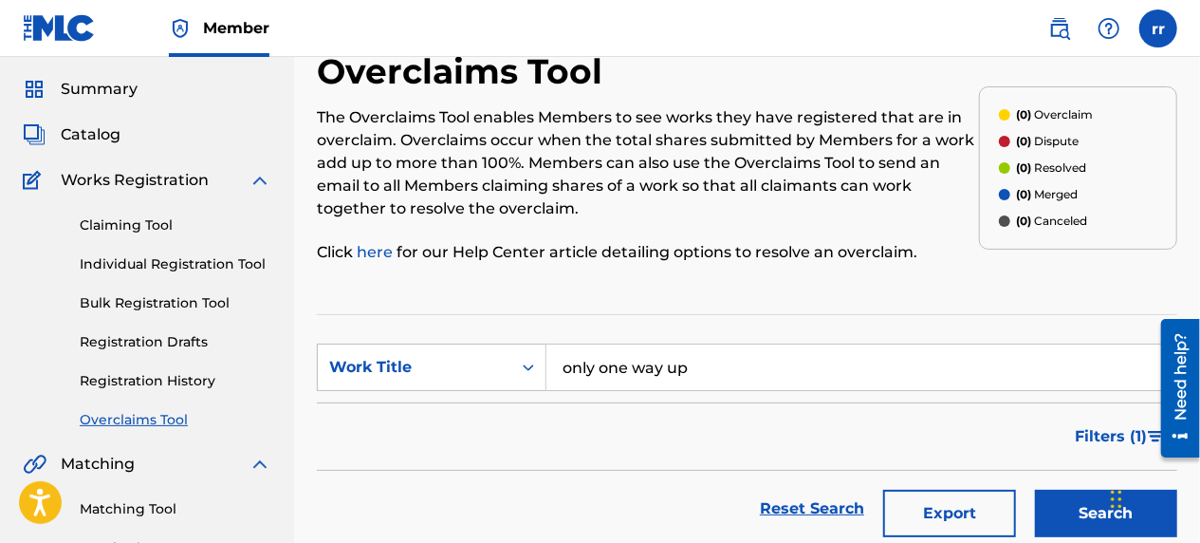
scroll to position [0, 0]
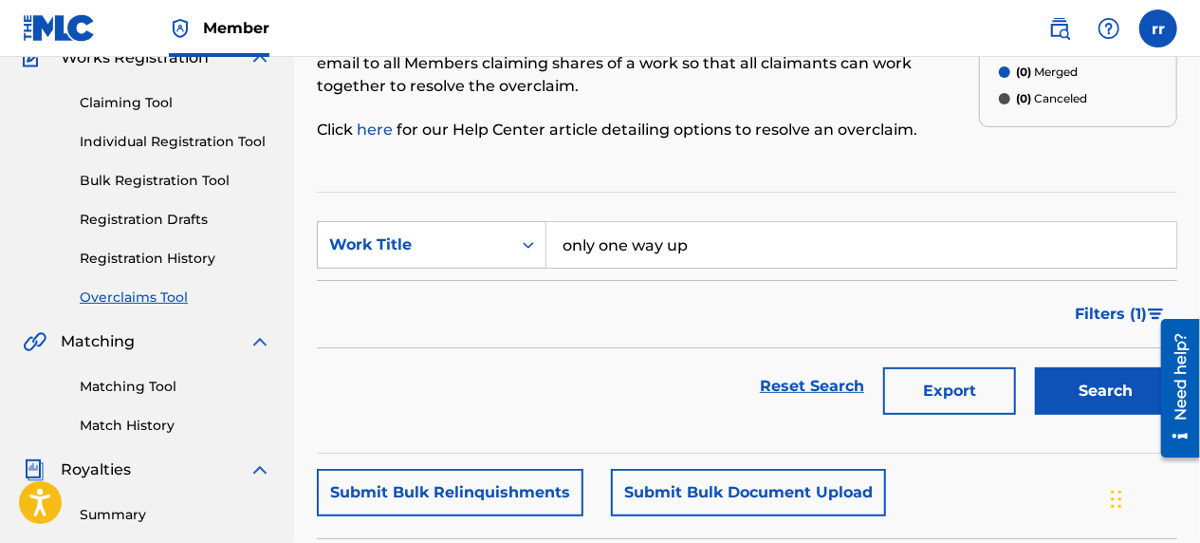
scroll to position [161, 0]
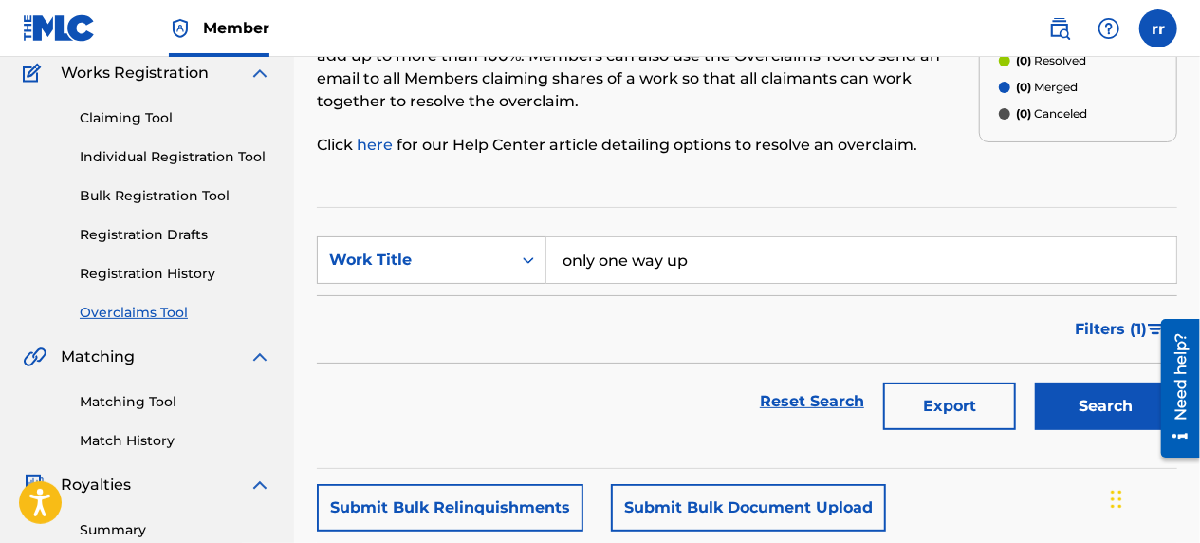
click at [121, 120] on link "Claiming Tool" at bounding box center [176, 118] width 192 height 20
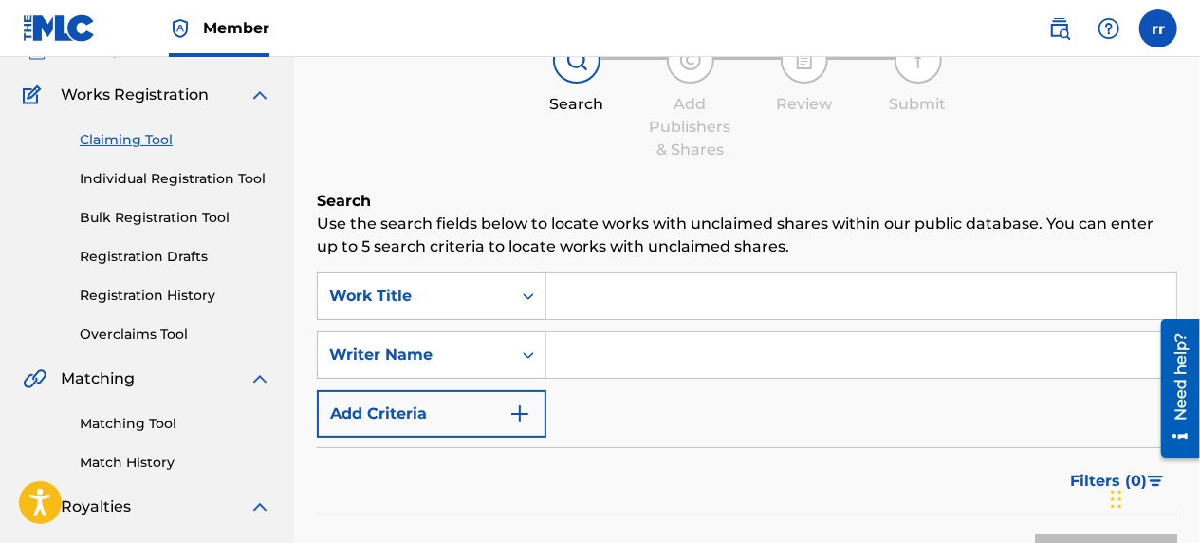
scroll to position [210, 0]
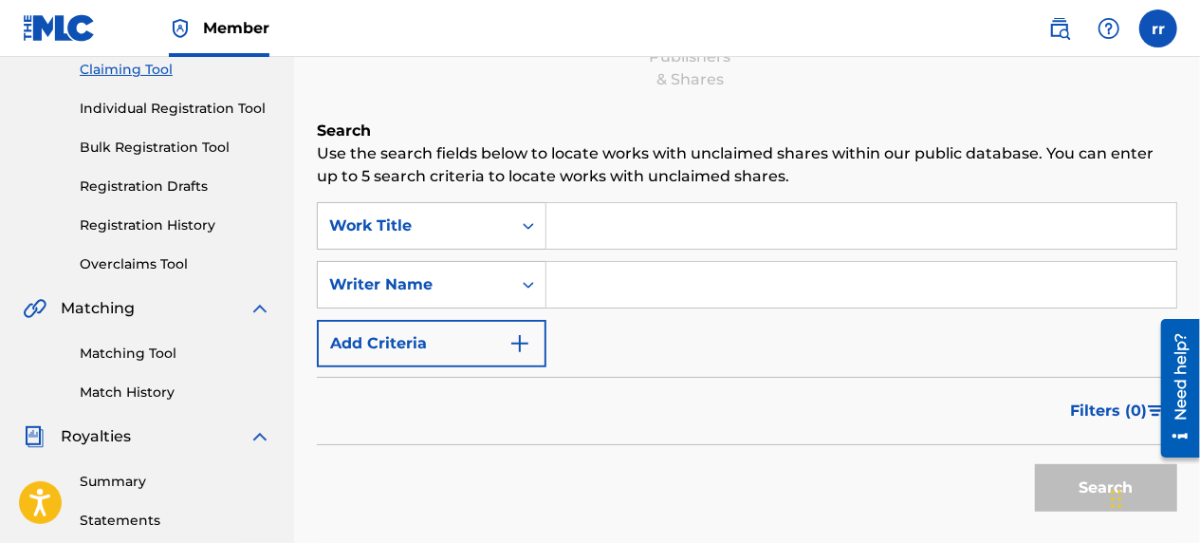
click at [672, 216] on input "Search Form" at bounding box center [862, 226] width 630 height 46
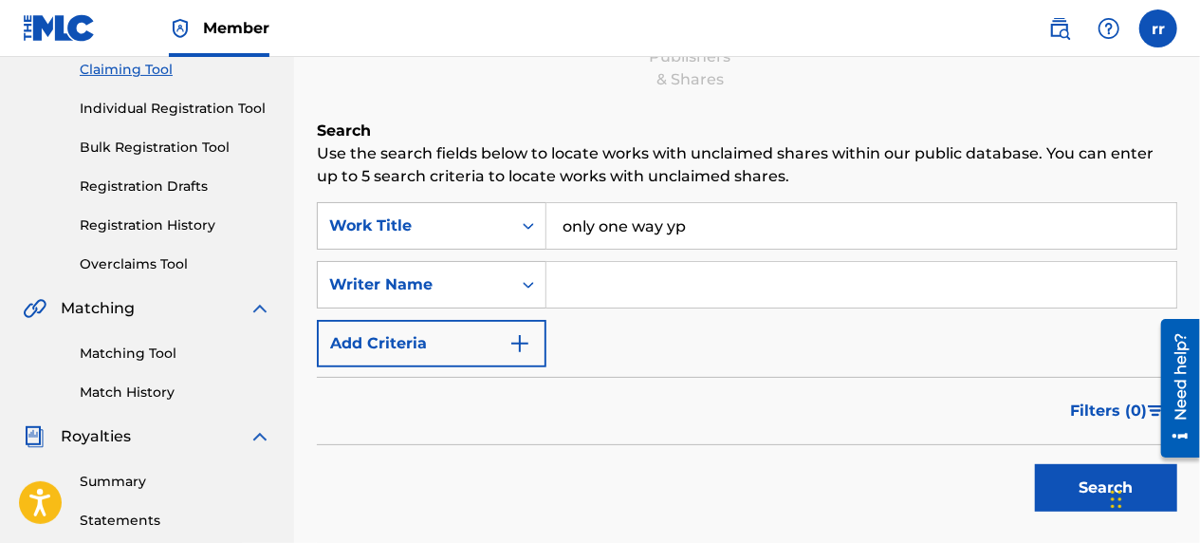
click at [1035, 464] on button "Search" at bounding box center [1106, 487] width 142 height 47
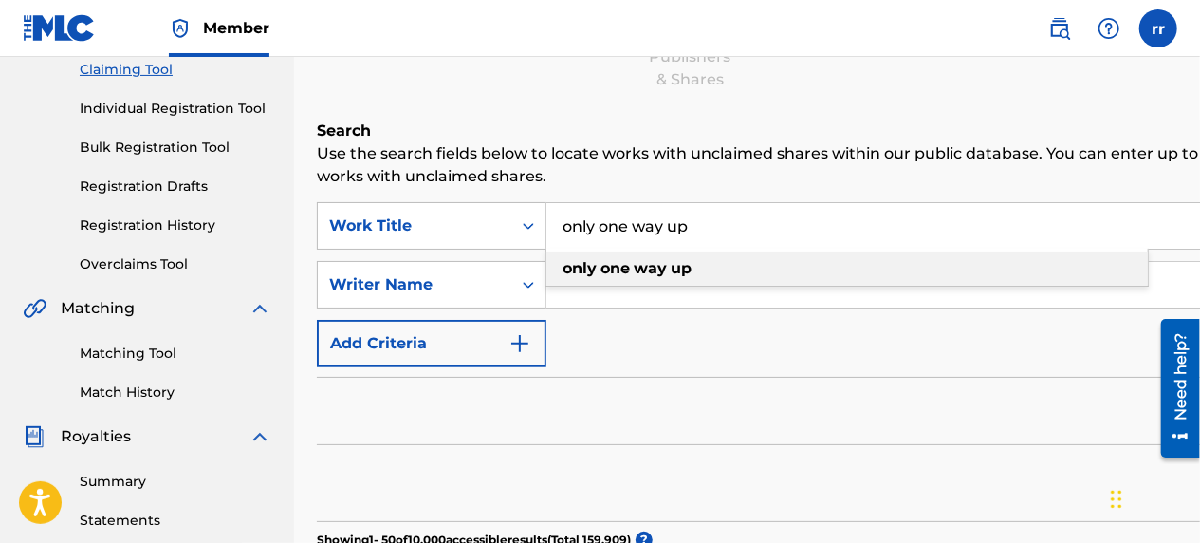
type input "only one way up"
click at [694, 268] on div "only one way up" at bounding box center [848, 268] width 602 height 34
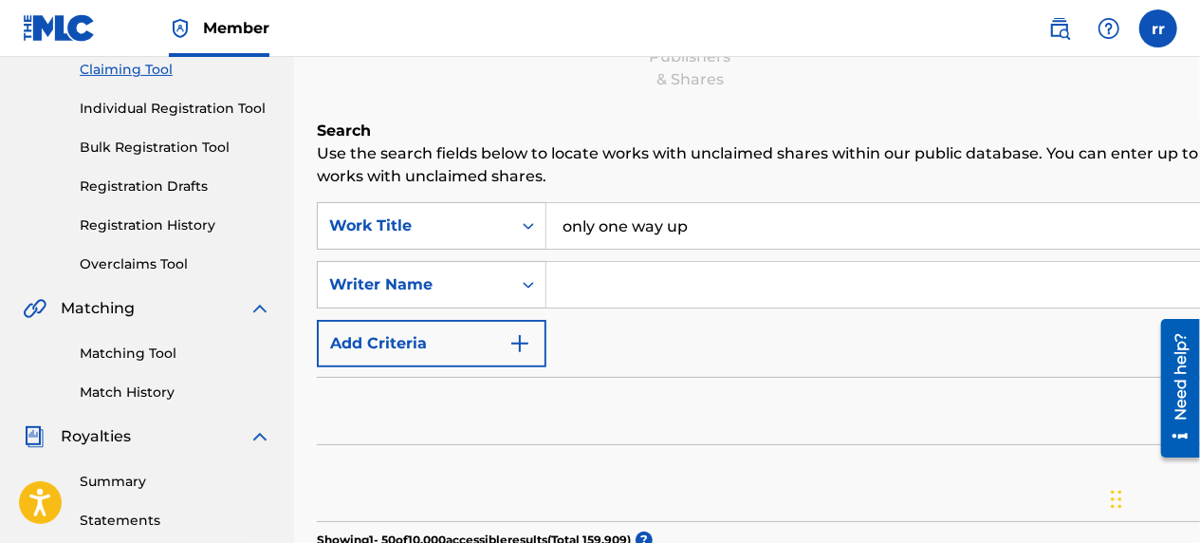
click at [675, 288] on input "Search Form" at bounding box center [990, 285] width 887 height 46
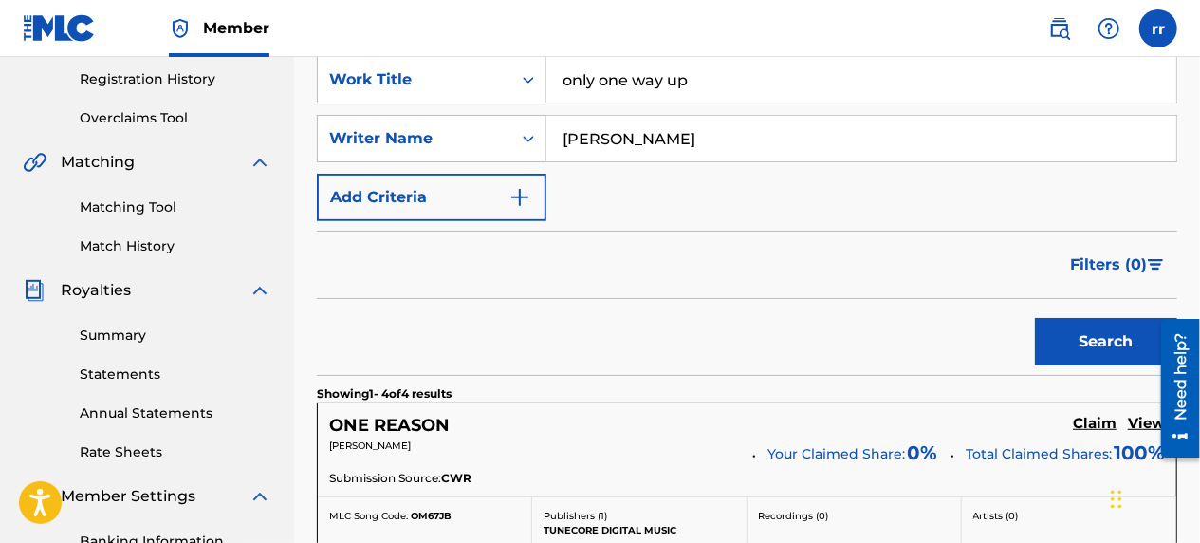
scroll to position [354, 0]
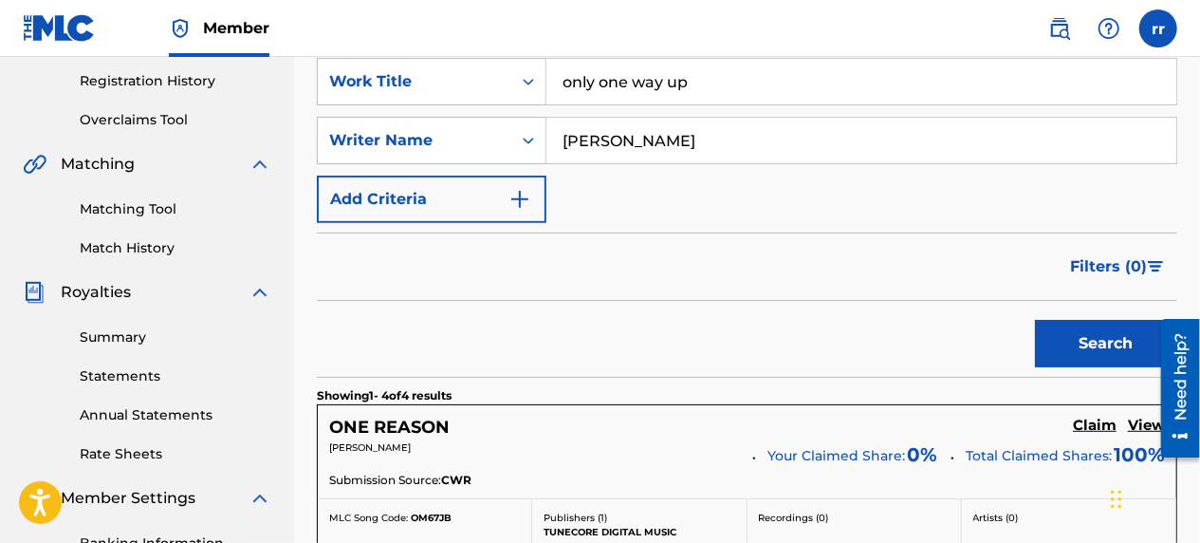
click at [738, 149] on input "[PERSON_NAME]" at bounding box center [862, 141] width 630 height 46
type input "ray"
click at [1035, 320] on button "Search" at bounding box center [1106, 343] width 142 height 47
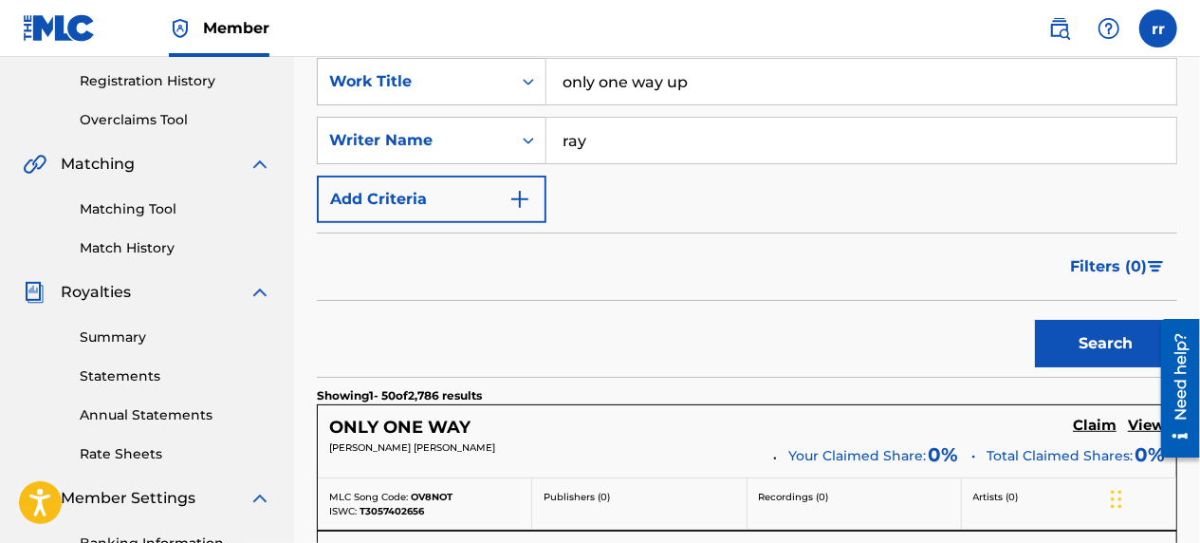
click at [552, 426] on div "ONLY ONE WAY Claim View" at bounding box center [747, 428] width 836 height 22
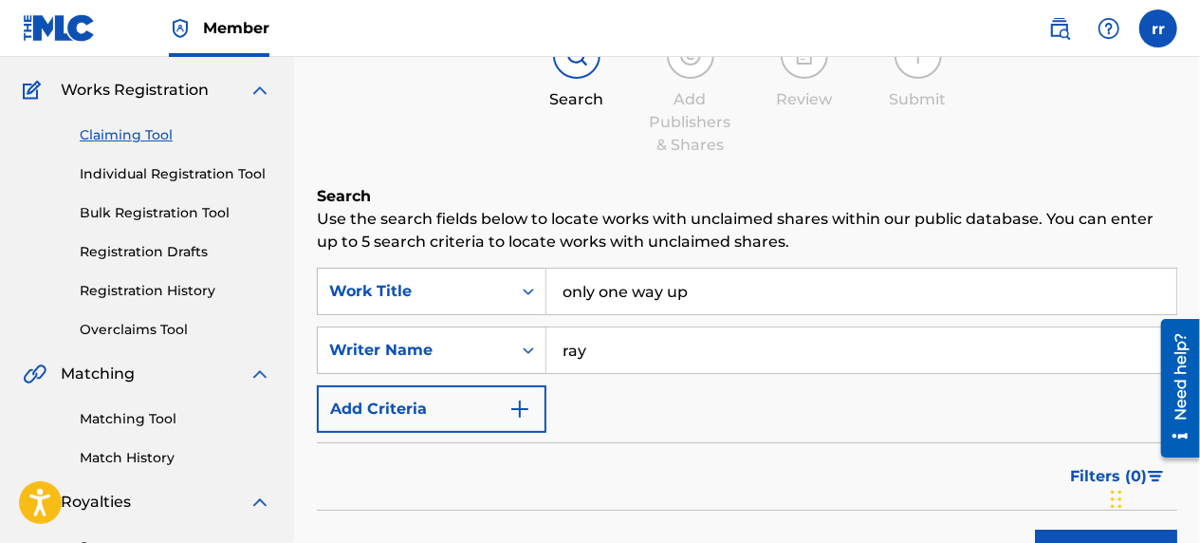
scroll to position [0, 0]
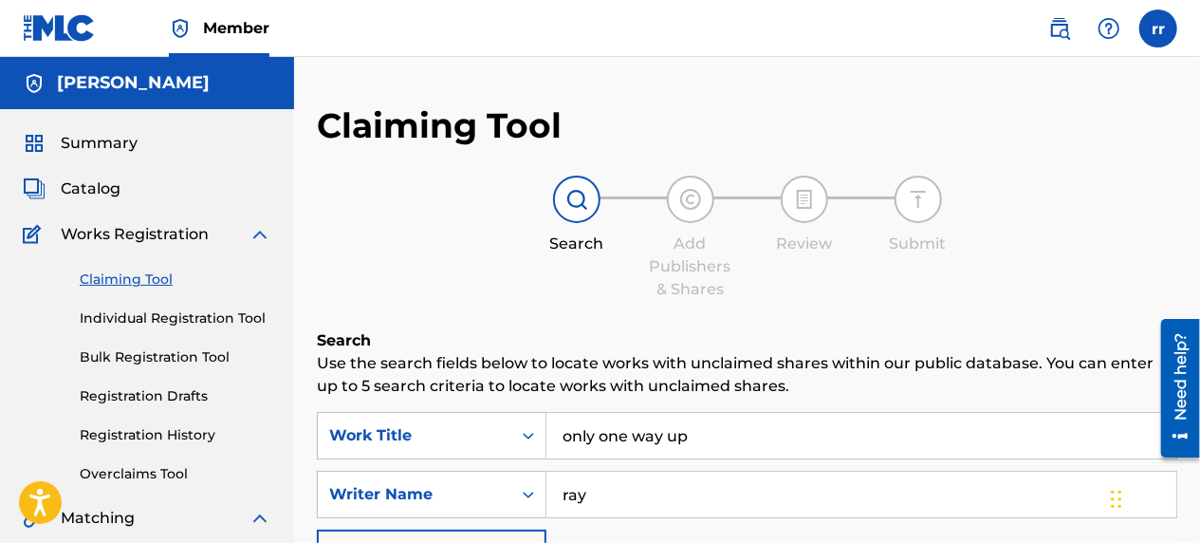
click at [89, 192] on span "Catalog" at bounding box center [91, 188] width 60 height 23
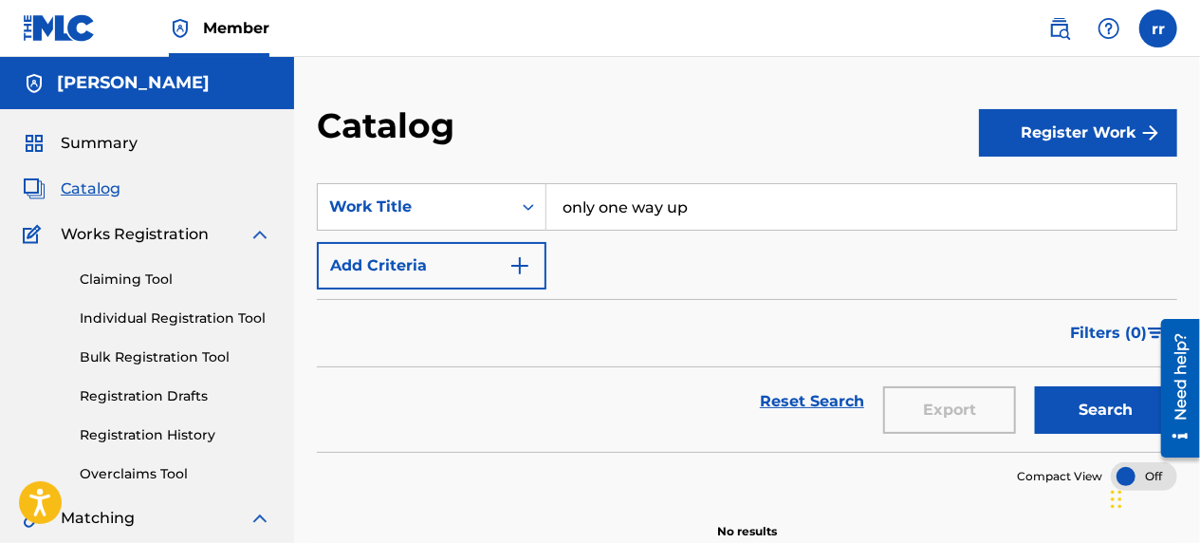
click at [485, 262] on button "Add Criteria" at bounding box center [432, 265] width 230 height 47
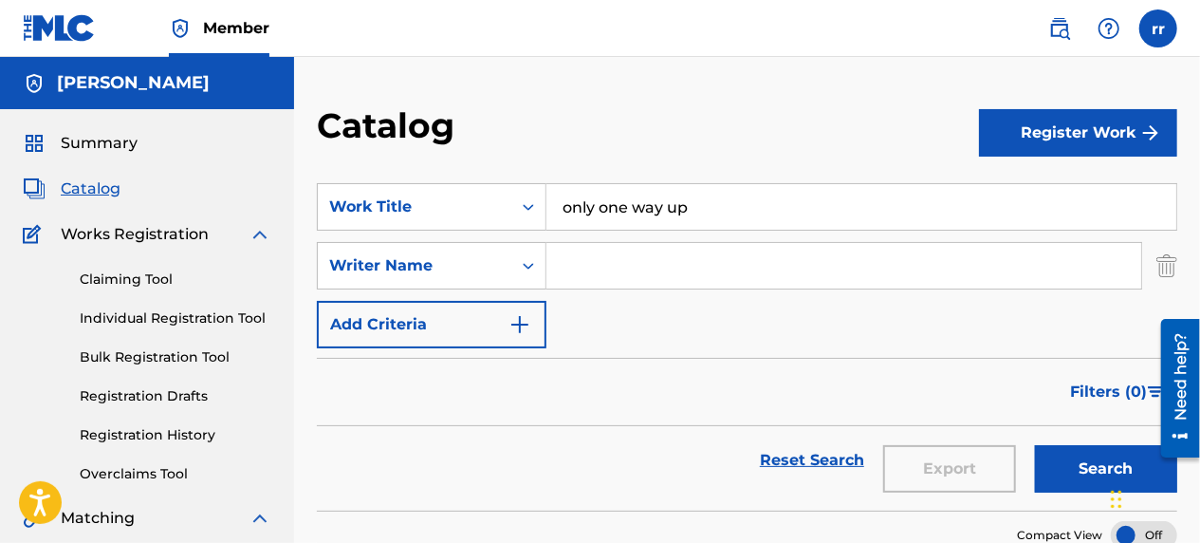
click at [658, 281] on input "Search Form" at bounding box center [844, 266] width 595 height 46
type input "ray"
click at [1059, 457] on button "Search" at bounding box center [1106, 468] width 142 height 47
click at [112, 148] on span "Summary" at bounding box center [99, 143] width 77 height 23
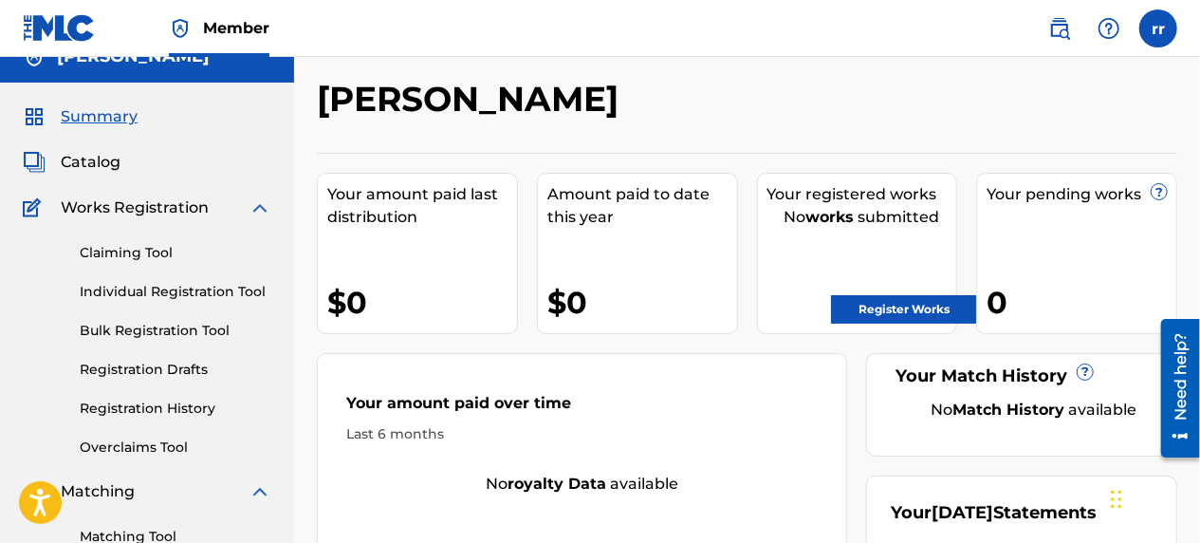
scroll to position [24, 0]
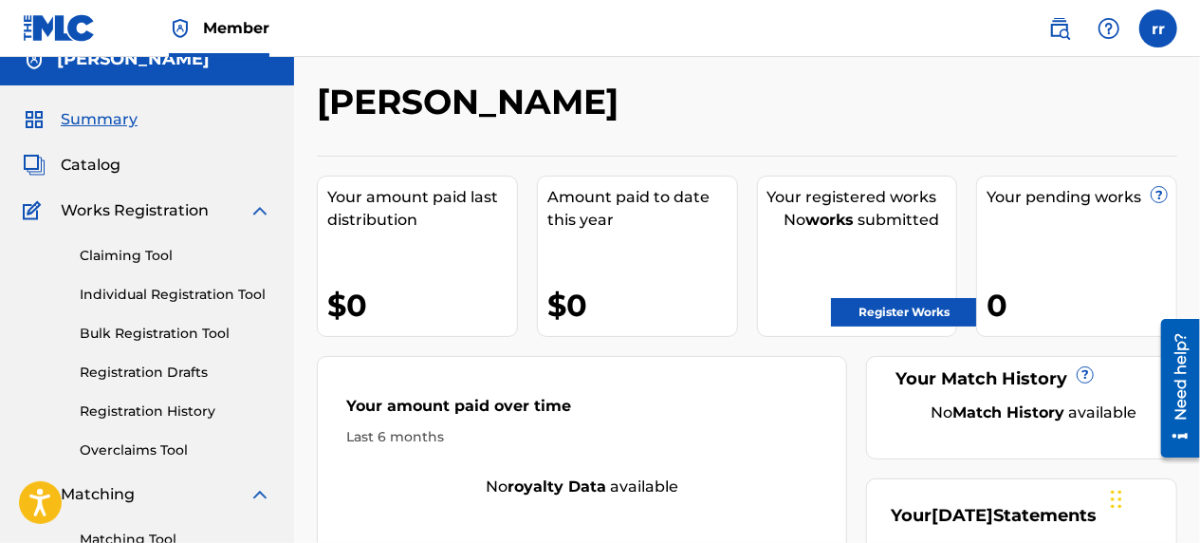
click at [909, 309] on link "Register Works" at bounding box center [904, 312] width 146 height 28
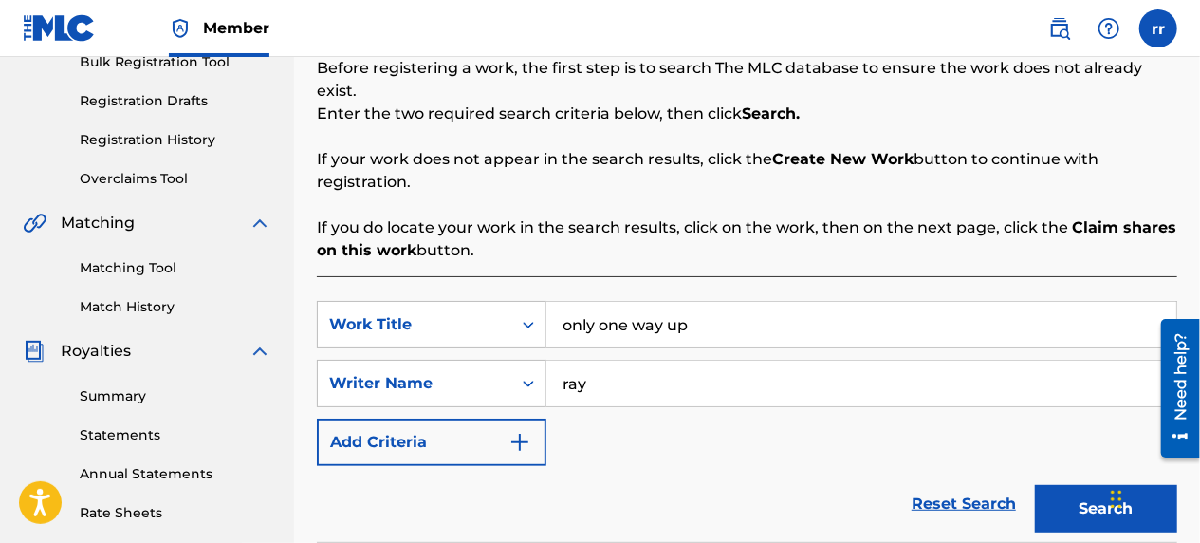
scroll to position [296, 0]
click at [1082, 484] on button "Search" at bounding box center [1106, 507] width 142 height 47
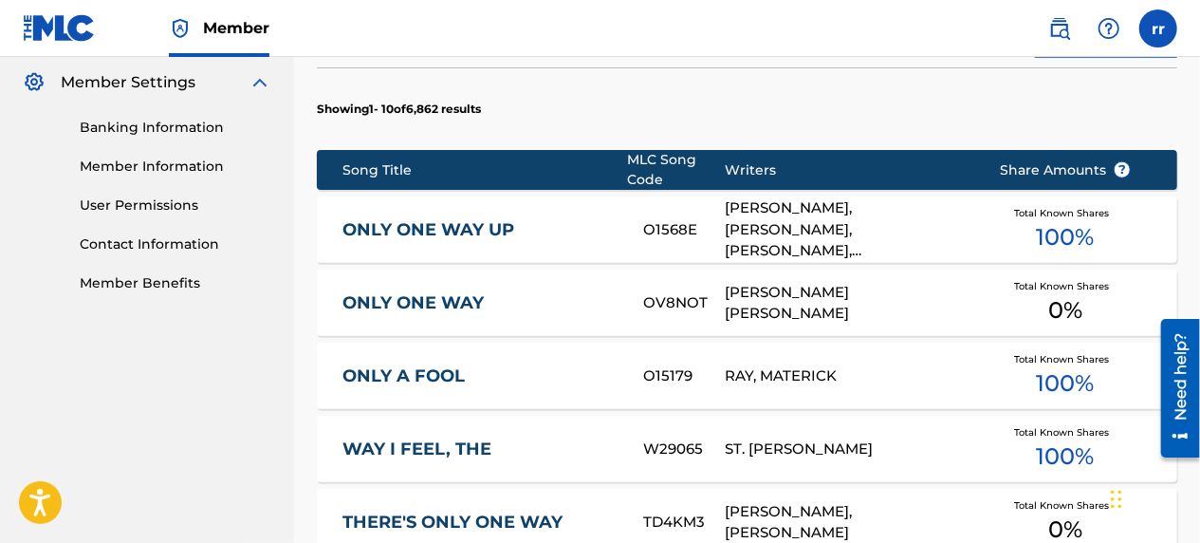
scroll to position [771, 0]
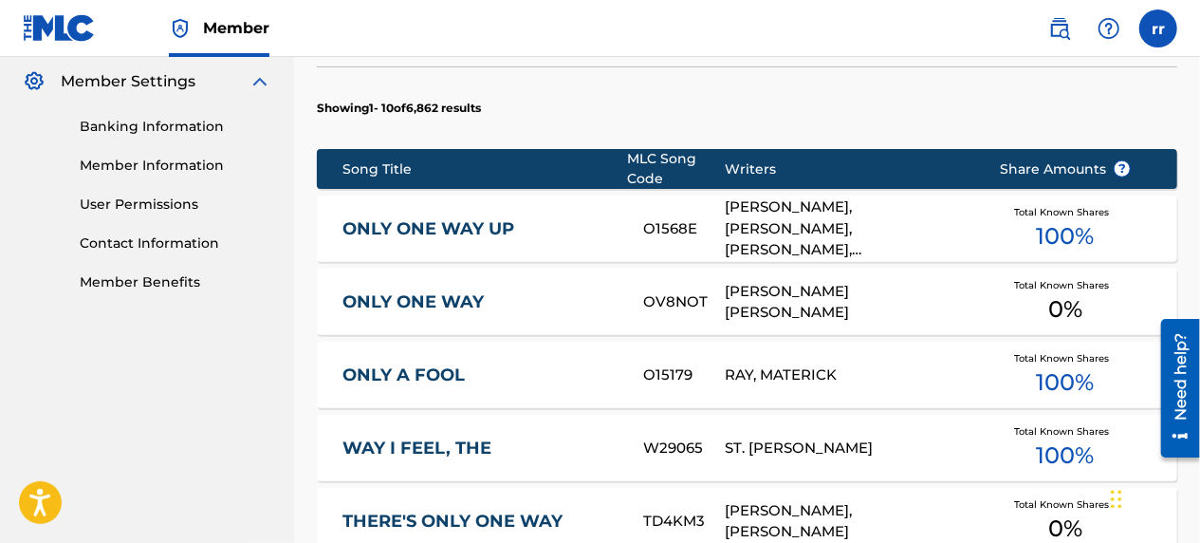
click at [1077, 219] on span "100 %" at bounding box center [1065, 236] width 58 height 34
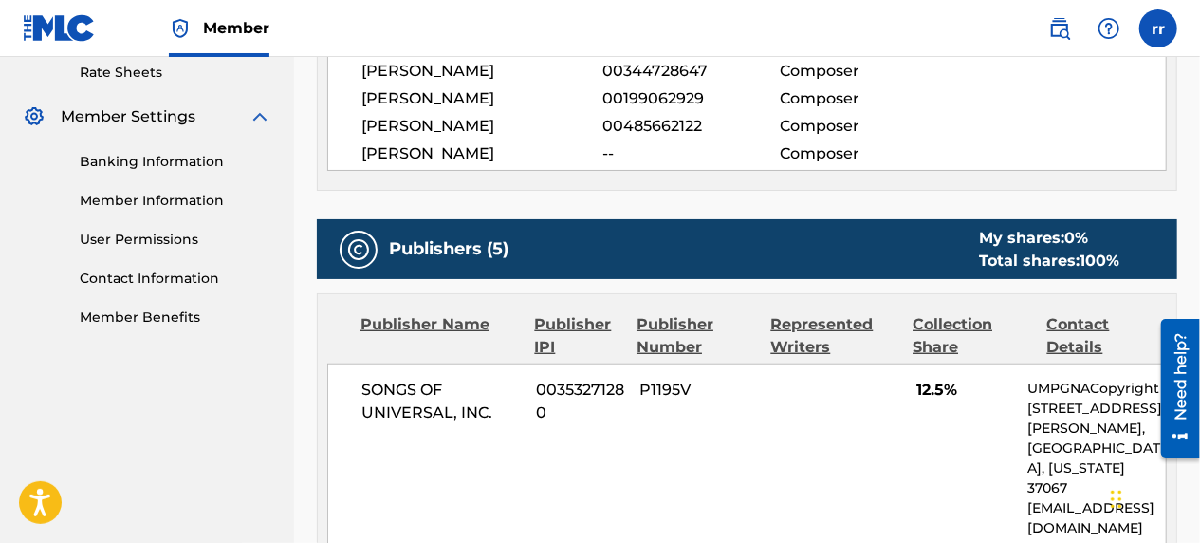
scroll to position [737, 0]
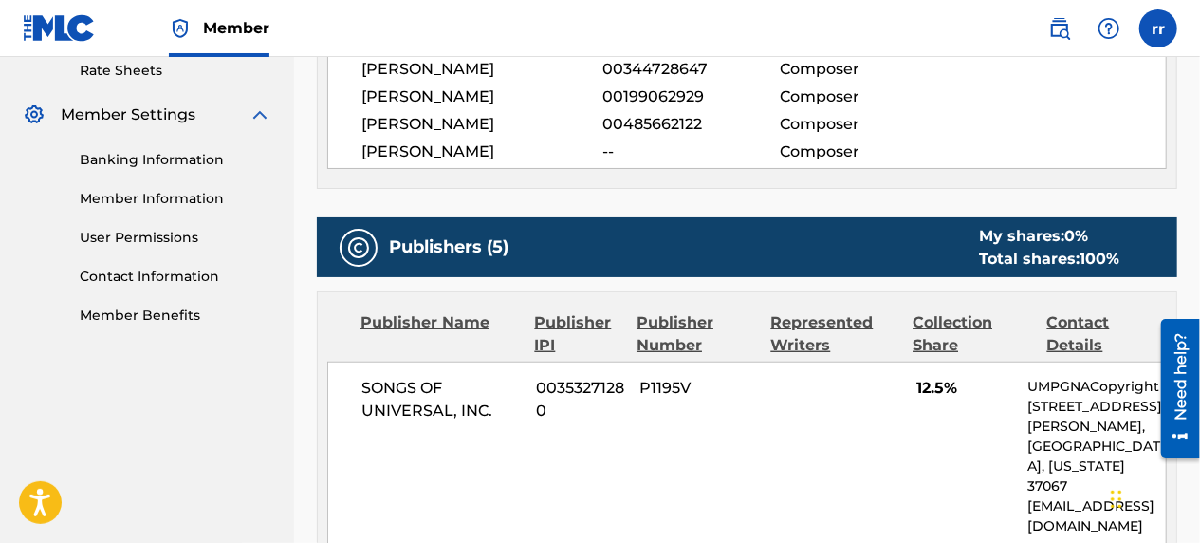
click at [1063, 253] on div "Total shares: 100 %" at bounding box center [1049, 259] width 140 height 23
click at [902, 449] on div "SONGS OF UNIVERSAL, INC. 00353271280 P1195V 12.5% UMPGNACopyright [STREET_ADDRE…" at bounding box center [747, 457] width 840 height 190
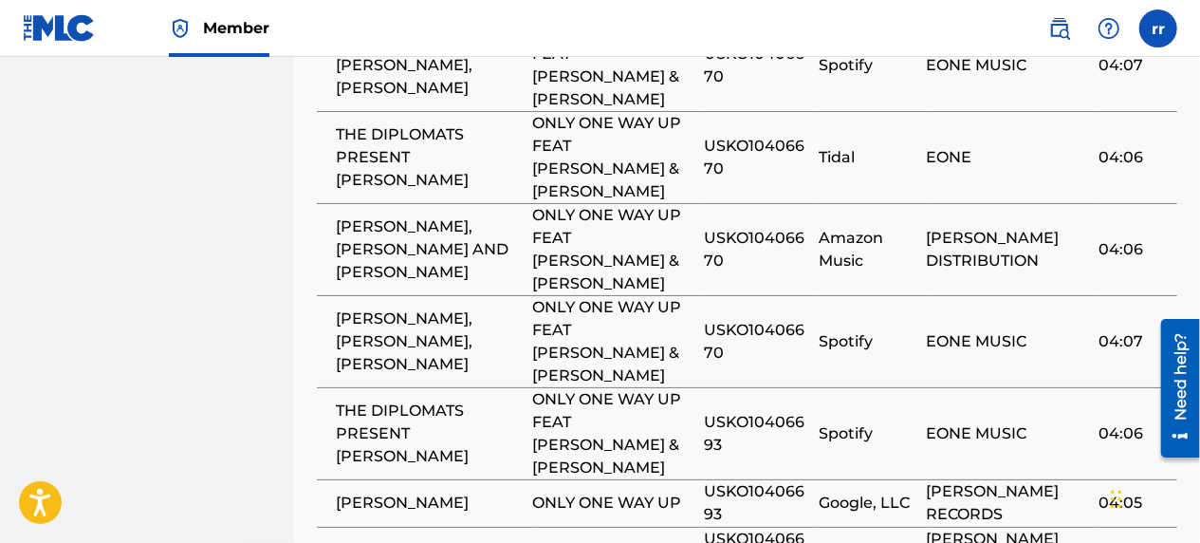
scroll to position [3142, 0]
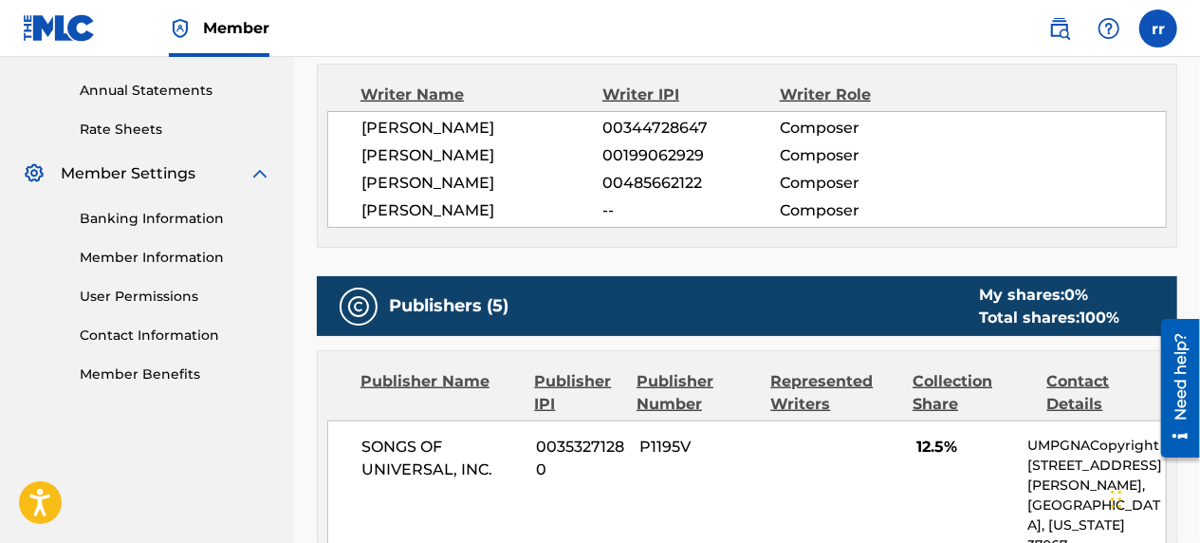
scroll to position [680, 0]
